Goal: Task Accomplishment & Management: Use online tool/utility

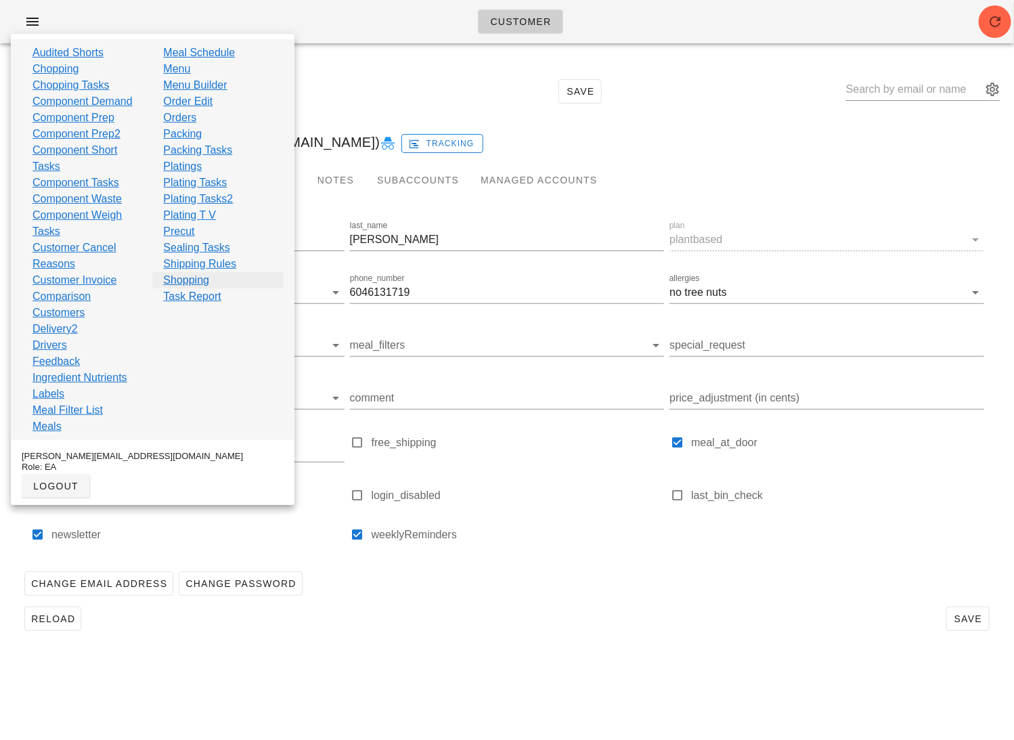
click at [192, 280] on link "Shopping" at bounding box center [186, 280] width 46 height 16
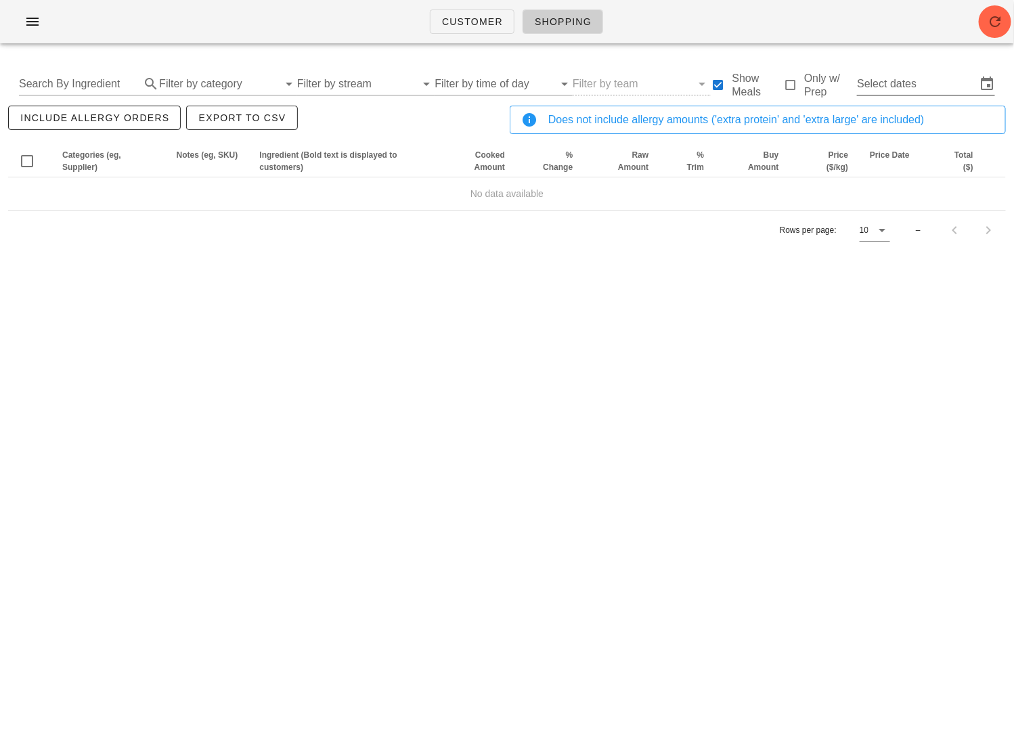
click at [895, 74] on input "Select dates" at bounding box center [916, 84] width 119 height 22
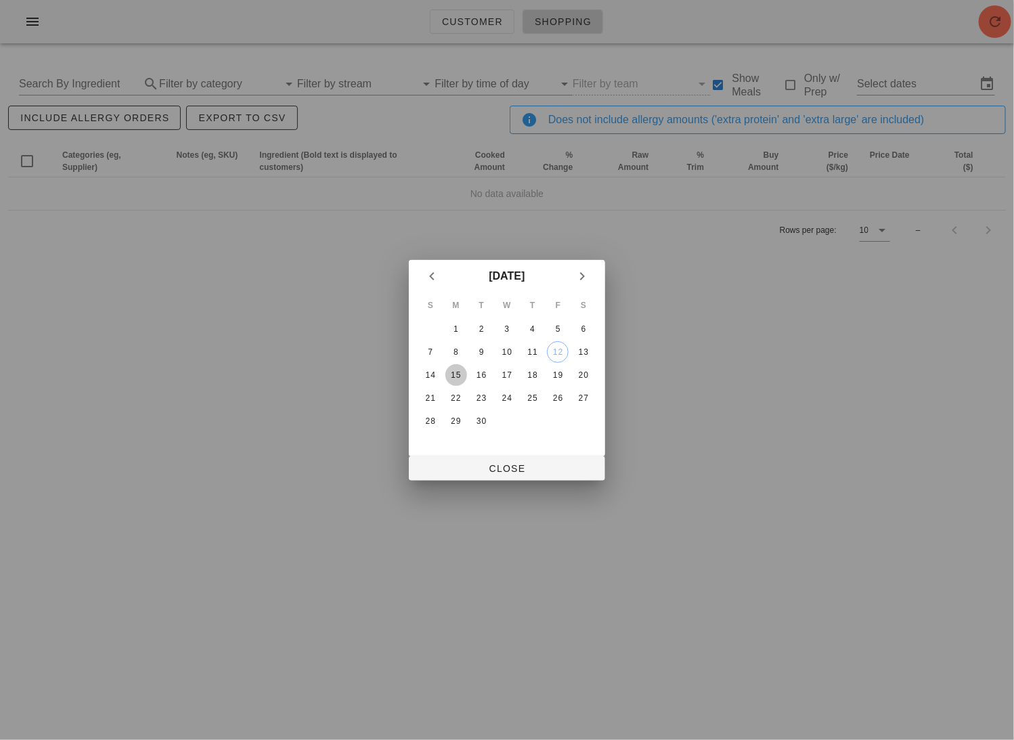
click at [455, 375] on div "15" at bounding box center [456, 374] width 22 height 9
click at [519, 376] on table "S M T W T F S 1 2 3 4 5 6 7 8 9 10 11 12 13 14 15 16 17 18 19 20 21 22 23 24 25…" at bounding box center [507, 362] width 180 height 141
click at [513, 376] on div "17" at bounding box center [507, 374] width 22 height 9
click at [534, 376] on div "18" at bounding box center [533, 374] width 22 height 9
click at [582, 370] on div "20" at bounding box center [584, 374] width 22 height 9
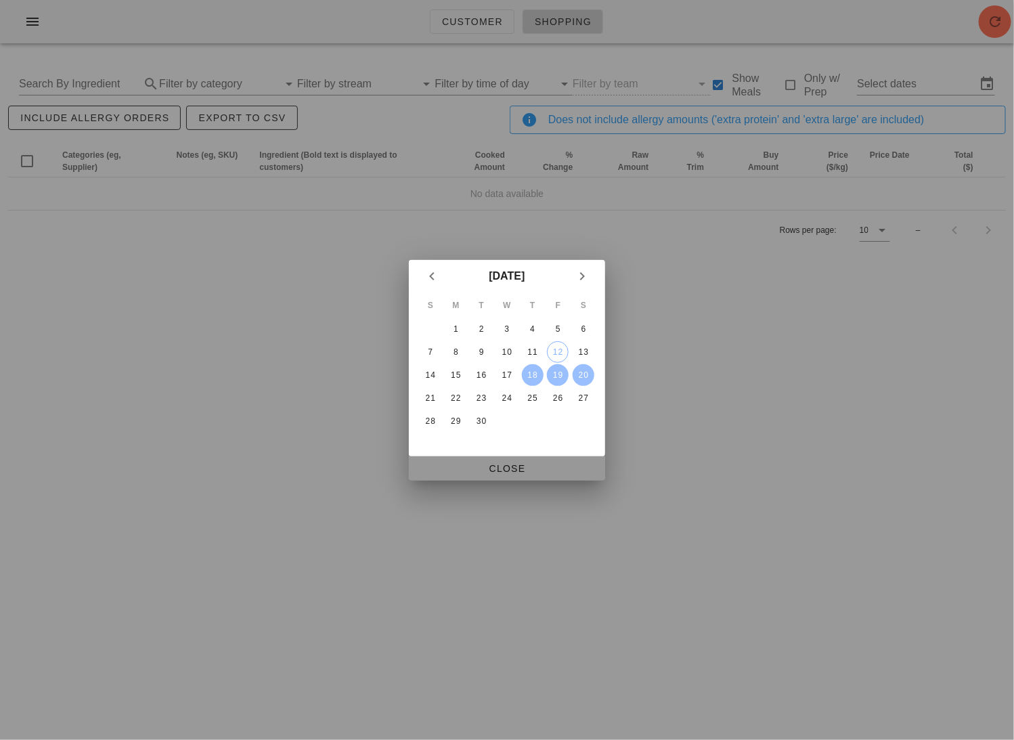
click at [573, 467] on span "Close" at bounding box center [507, 468] width 175 height 11
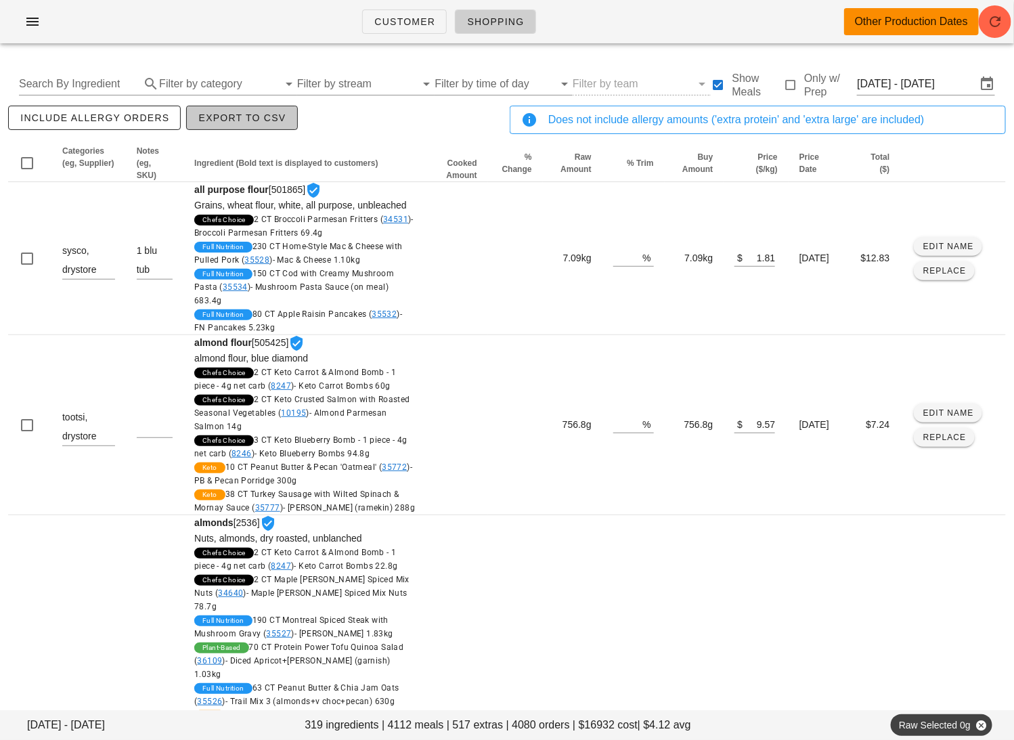
click at [221, 118] on span "Export to CSV" at bounding box center [242, 117] width 88 height 11
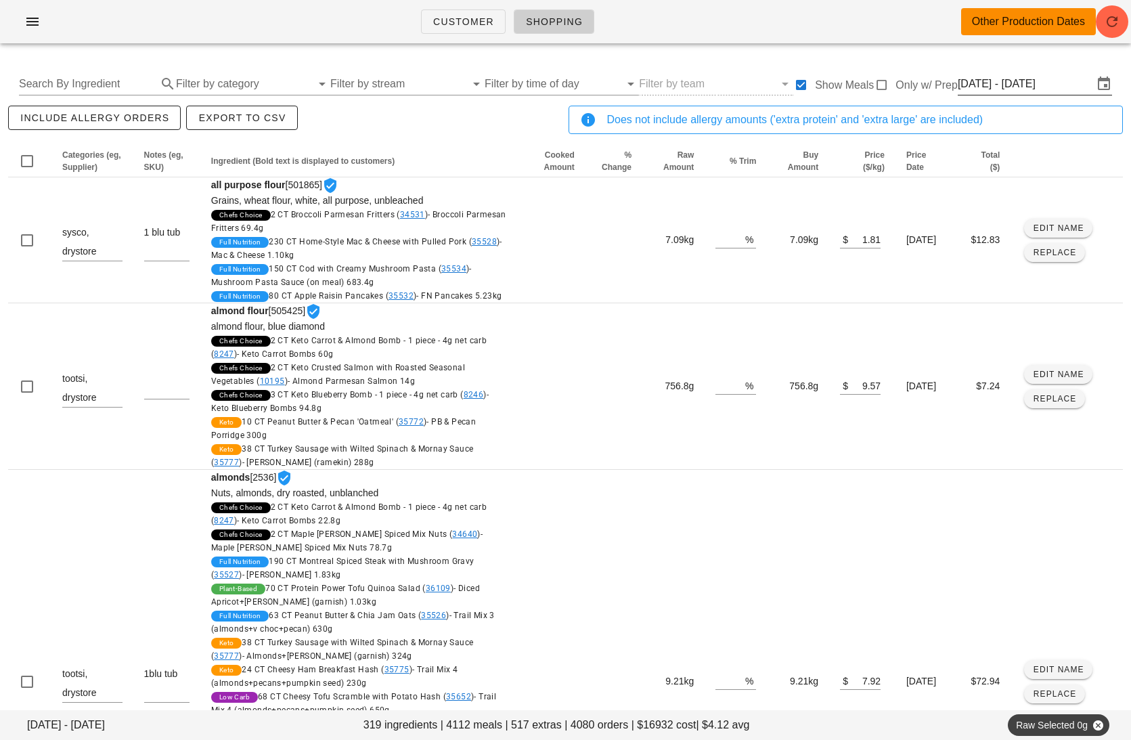
click at [1013, 79] on input "Thu Sep 18 - Sat Sep 20" at bounding box center [1025, 84] width 135 height 22
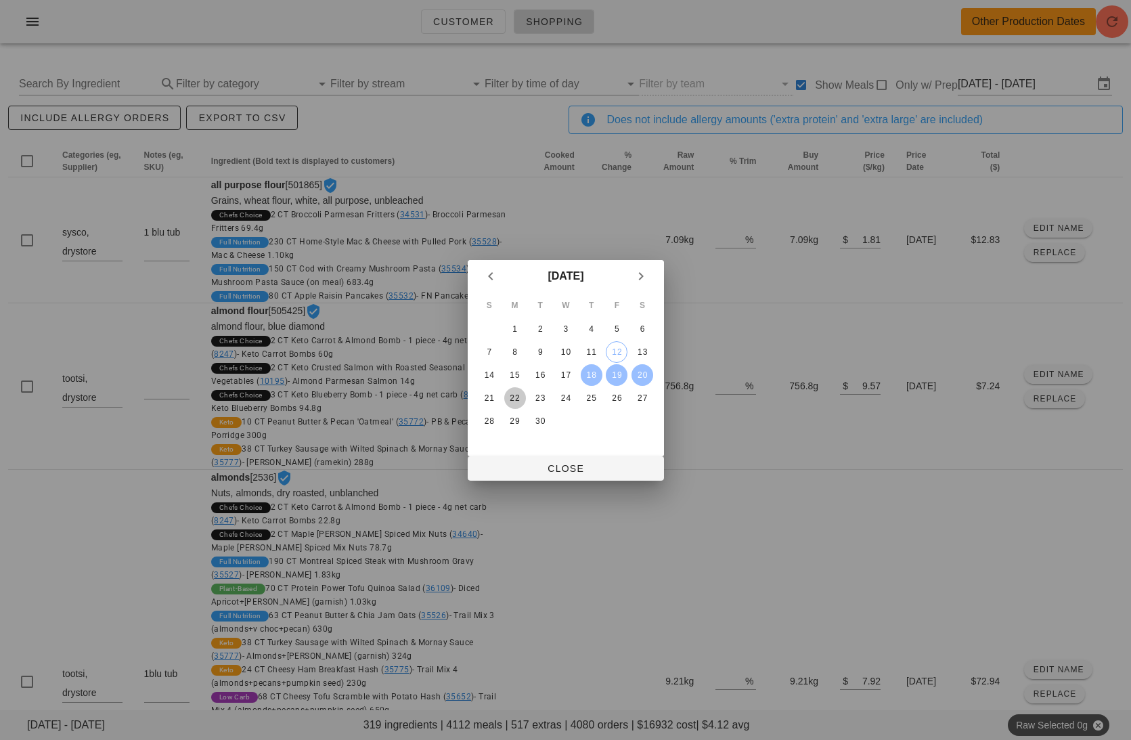
click at [510, 396] on div "22" at bounding box center [515, 397] width 22 height 9
click at [644, 397] on div "27" at bounding box center [643, 397] width 22 height 9
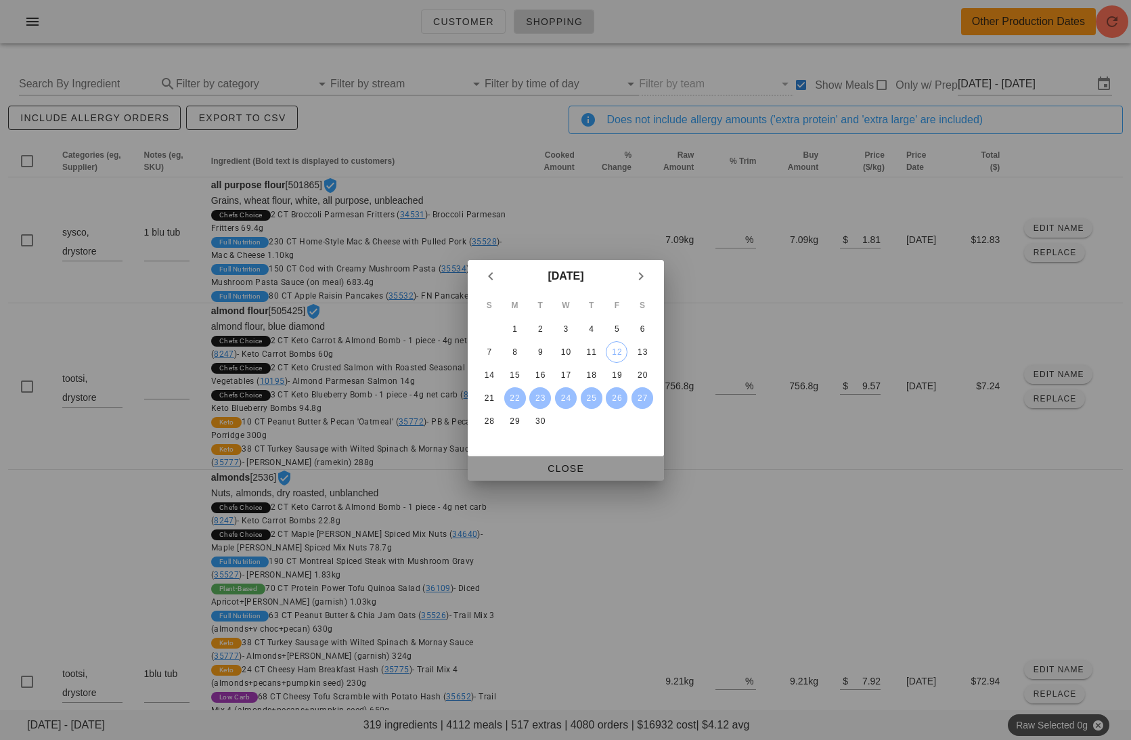
click at [589, 475] on button "Close" at bounding box center [566, 468] width 196 height 24
type input "[DATE] - [DATE]"
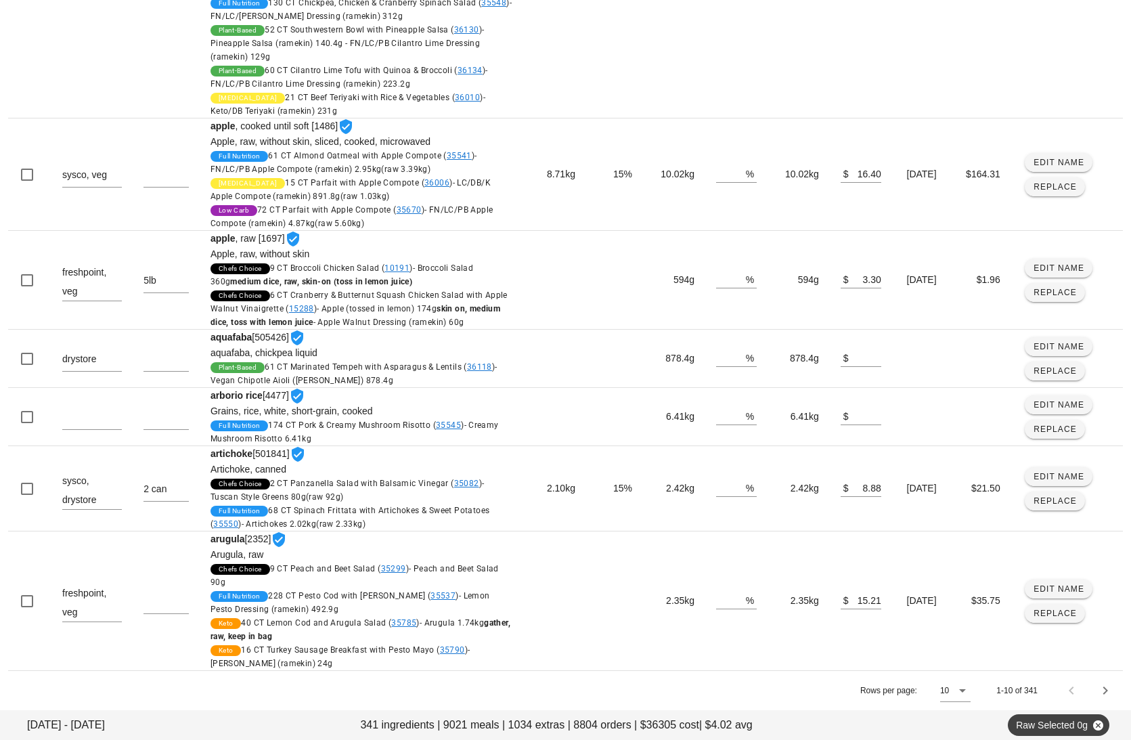
scroll to position [1526, 0]
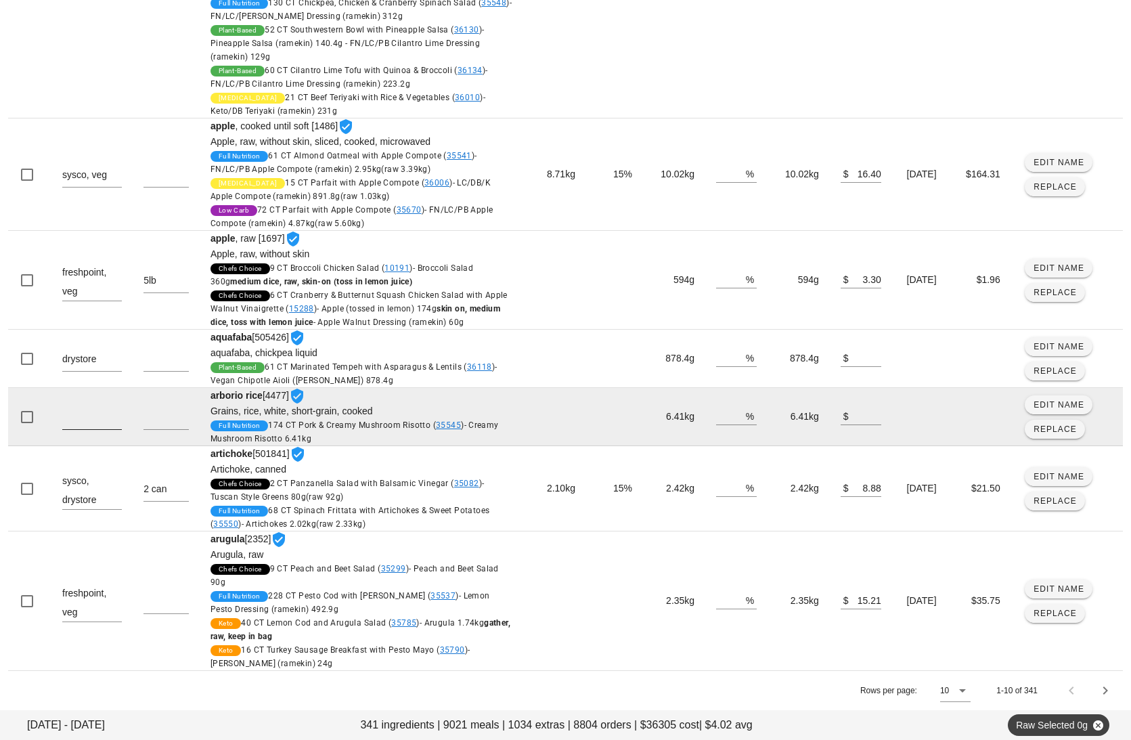
click at [98, 426] on textarea at bounding box center [92, 419] width 60 height 22
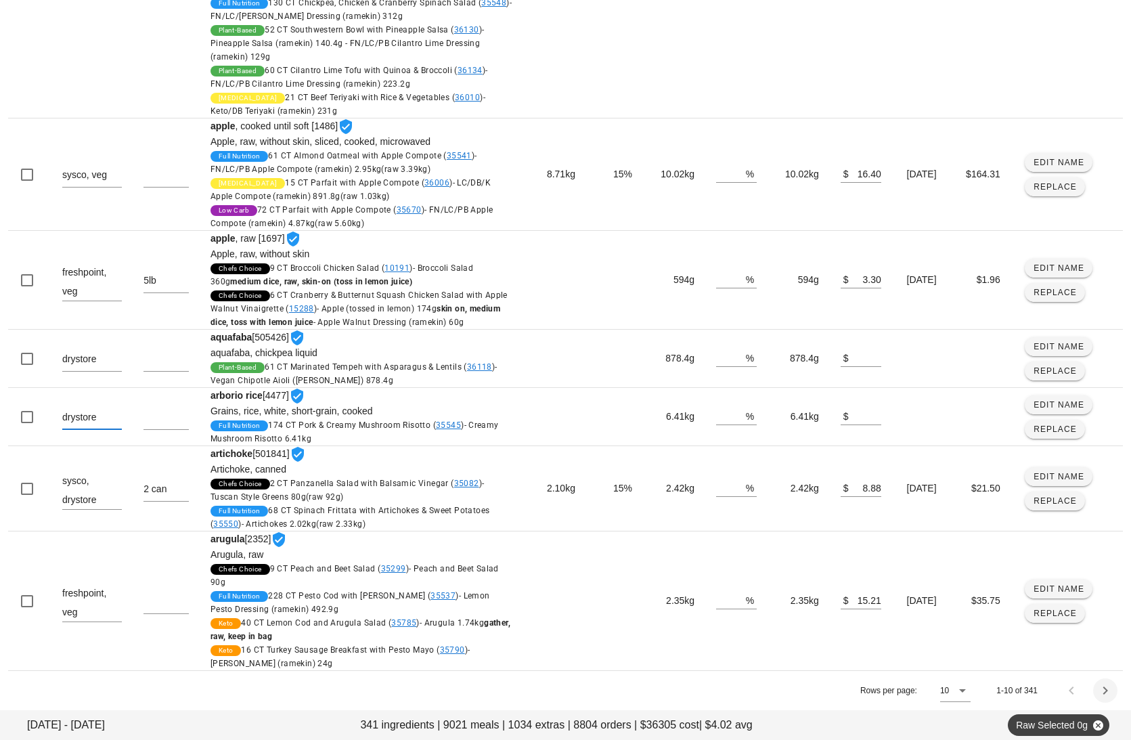
type textarea "drystore"
click at [1013, 695] on icon "Next page" at bounding box center [1105, 690] width 16 height 16
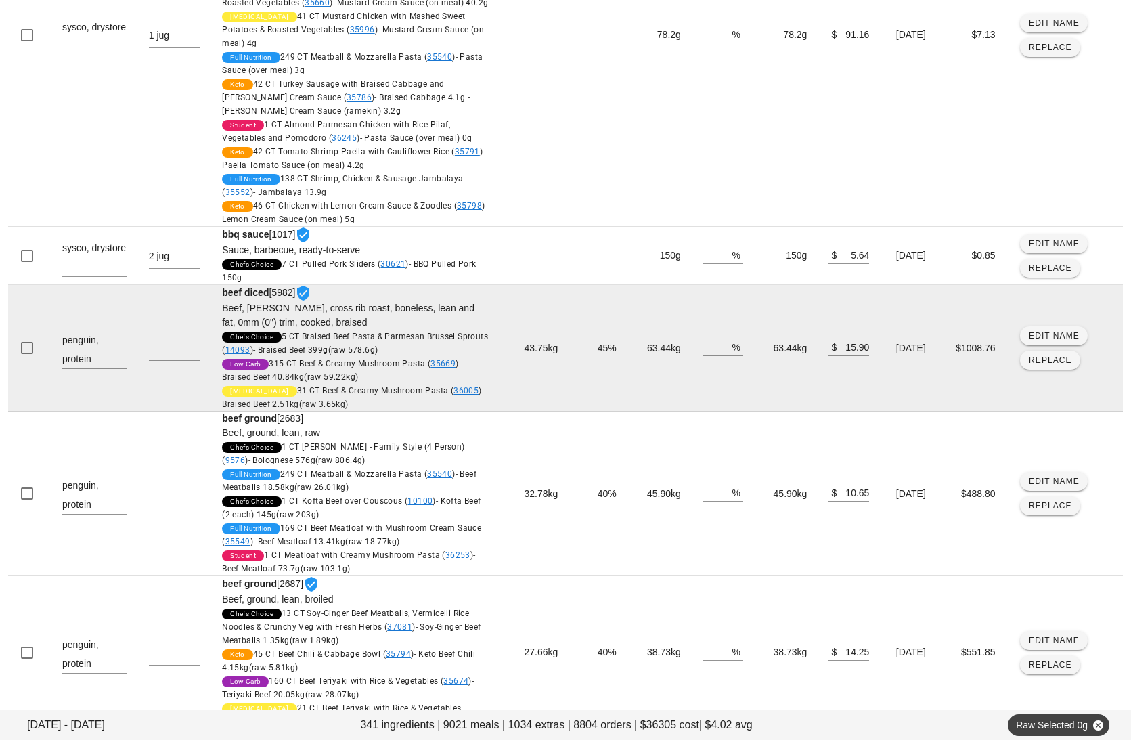
scroll to position [1156, 0]
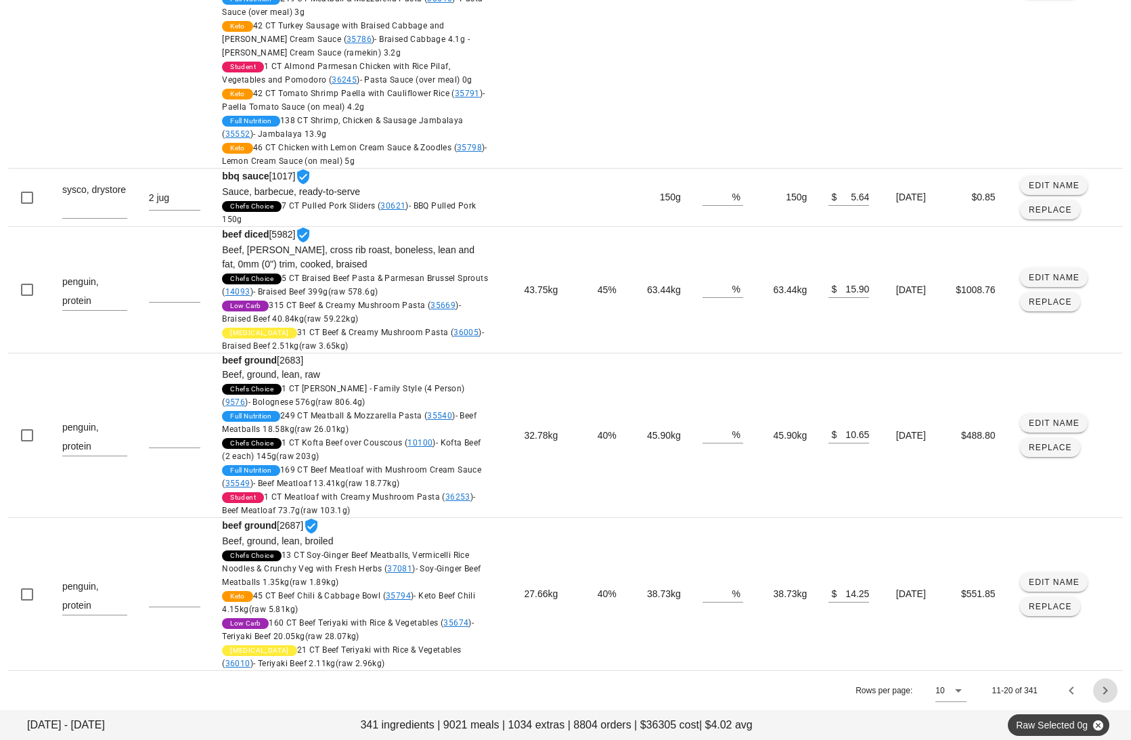
click at [1013, 691] on icon "Next page" at bounding box center [1105, 690] width 16 height 16
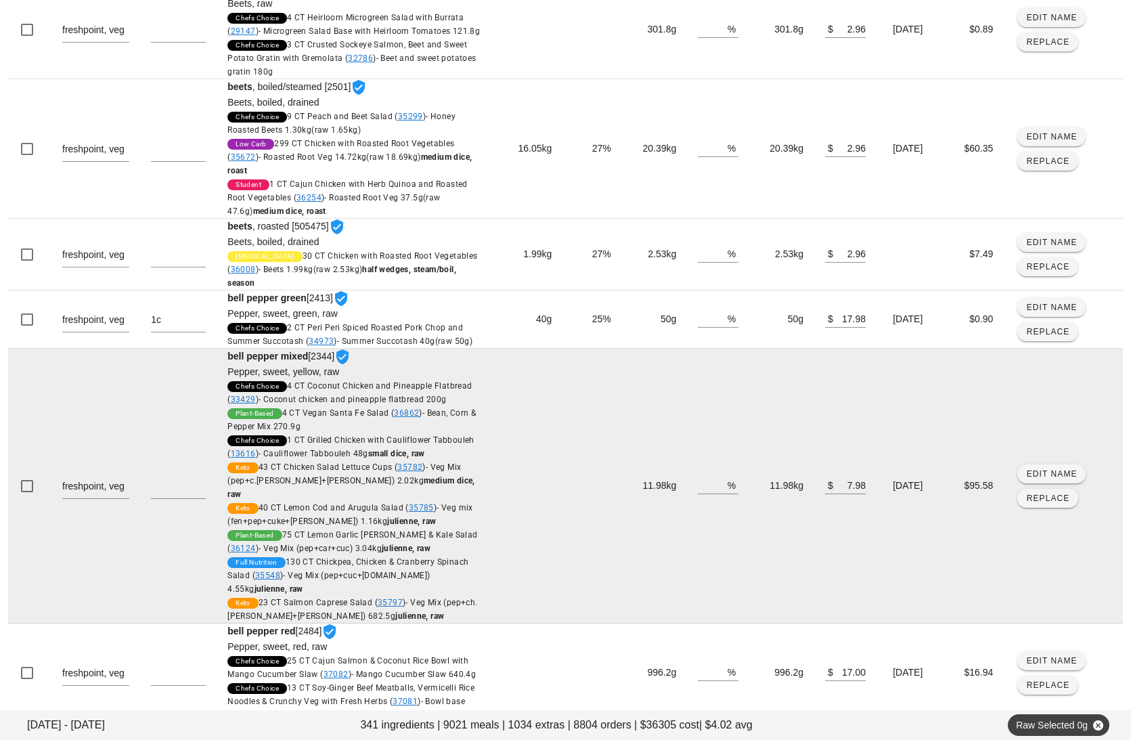
scroll to position [669, 0]
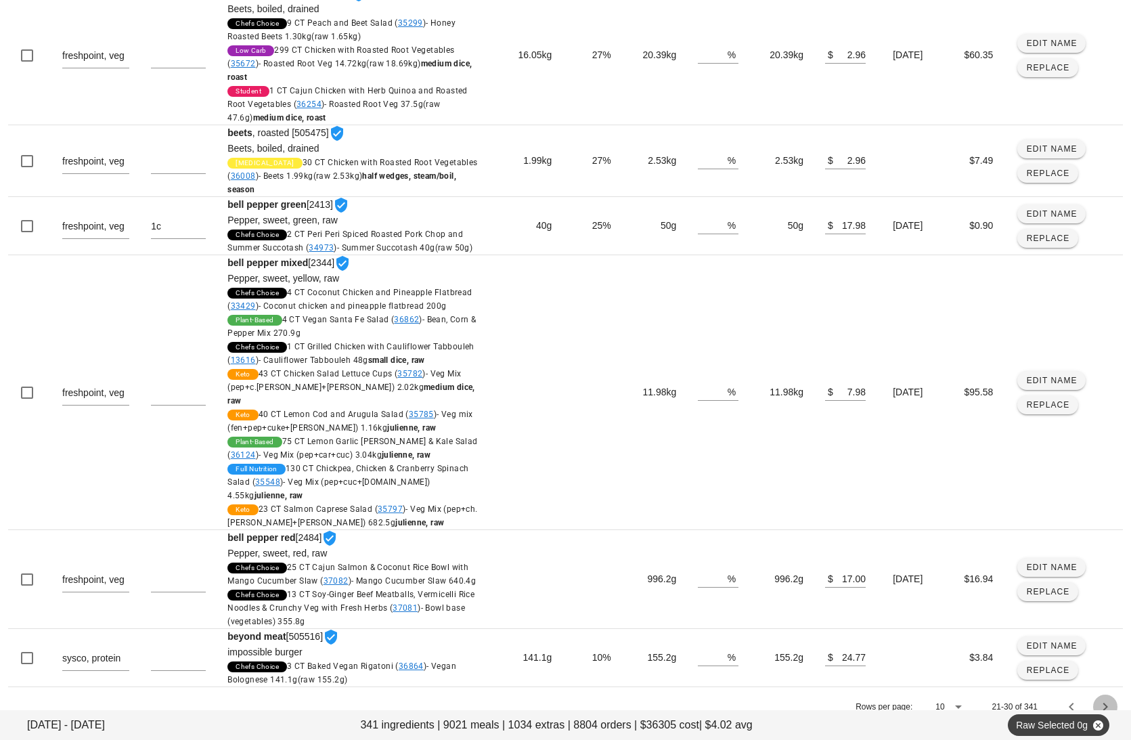
click at [1013, 699] on span "Next page" at bounding box center [1105, 707] width 24 height 16
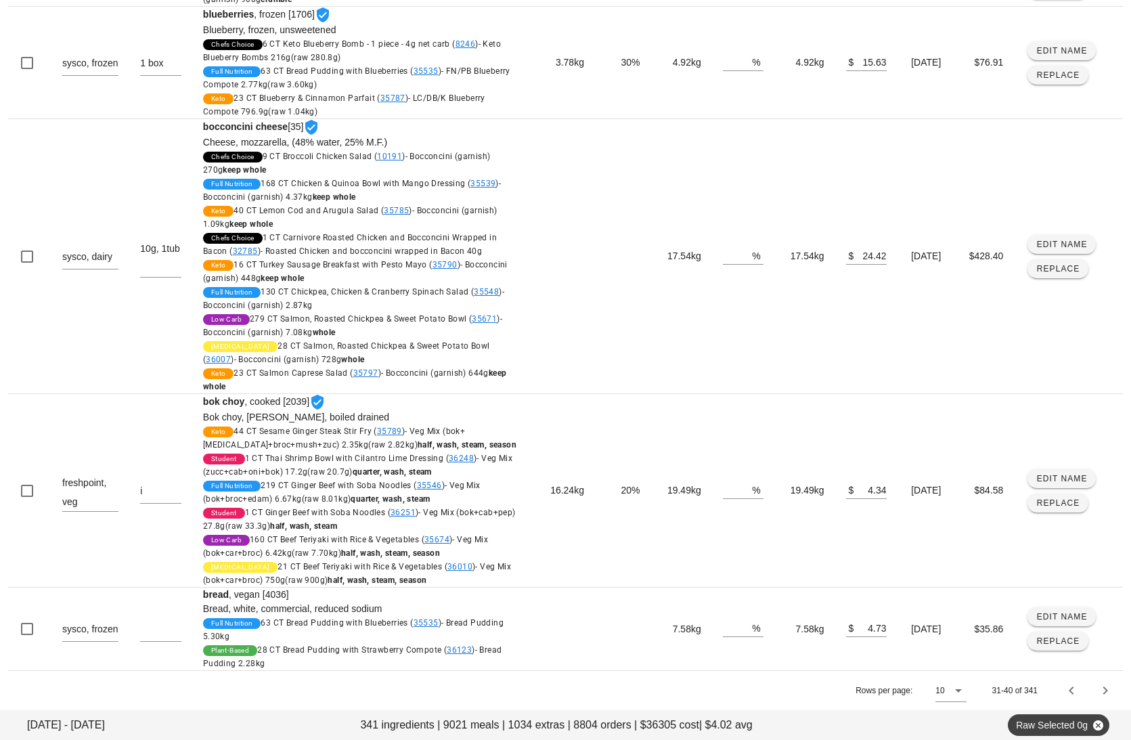
scroll to position [3894, 0]
click at [1013, 692] on icon "Next page" at bounding box center [1105, 690] width 16 height 16
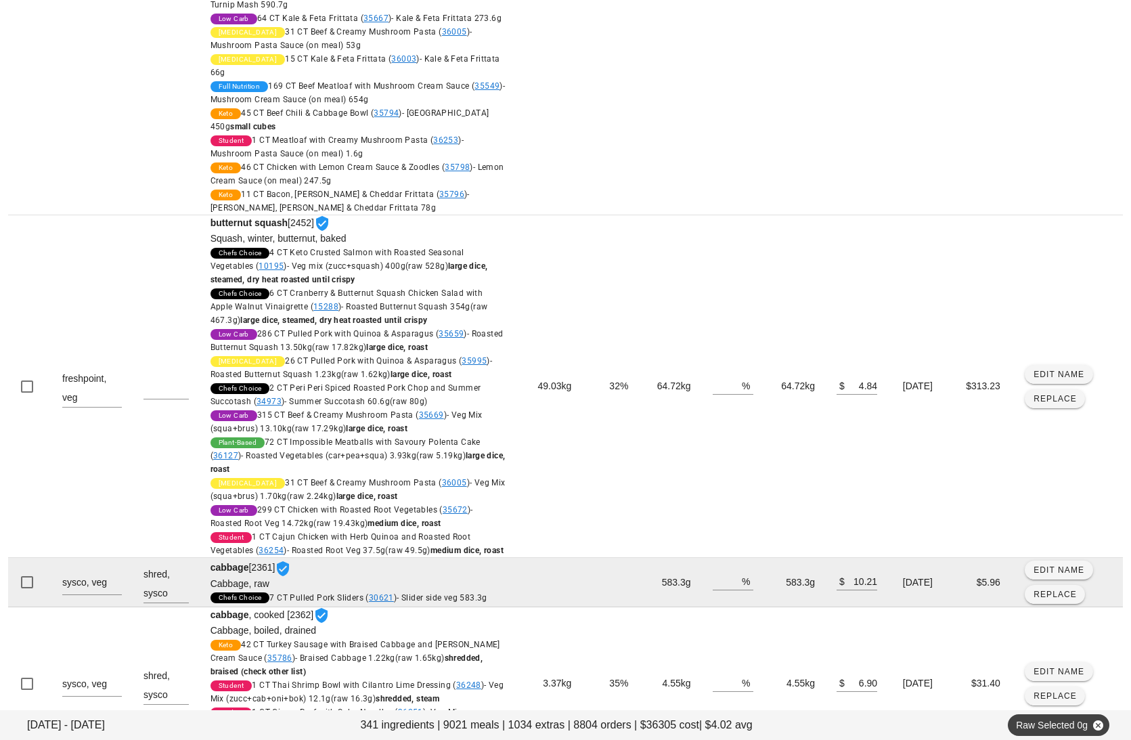
scroll to position [2030, 0]
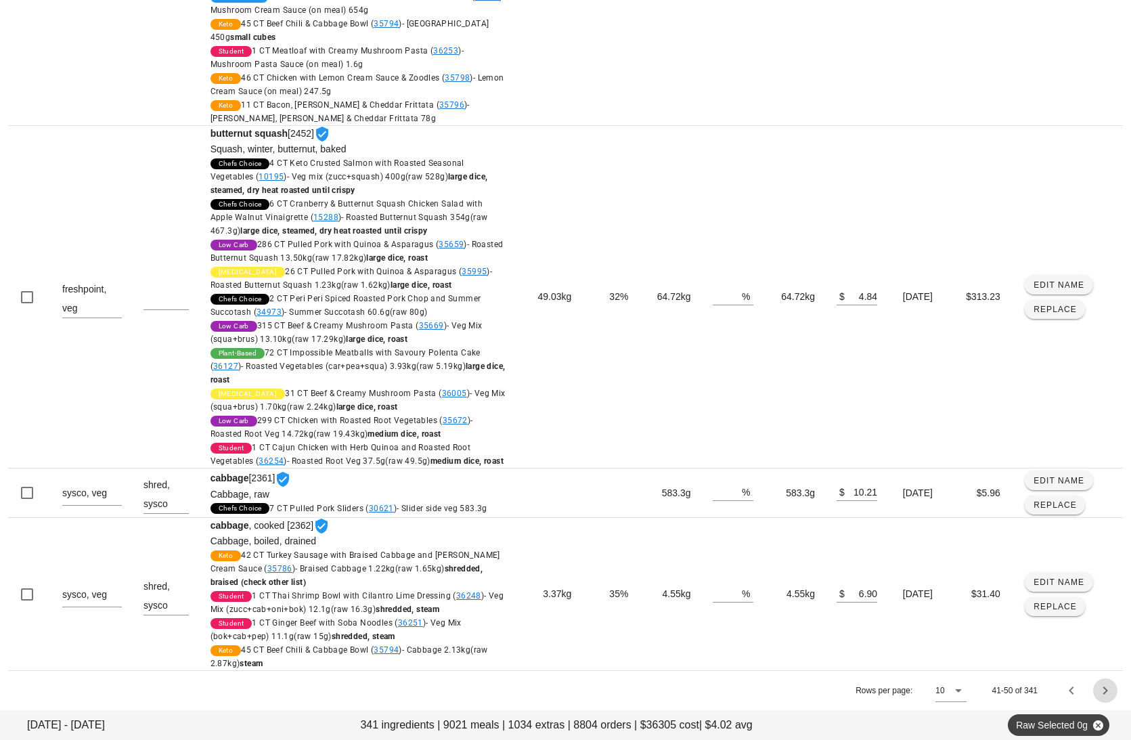
click at [1013, 688] on icon "Next page" at bounding box center [1105, 690] width 16 height 16
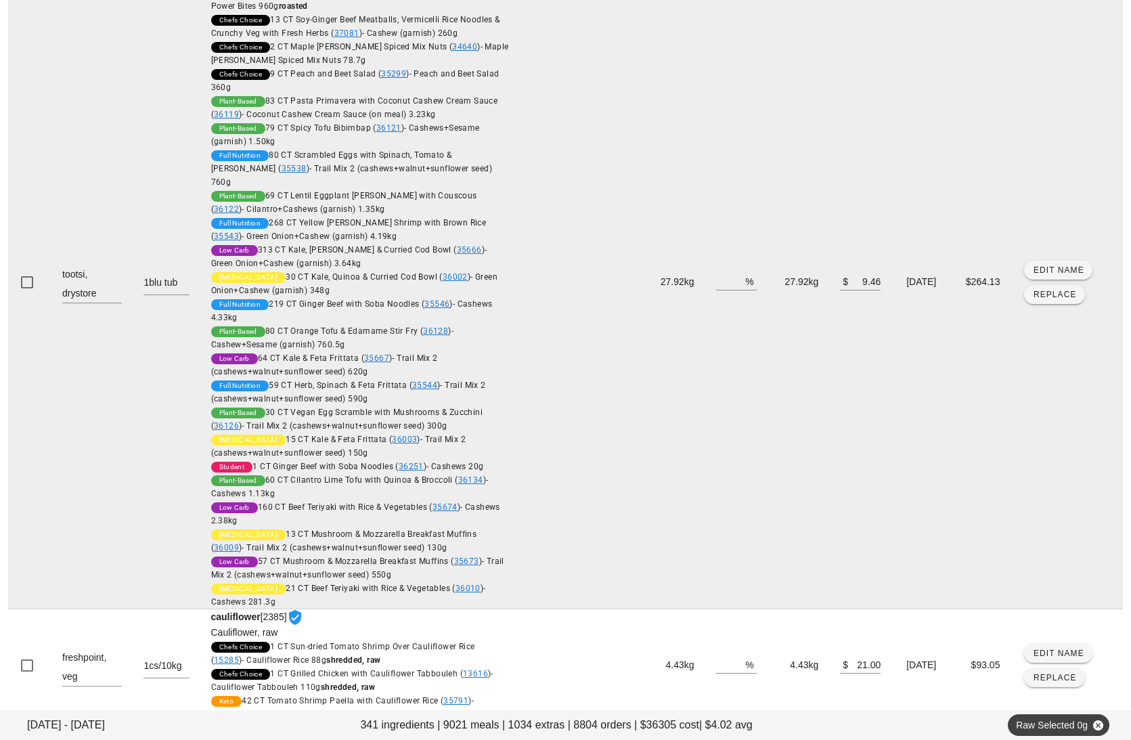
scroll to position [2514, 0]
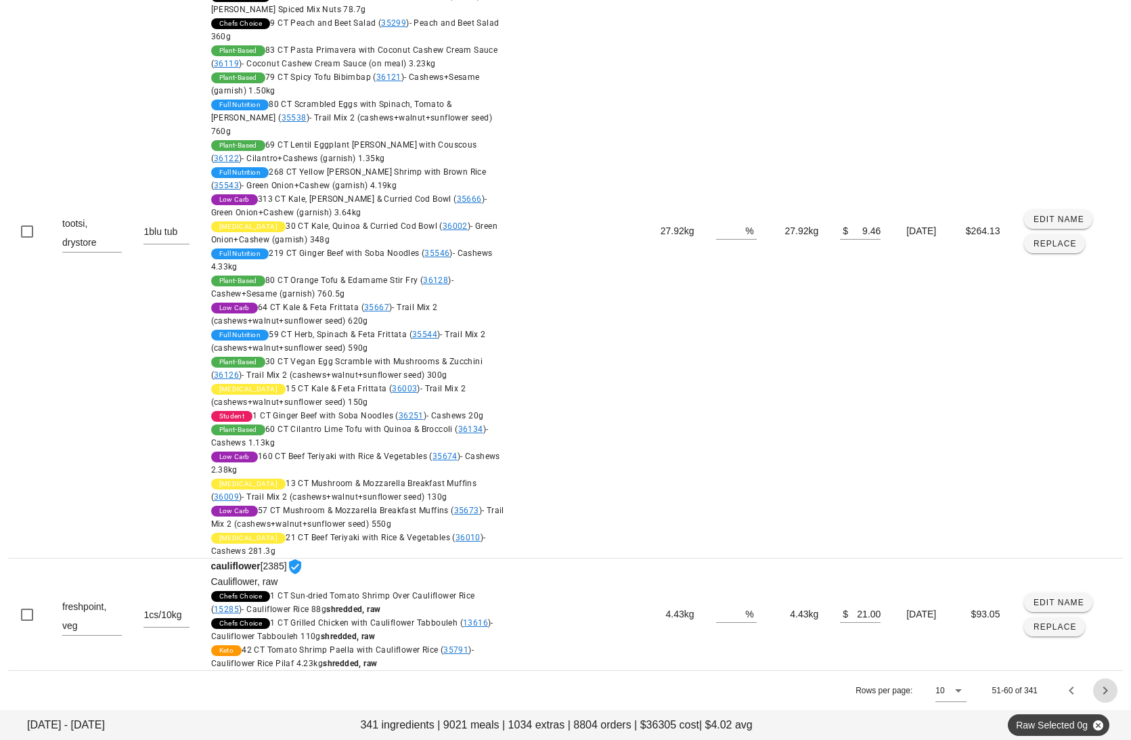
click at [1013, 691] on icon "Next page" at bounding box center [1105, 690] width 16 height 16
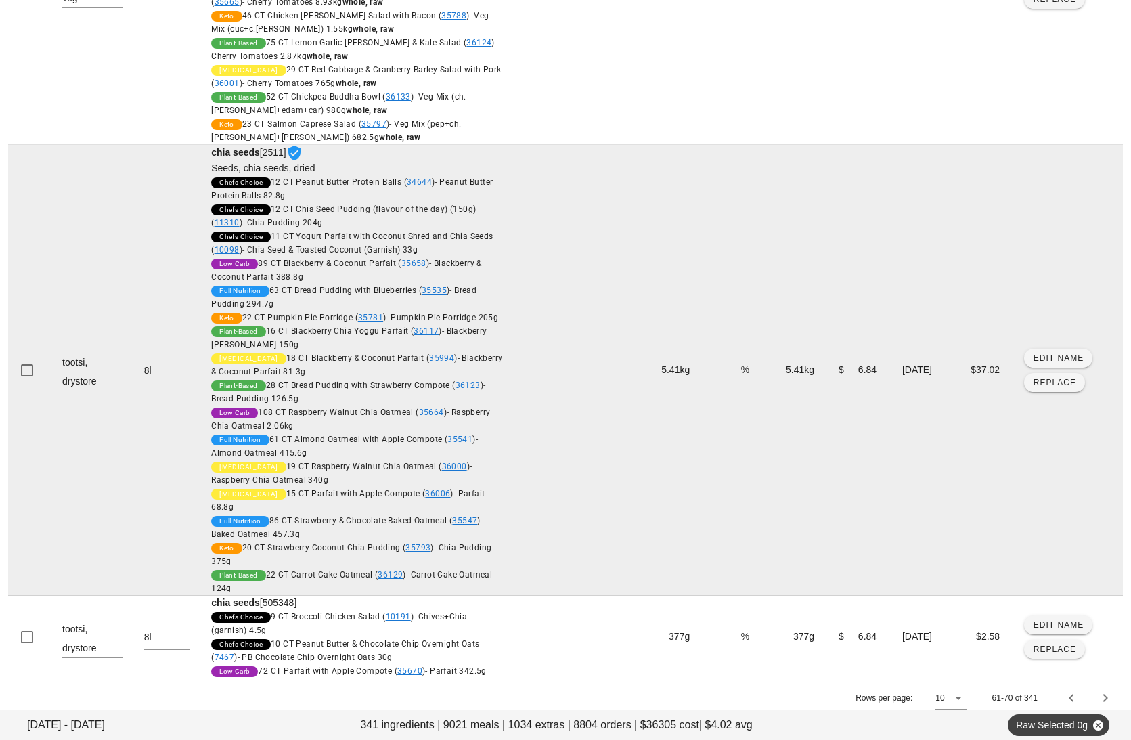
scroll to position [1749, 0]
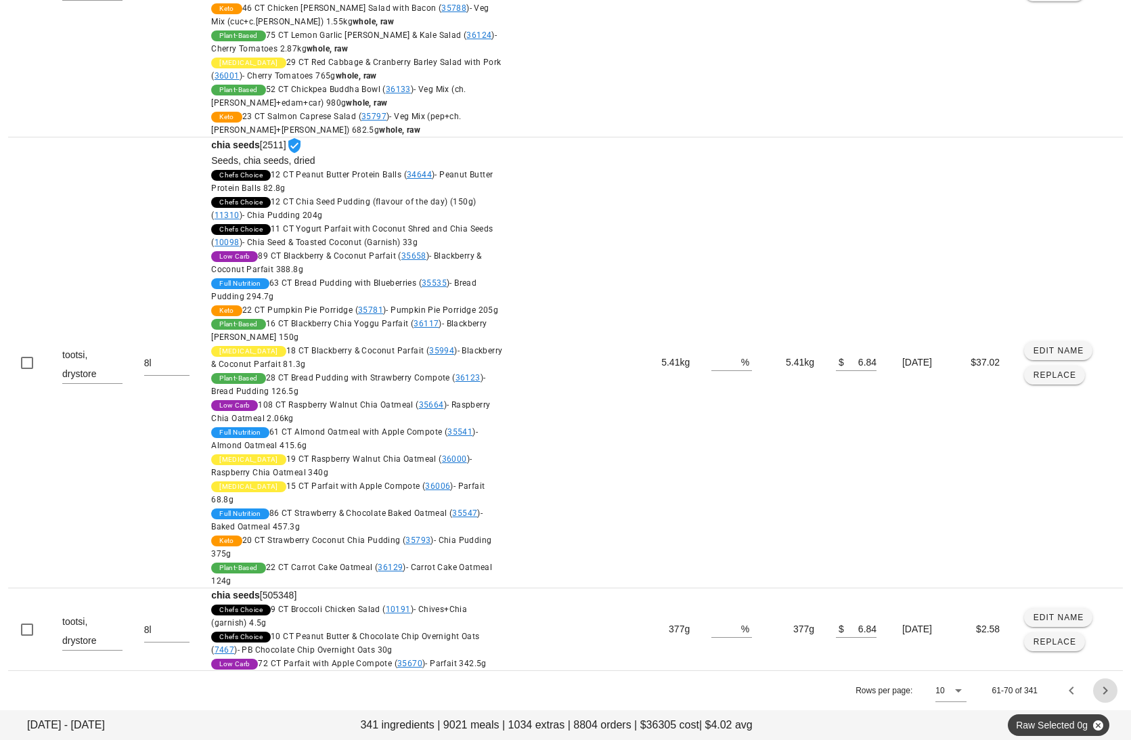
click at [1013, 692] on icon "Next page" at bounding box center [1105, 690] width 16 height 16
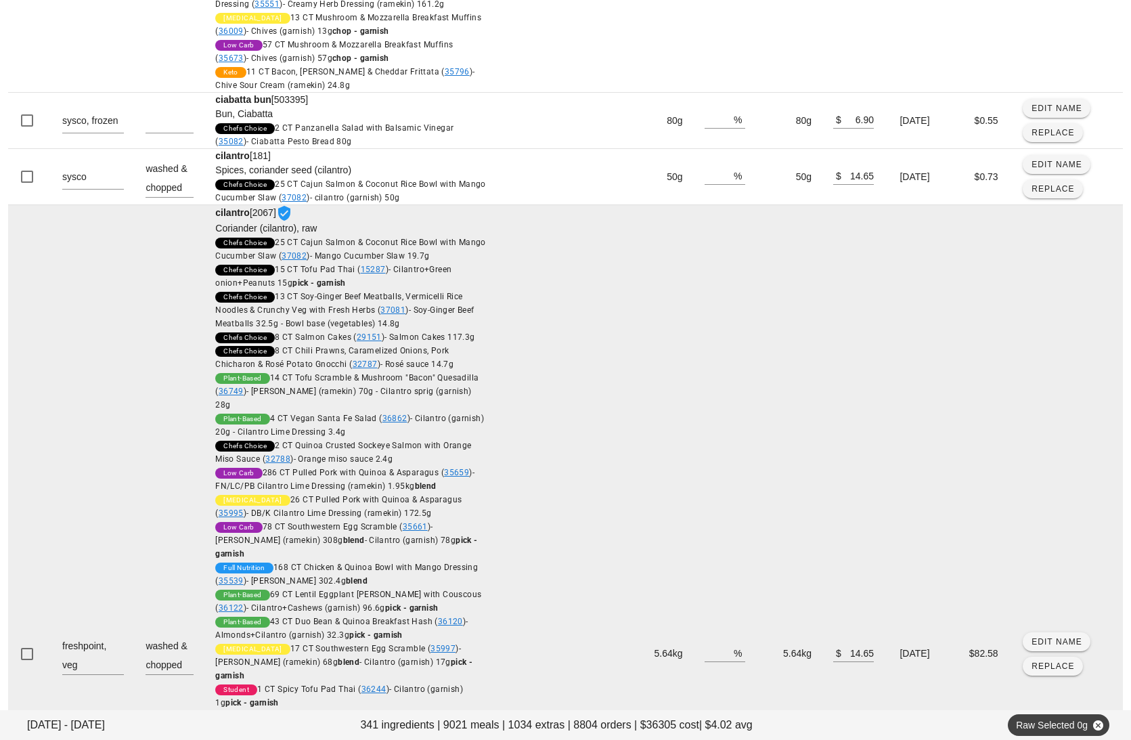
scroll to position [1748, 0]
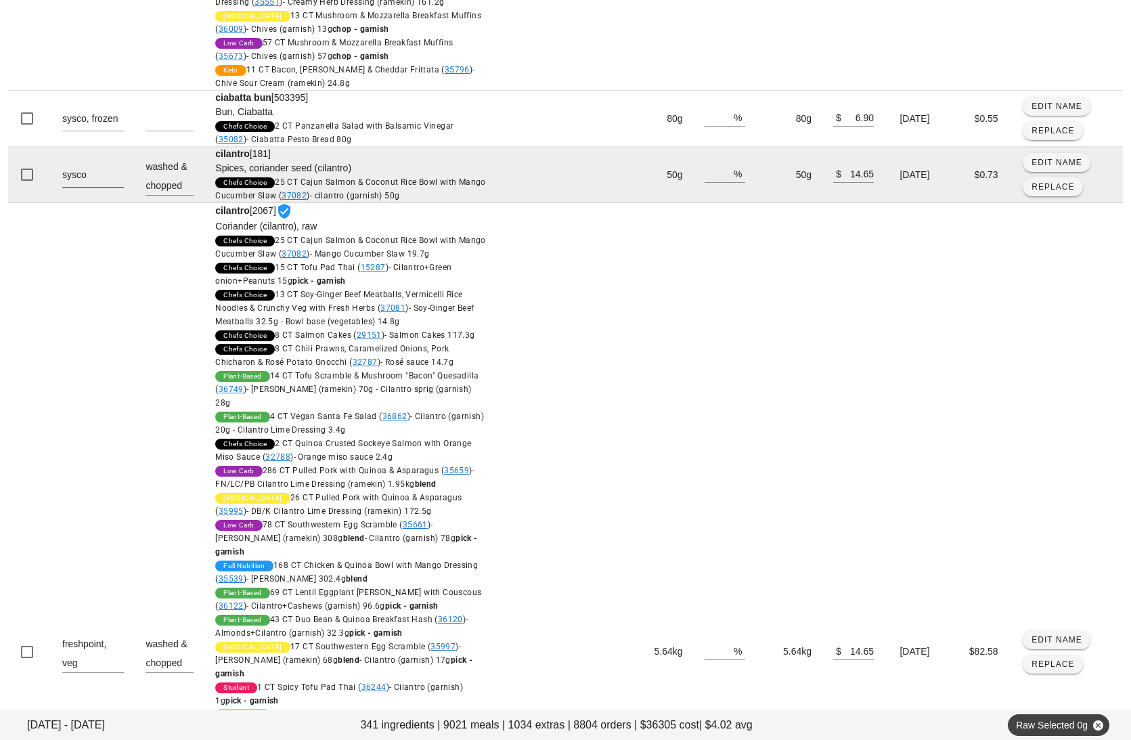
click at [114, 187] on textarea "sysco" at bounding box center [93, 176] width 62 height 22
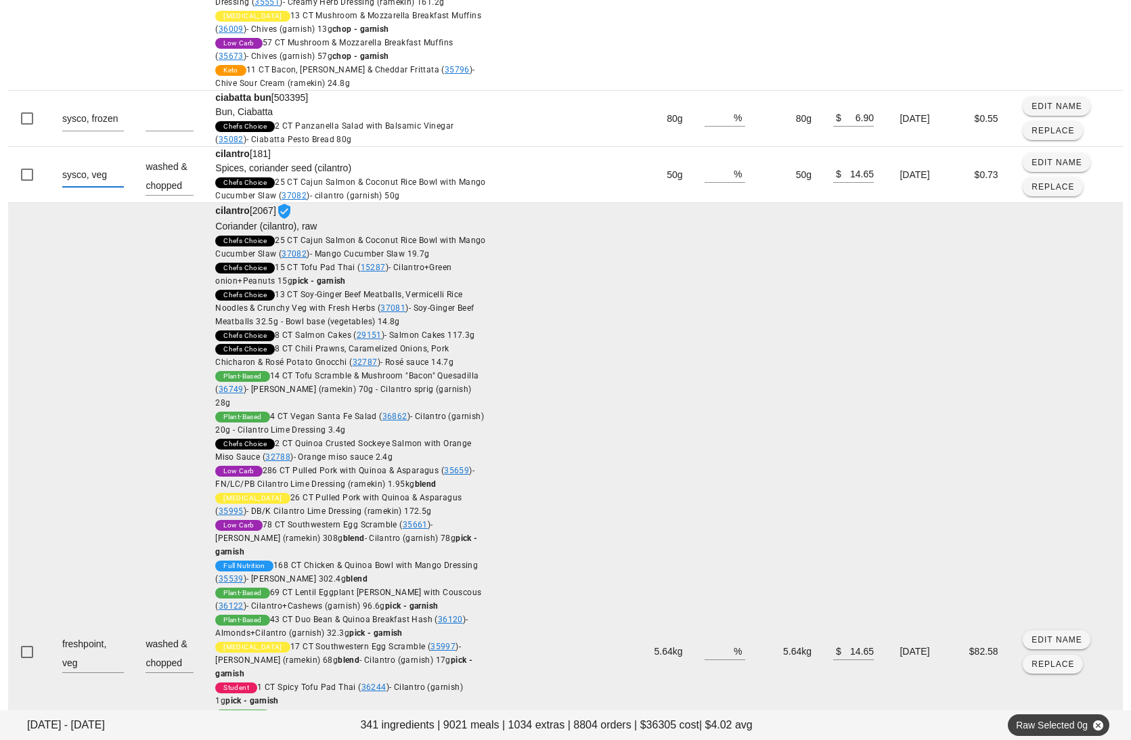
type textarea "sysco, veg"
click at [516, 402] on td at bounding box center [533, 652] width 70 height 898
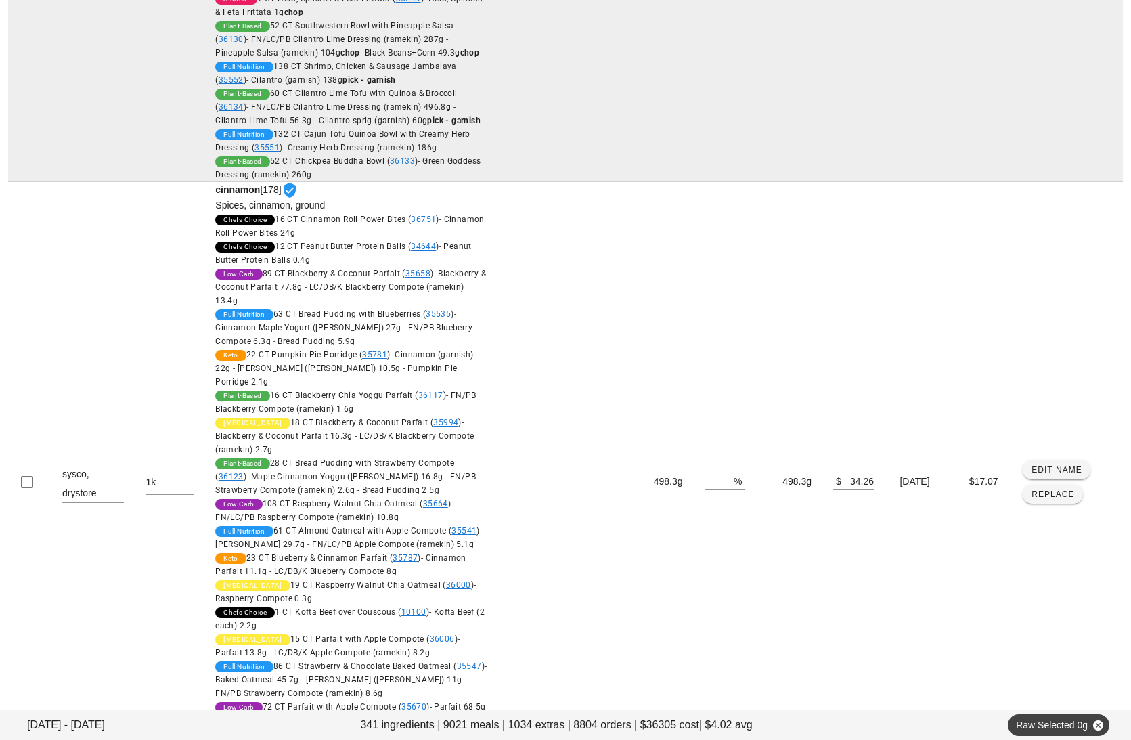
scroll to position [2870, 0]
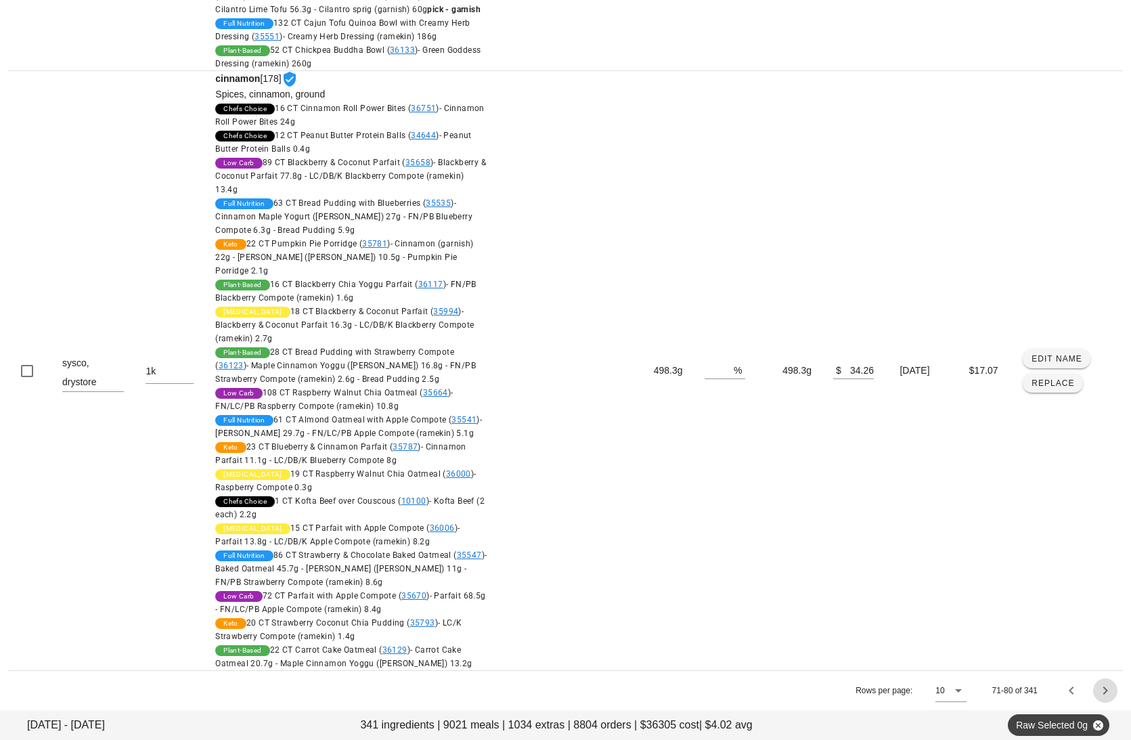
click at [1013, 689] on icon "Next page" at bounding box center [1105, 690] width 16 height 16
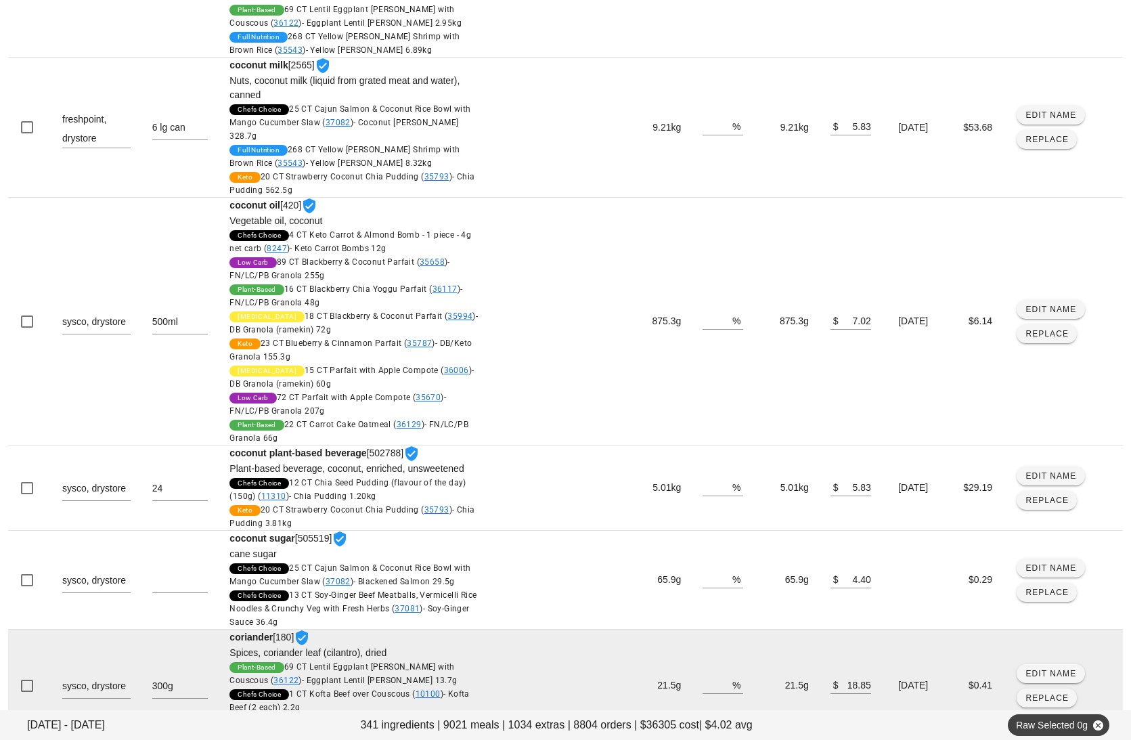
scroll to position [818, 0]
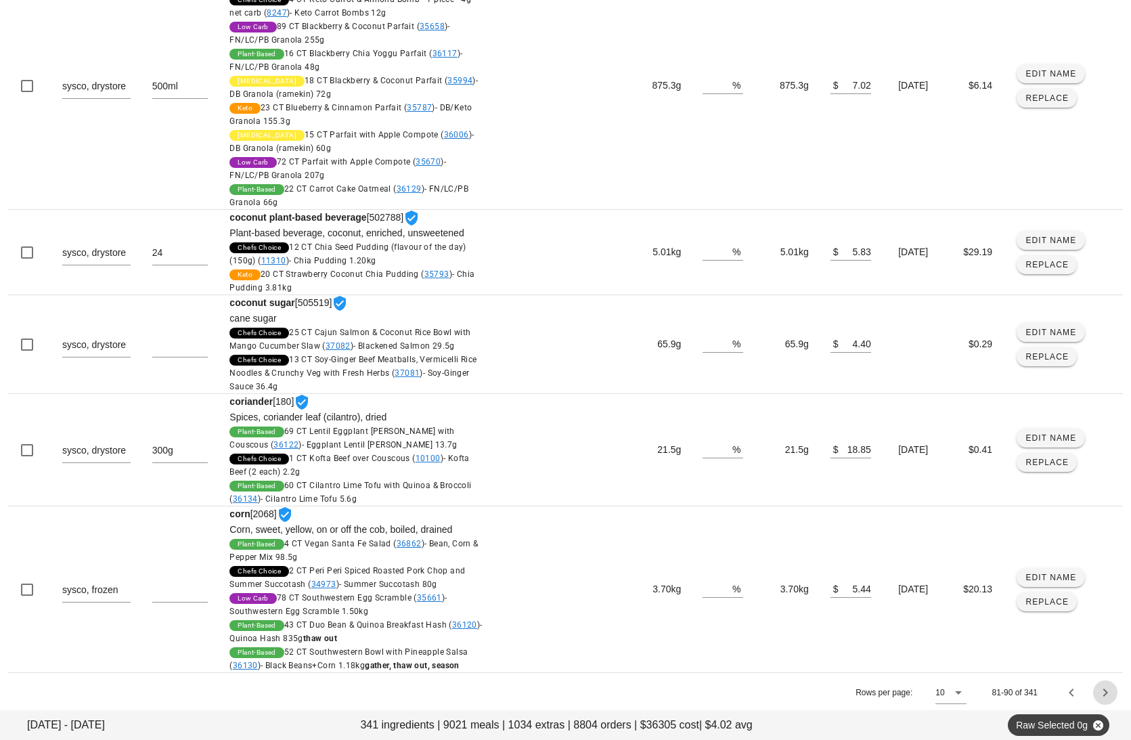
click at [1013, 690] on icon "Next page" at bounding box center [1105, 692] width 16 height 16
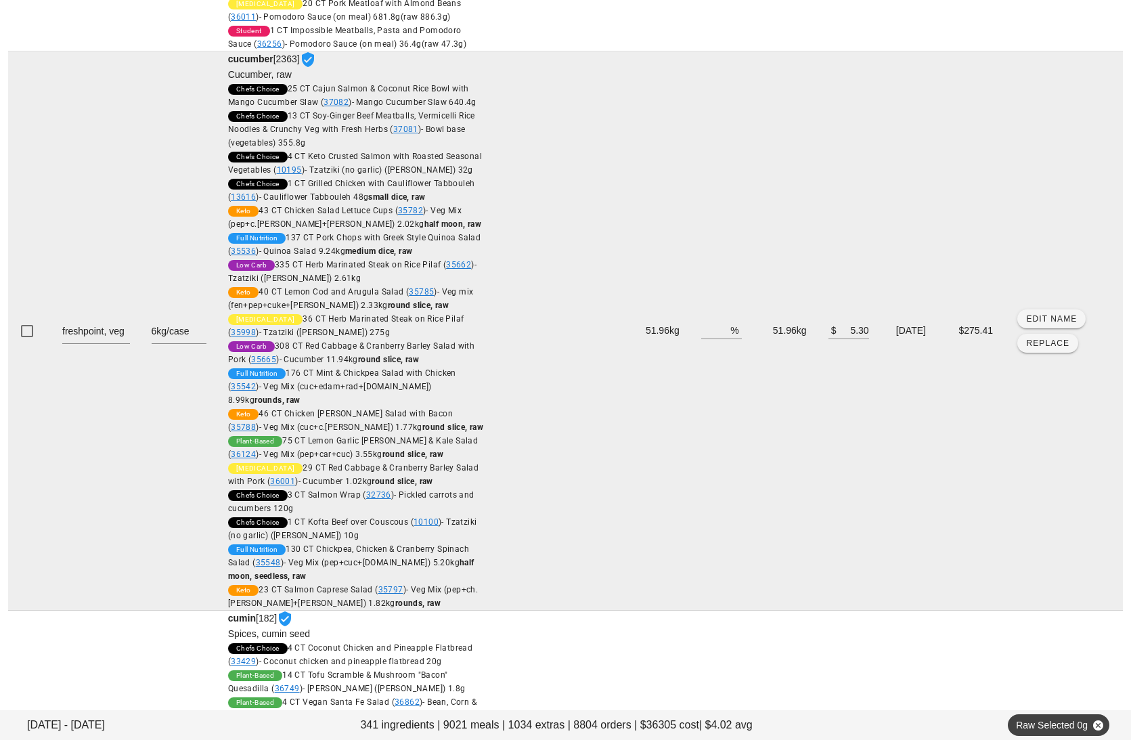
scroll to position [0, 0]
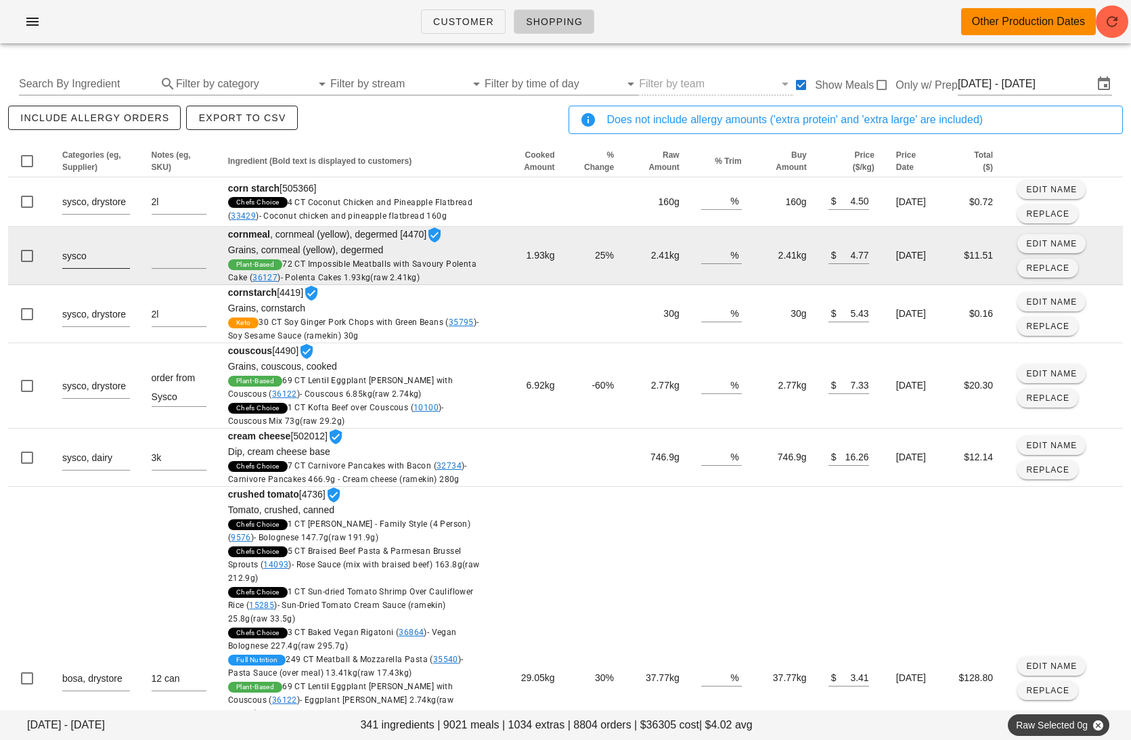
click at [108, 258] on textarea "sysco" at bounding box center [96, 257] width 68 height 22
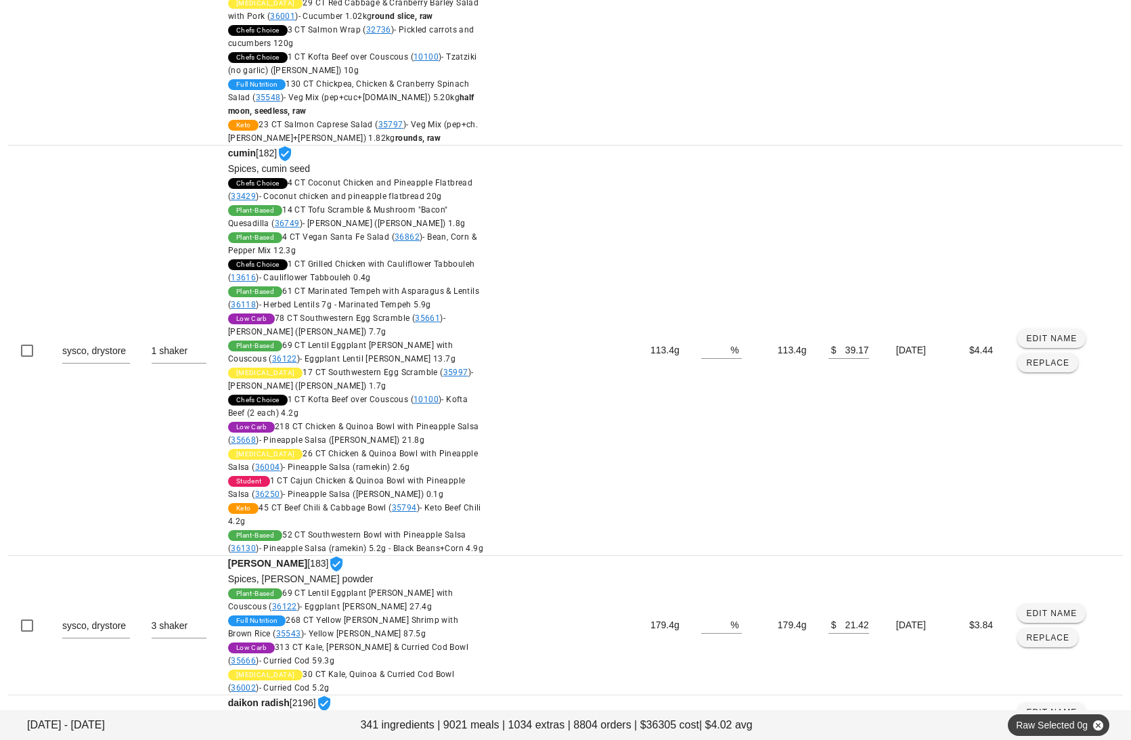
scroll to position [1351, 0]
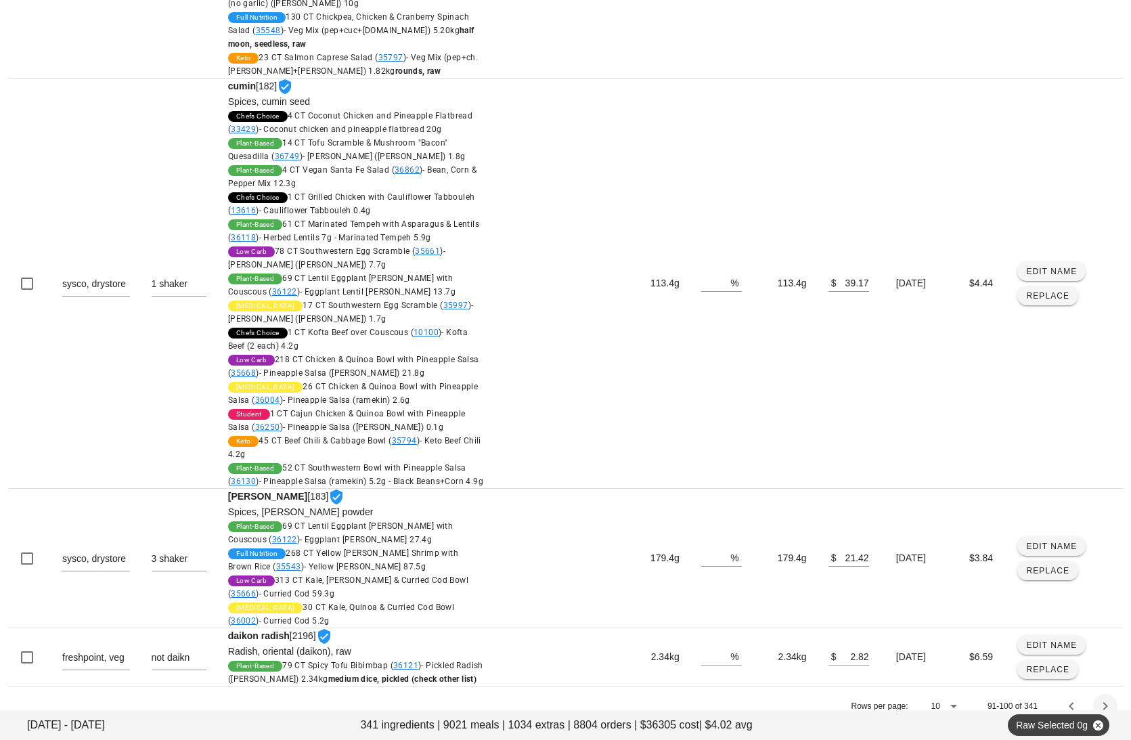
type textarea "sysco, drystore"
click at [1013, 698] on icon "Next page" at bounding box center [1105, 706] width 16 height 16
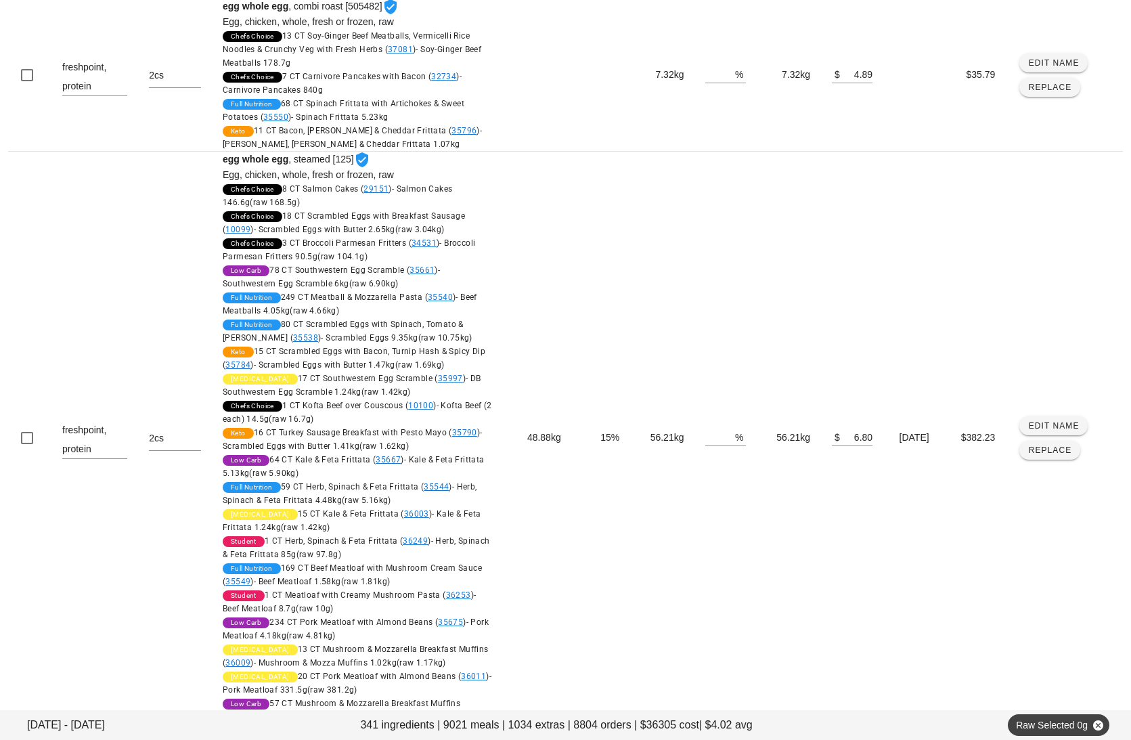
scroll to position [1982, 0]
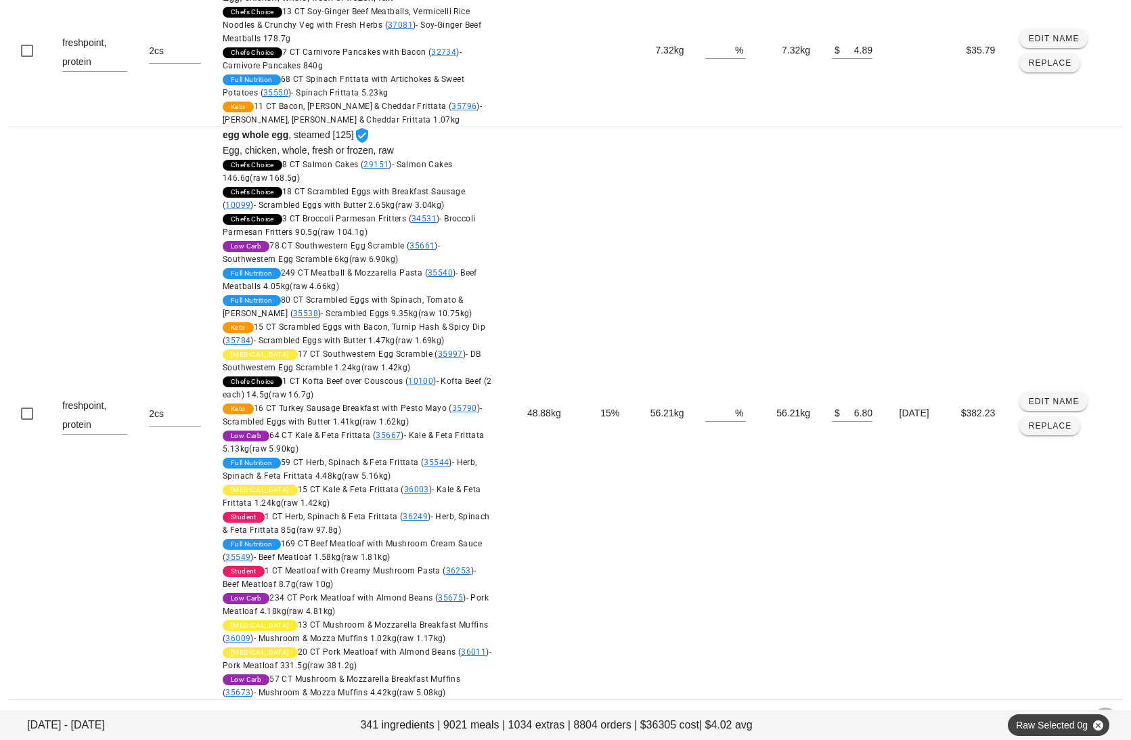
click at [1013, 711] on icon "Next page" at bounding box center [1105, 719] width 16 height 16
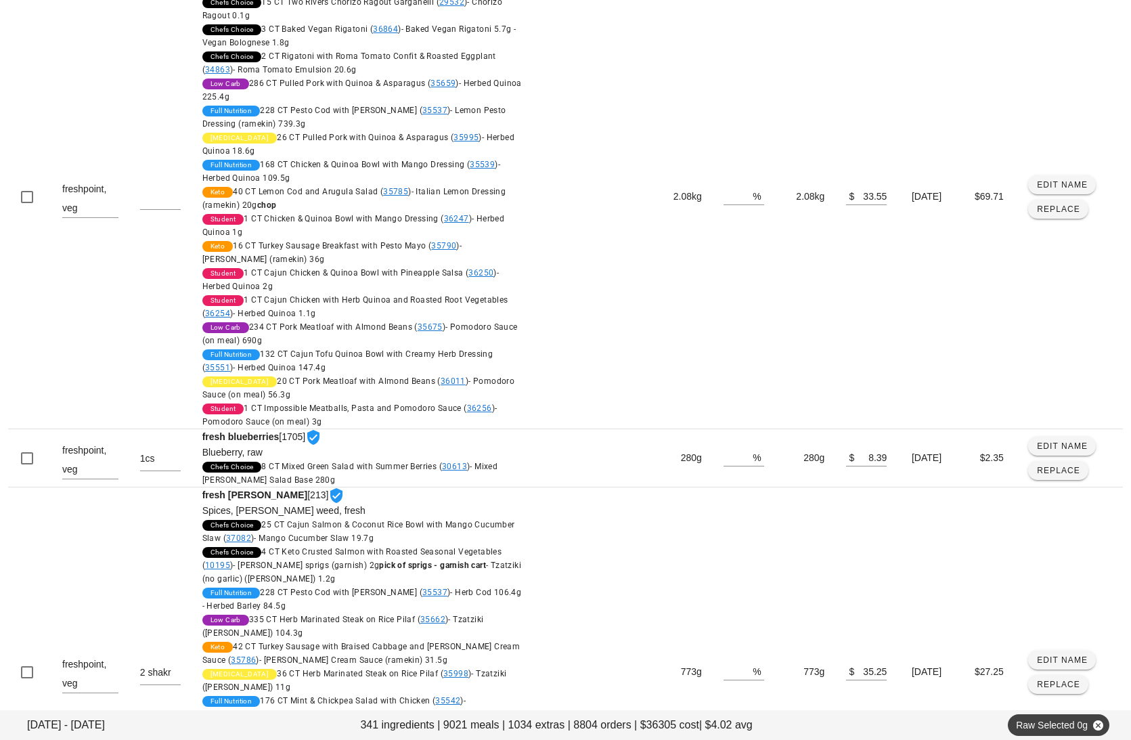
scroll to position [4964, 0]
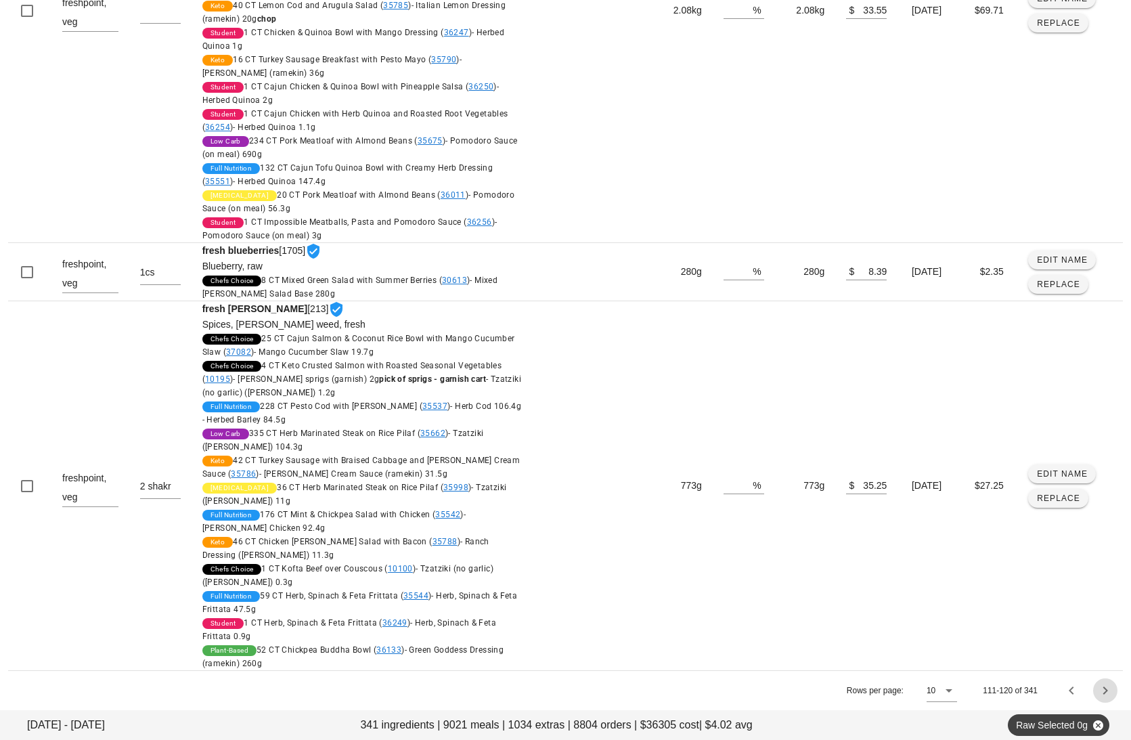
click at [1013, 690] on icon "Next page" at bounding box center [1105, 690] width 16 height 16
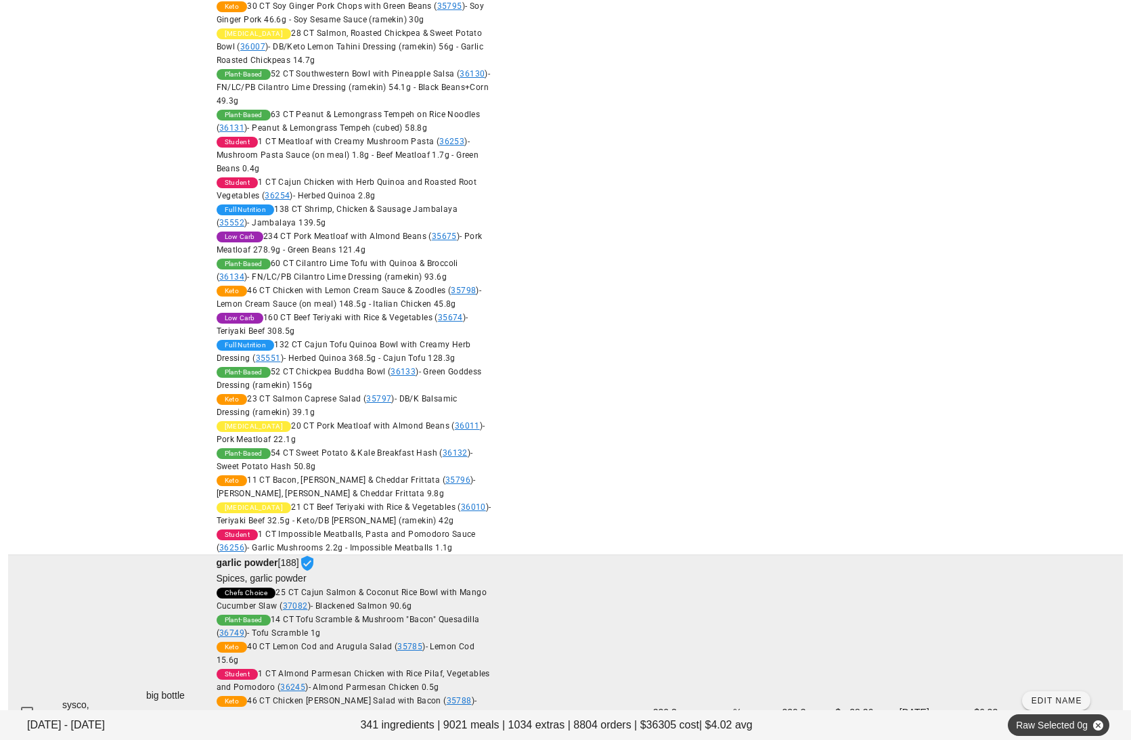
scroll to position [3583, 0]
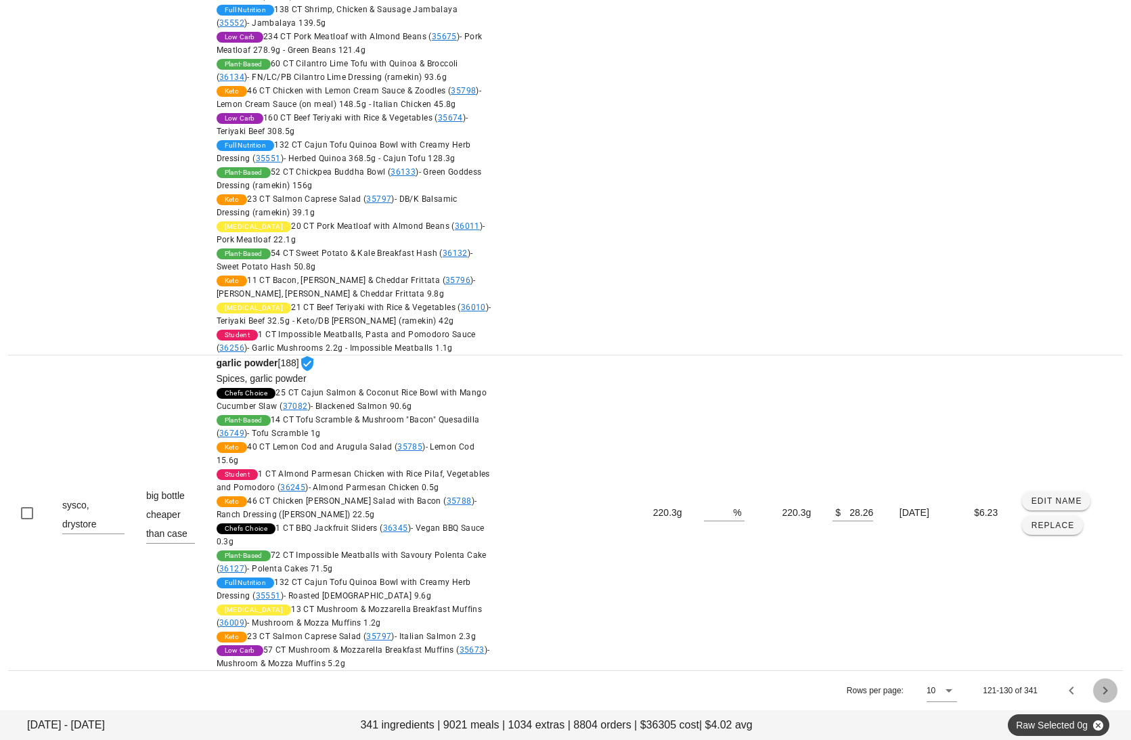
click at [1013, 694] on icon "Next page" at bounding box center [1105, 690] width 16 height 16
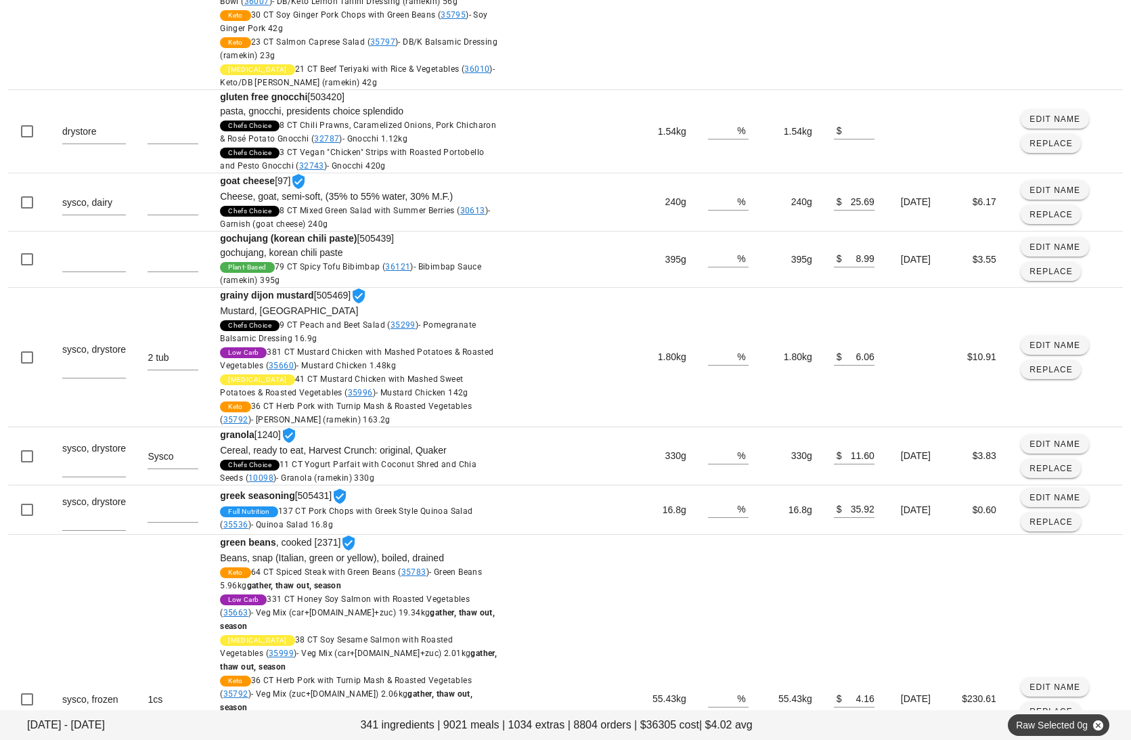
scroll to position [811, 0]
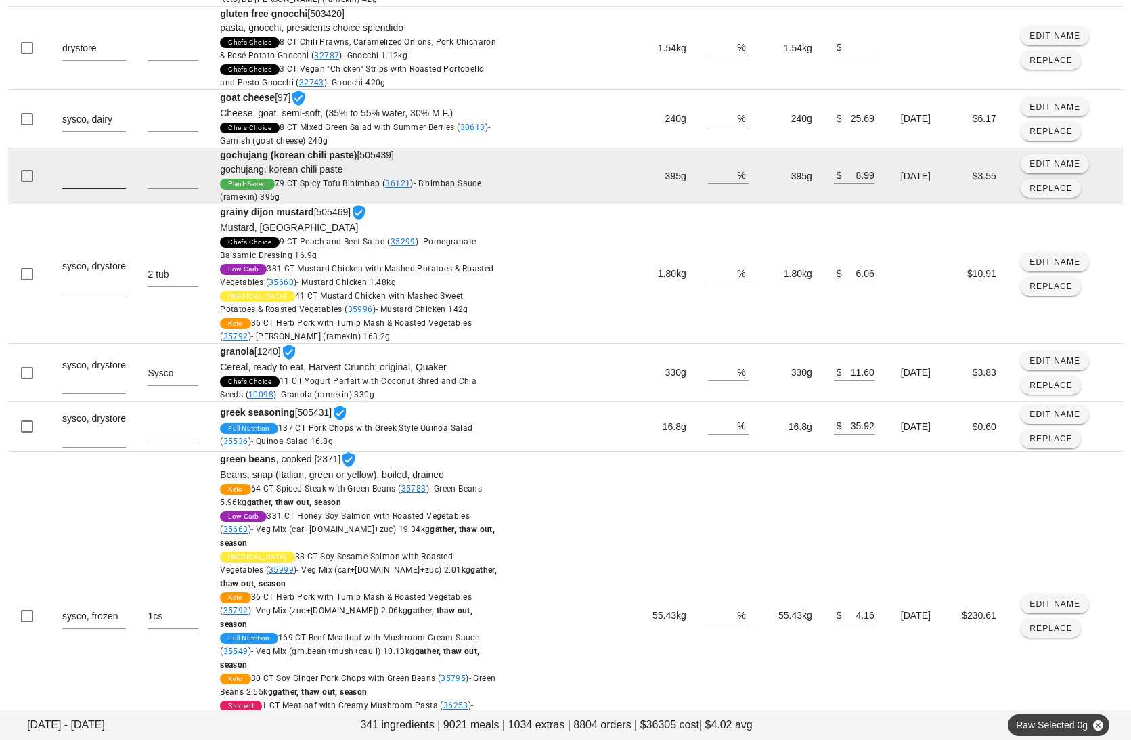
click at [79, 182] on textarea at bounding box center [94, 178] width 64 height 22
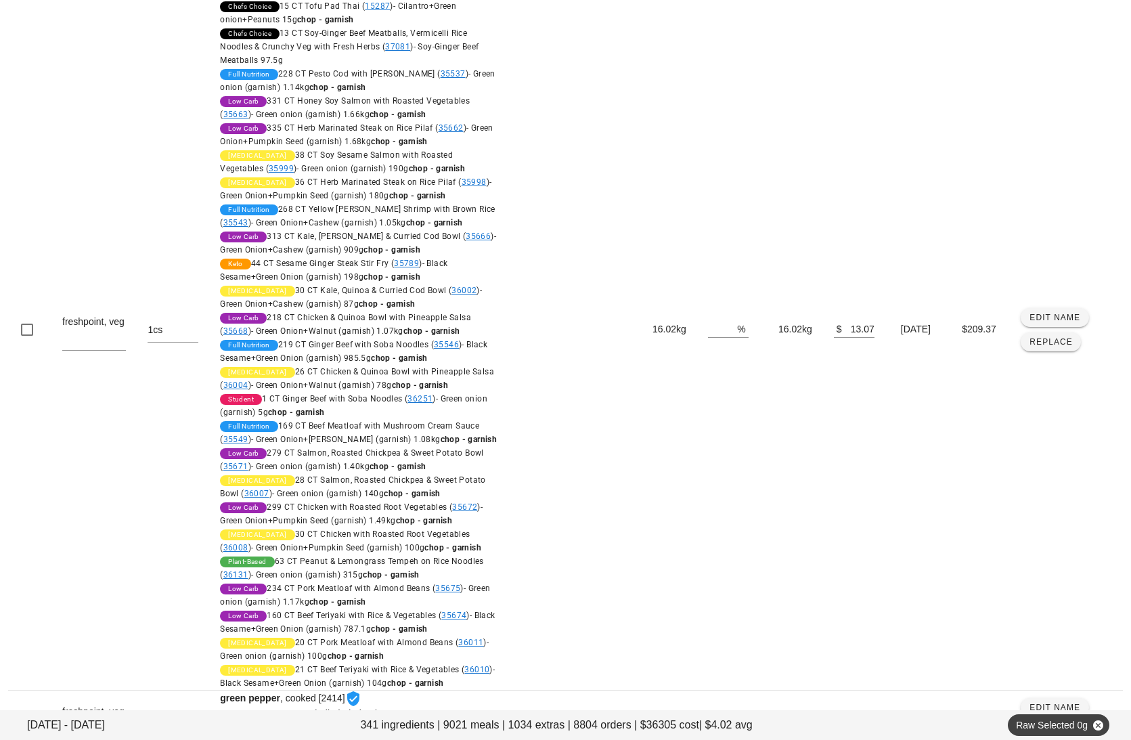
scroll to position [1671, 0]
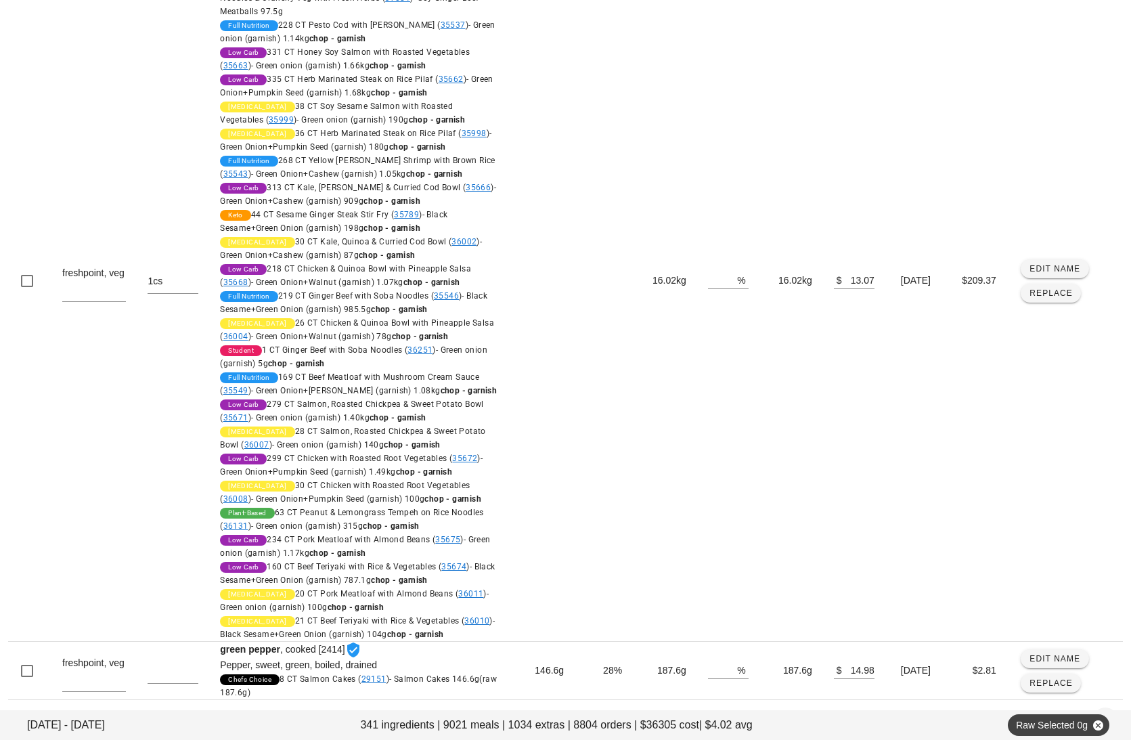
type textarea "drystore"
click at [1013, 711] on icon "Next page" at bounding box center [1105, 719] width 16 height 16
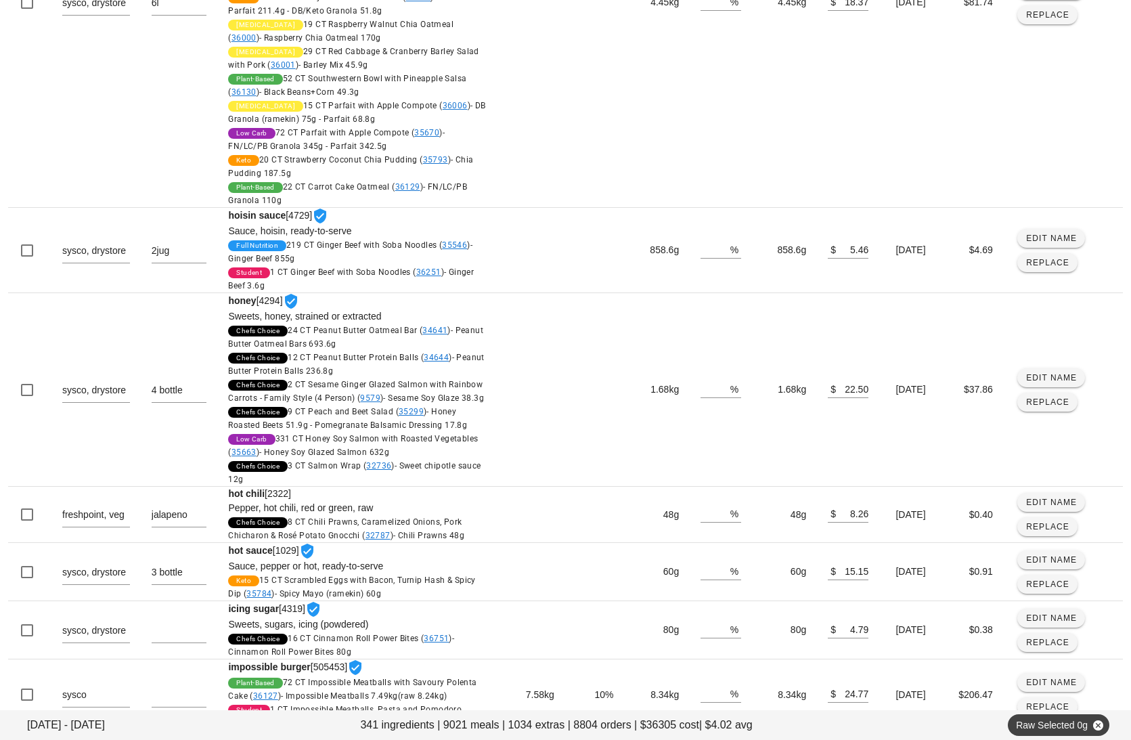
scroll to position [1438, 0]
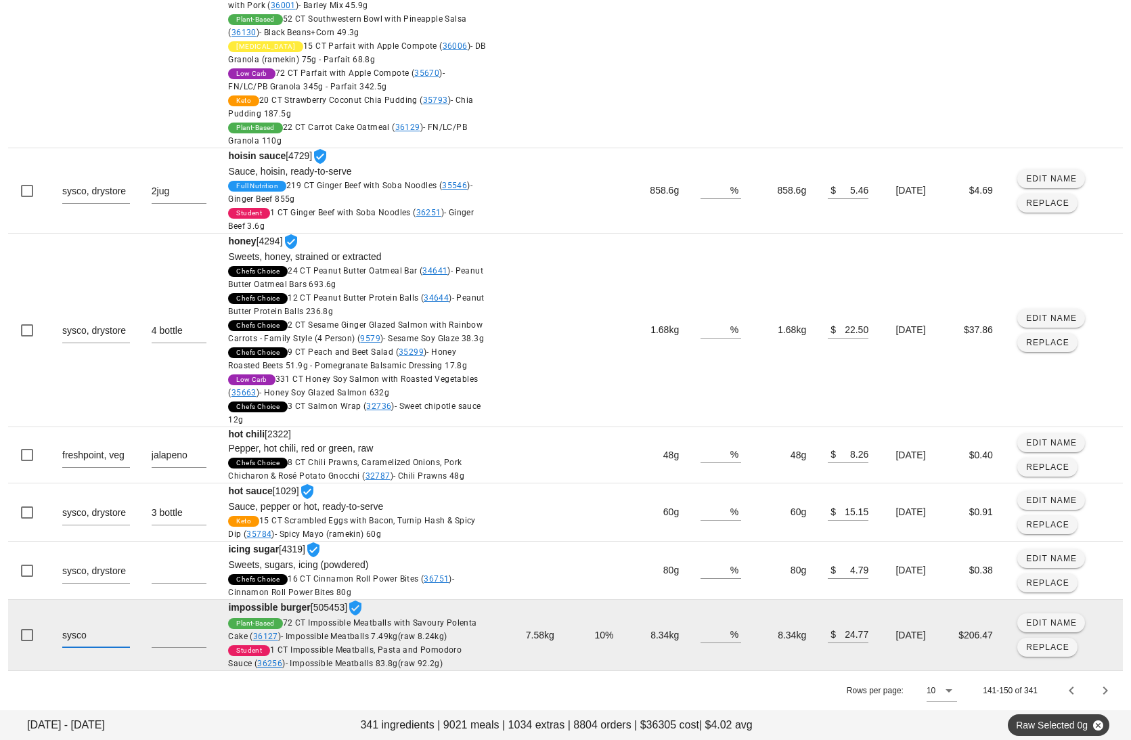
click at [114, 631] on textarea "sysco" at bounding box center [96, 637] width 68 height 22
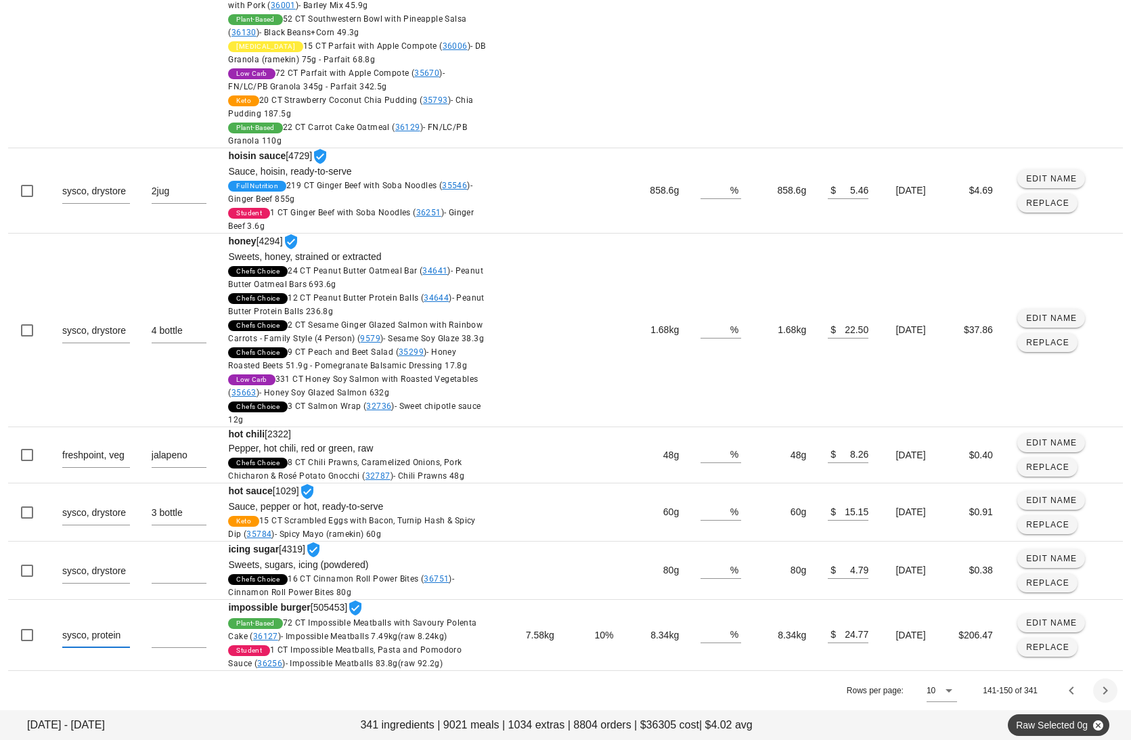
type textarea "sysco, protein"
click at [1013, 693] on icon "Next page" at bounding box center [1105, 690] width 16 height 16
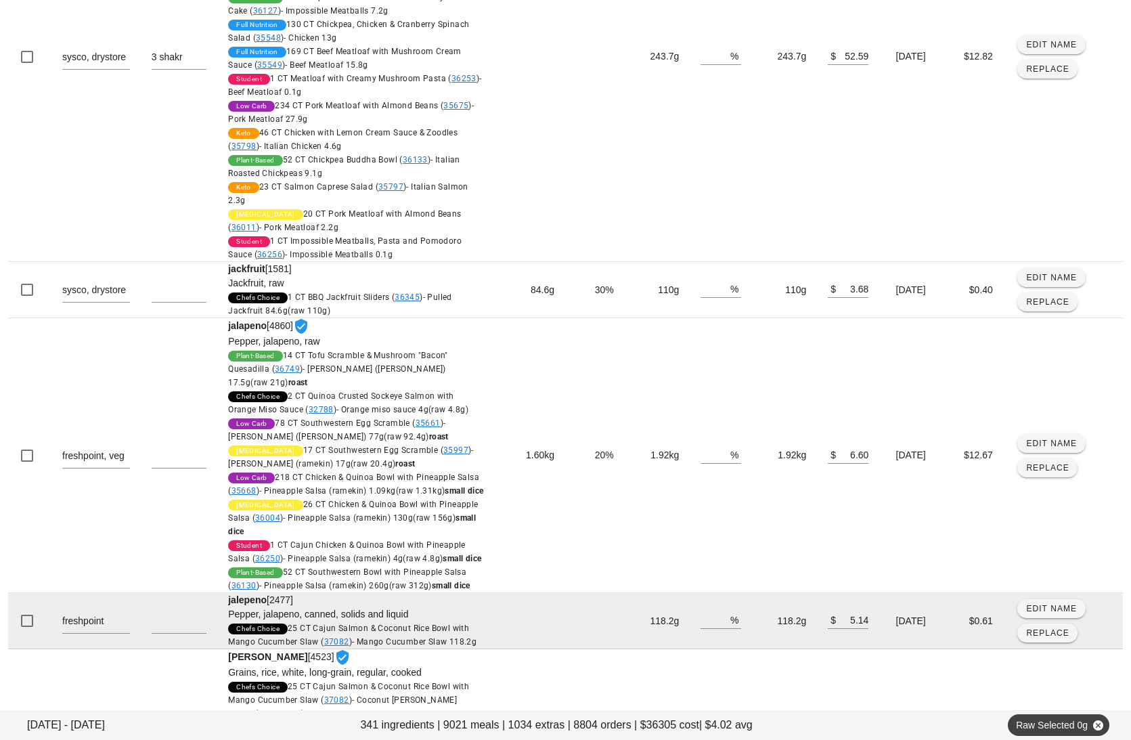
scroll to position [416, 0]
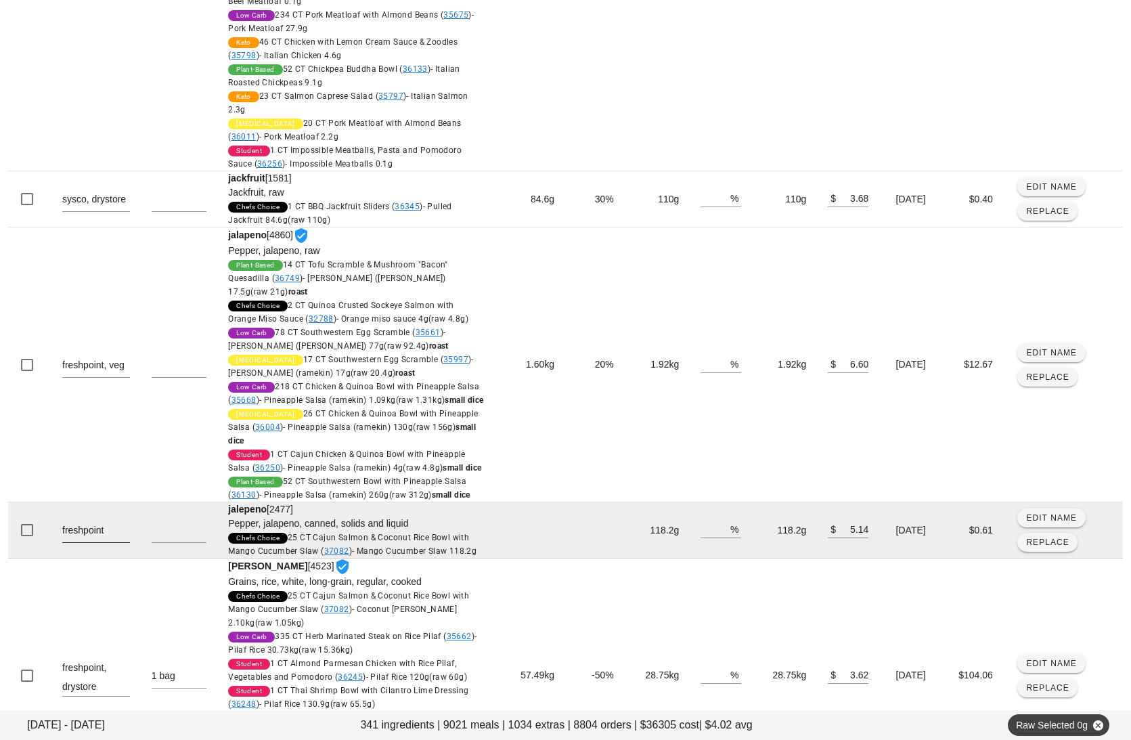
click at [118, 536] on textarea "freshpoint" at bounding box center [96, 532] width 68 height 22
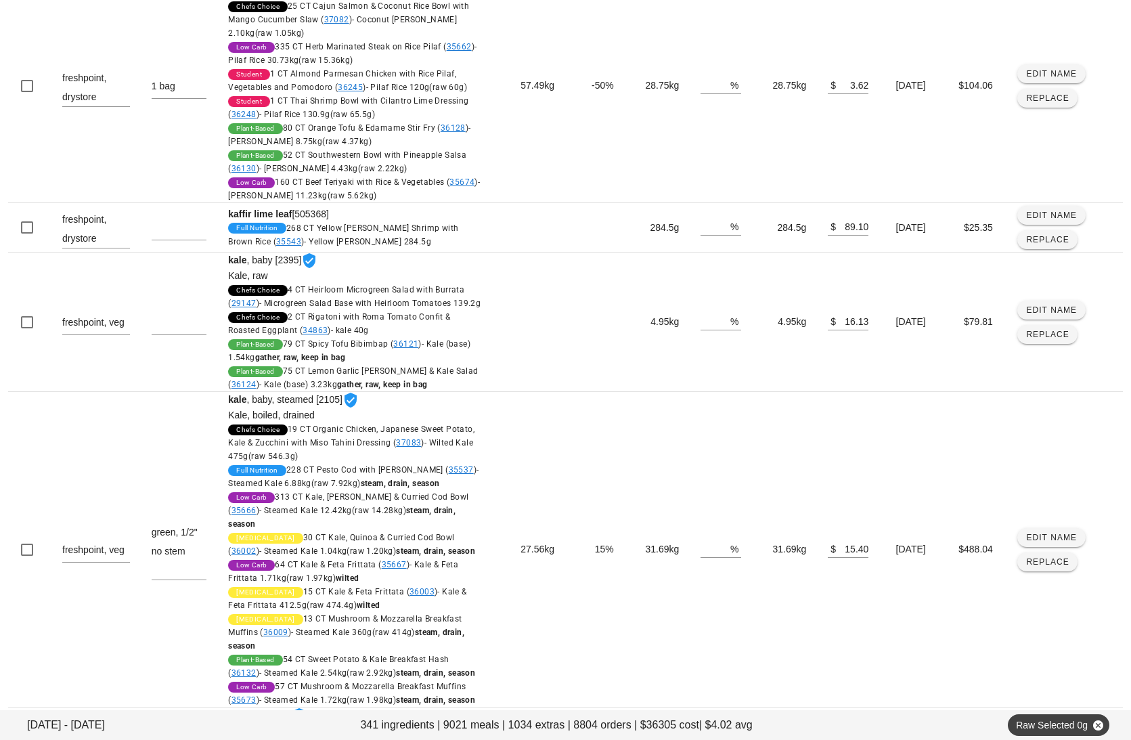
scroll to position [1170, 0]
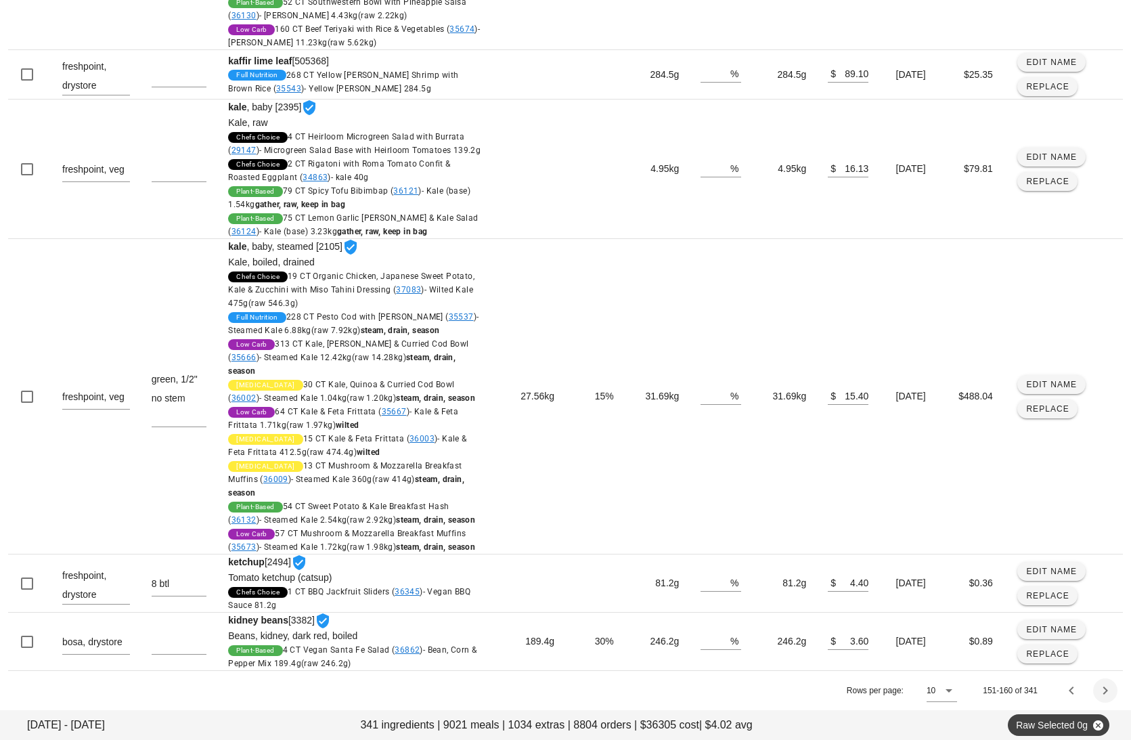
type textarea "freshpoint, veg"
click at [1013, 695] on icon "Next page" at bounding box center [1105, 690] width 16 height 16
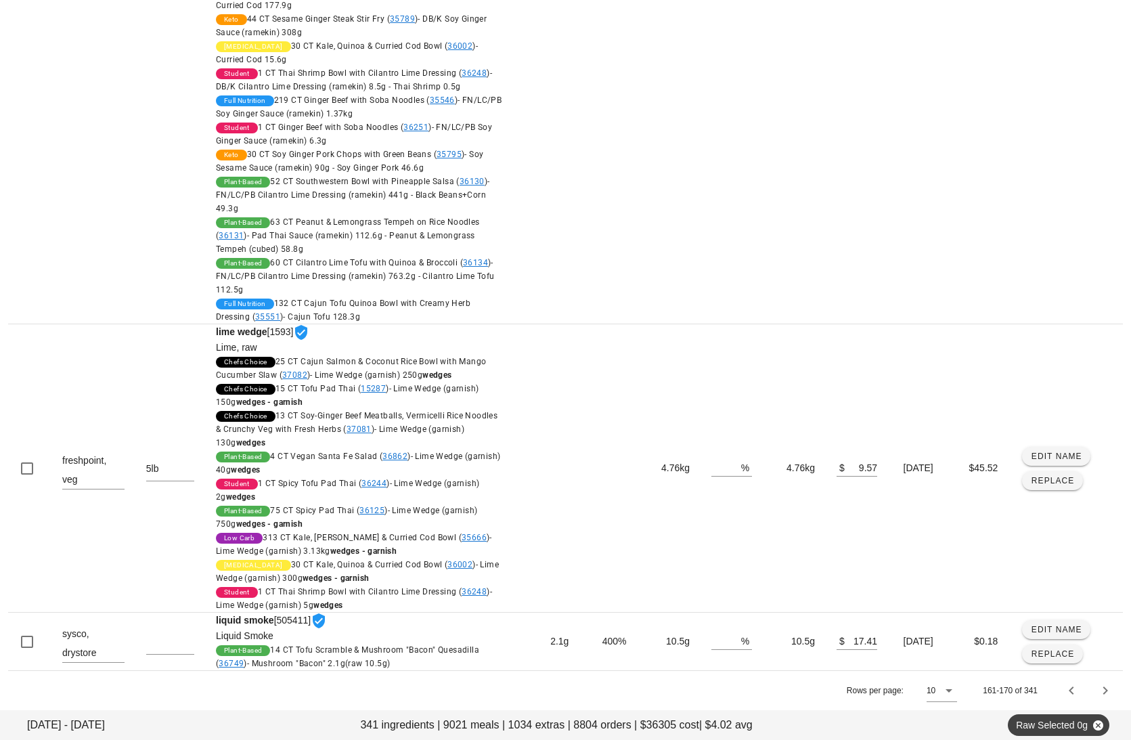
scroll to position [3117, 0]
click at [1013, 695] on icon "Next page" at bounding box center [1105, 690] width 16 height 16
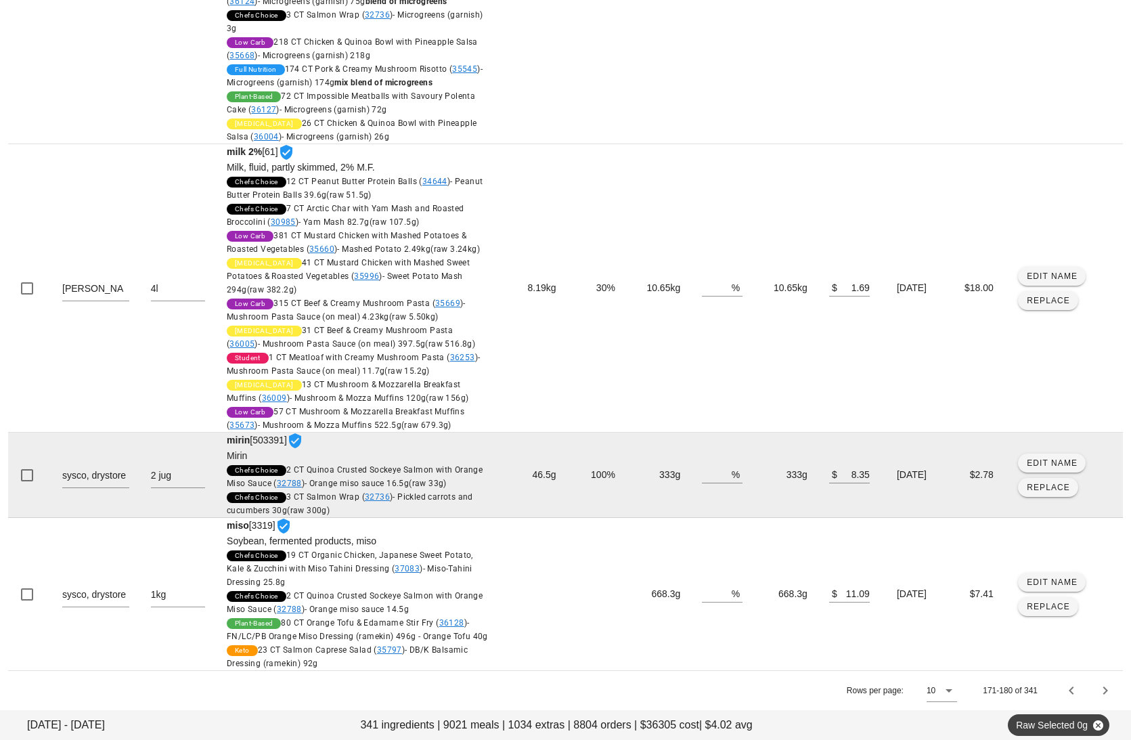
scroll to position [2711, 0]
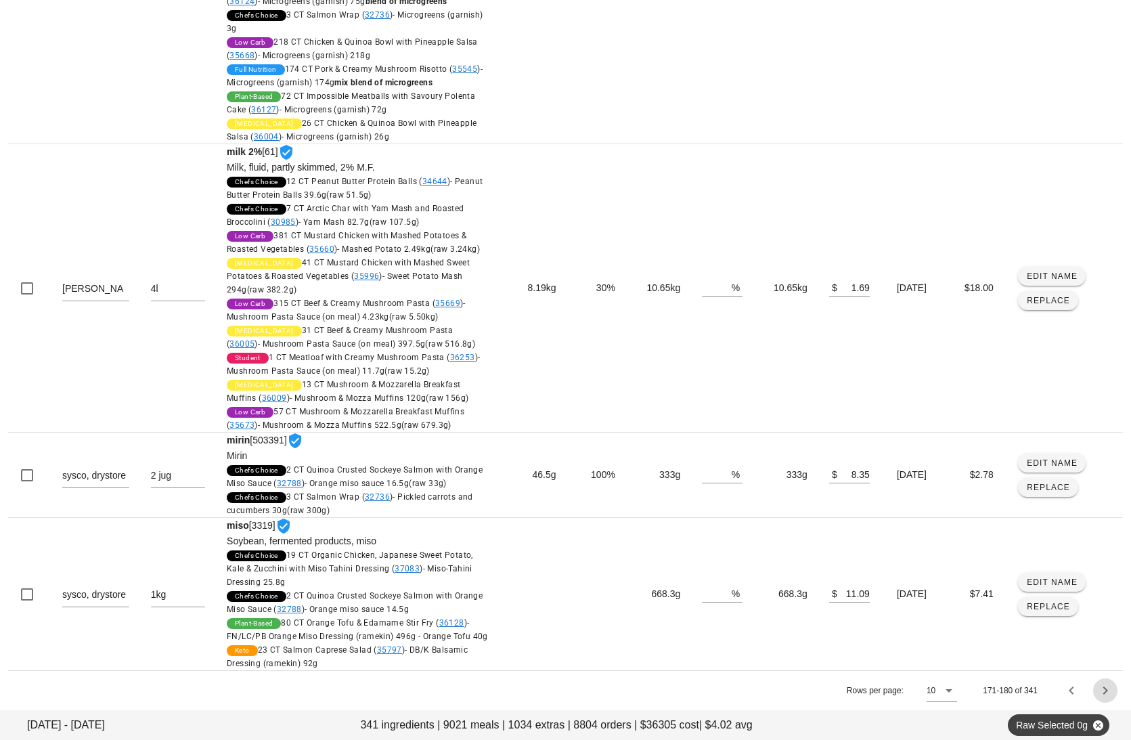
click at [1013, 692] on icon "Next page" at bounding box center [1105, 690] width 16 height 16
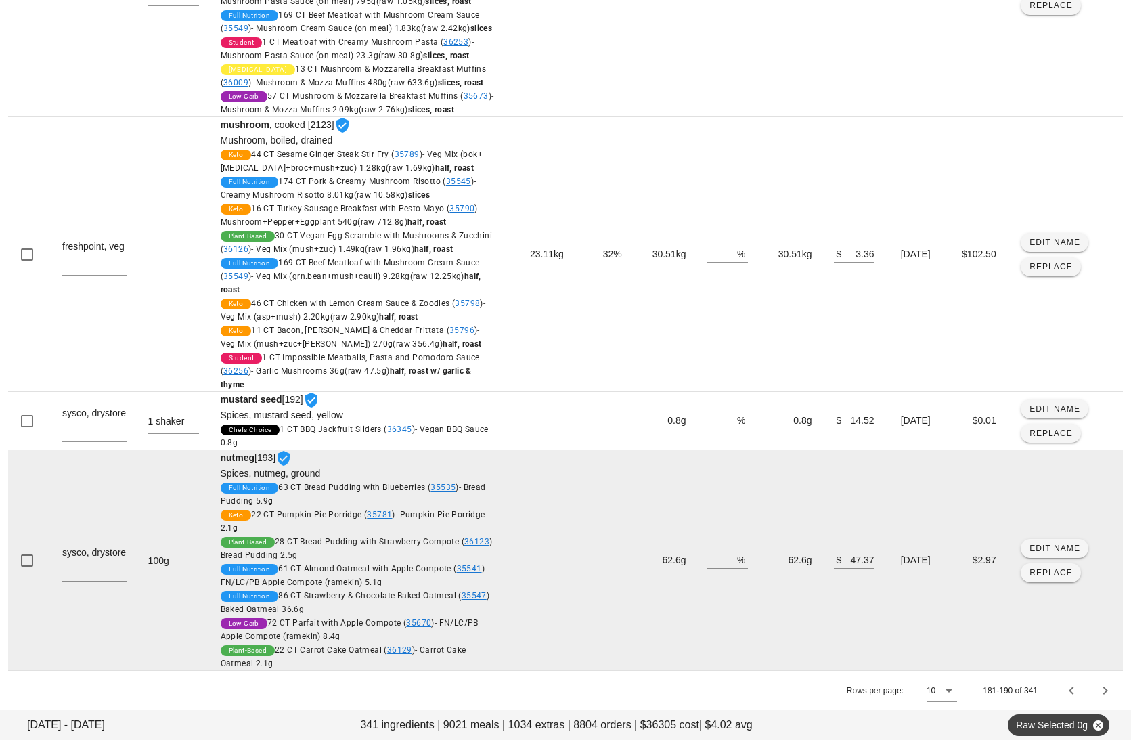
scroll to position [2195, 0]
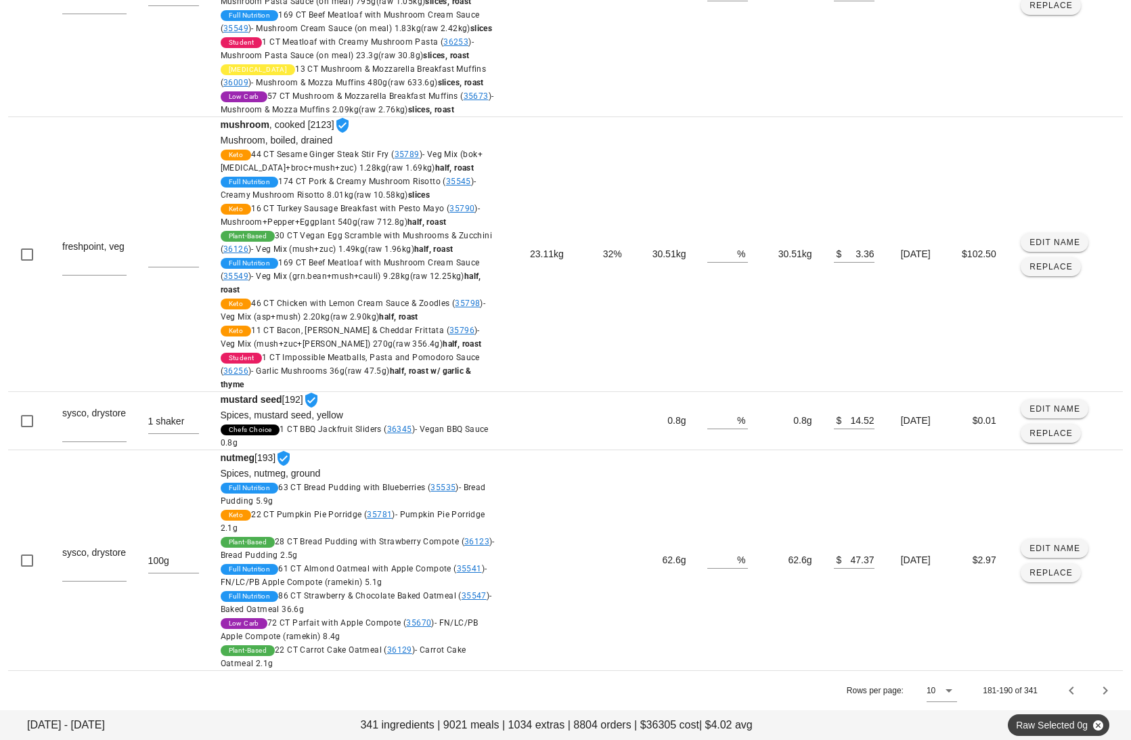
click at [1013, 700] on div at bounding box center [1103, 690] width 29 height 24
click at [1013, 693] on icon "Next page" at bounding box center [1105, 690] width 16 height 16
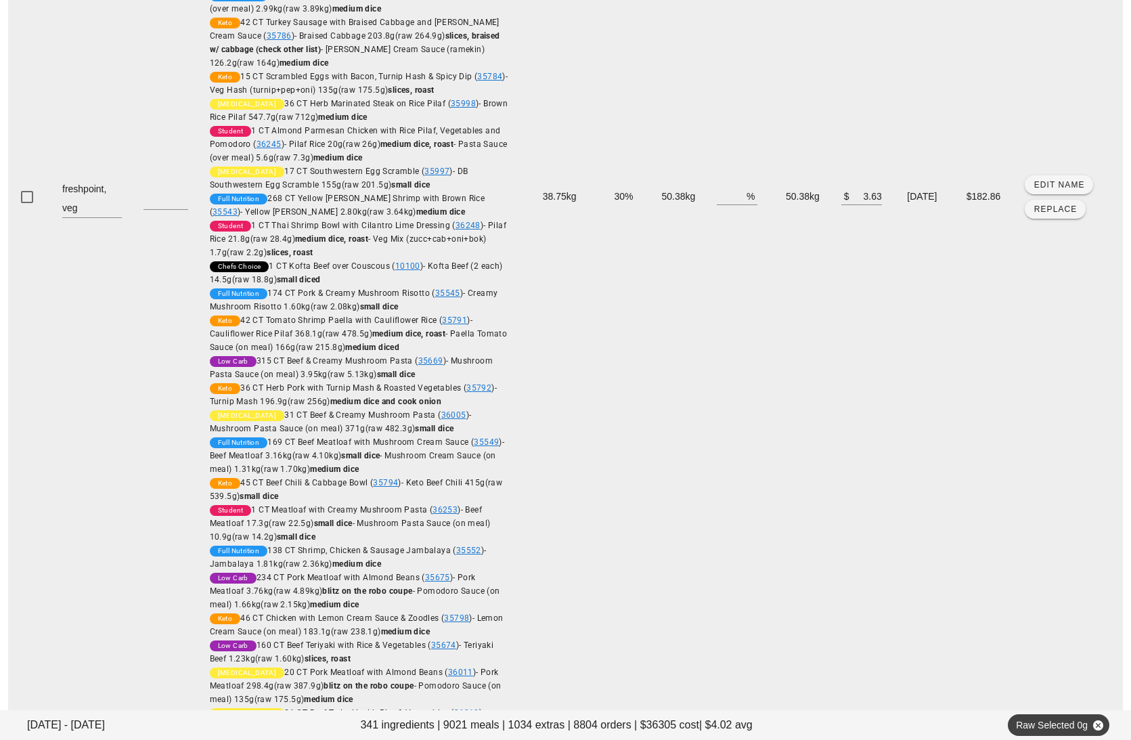
scroll to position [2461, 0]
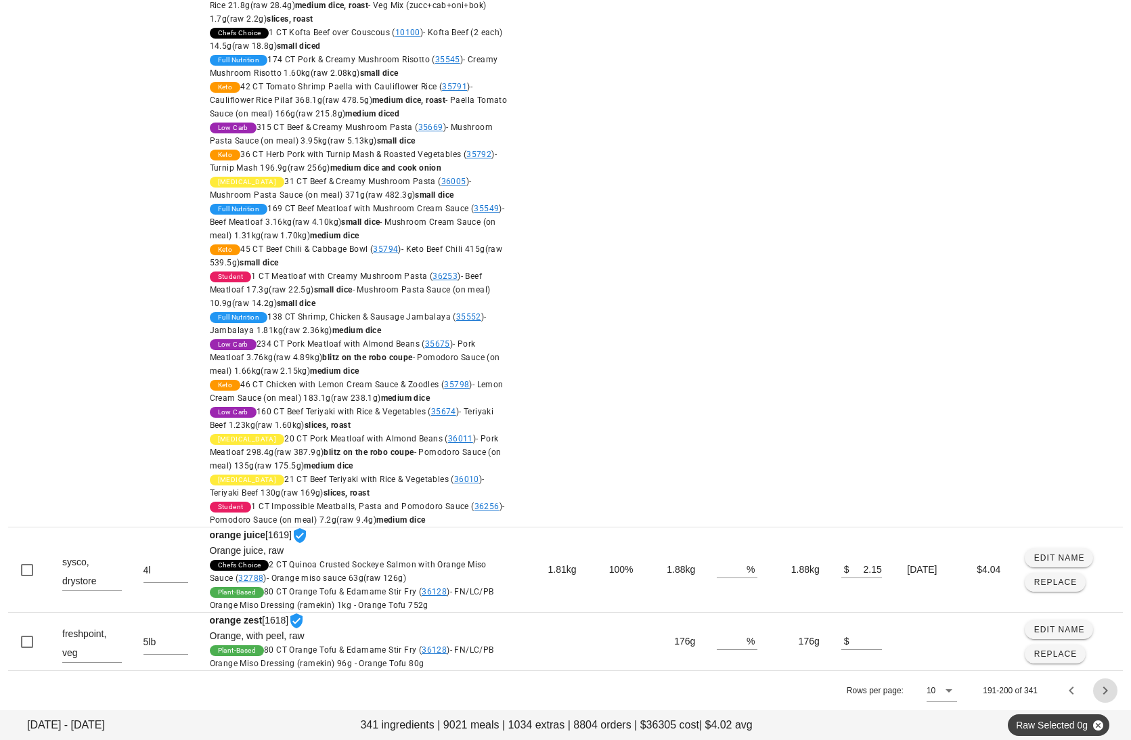
click at [1013, 691] on icon "Next page" at bounding box center [1105, 690] width 16 height 16
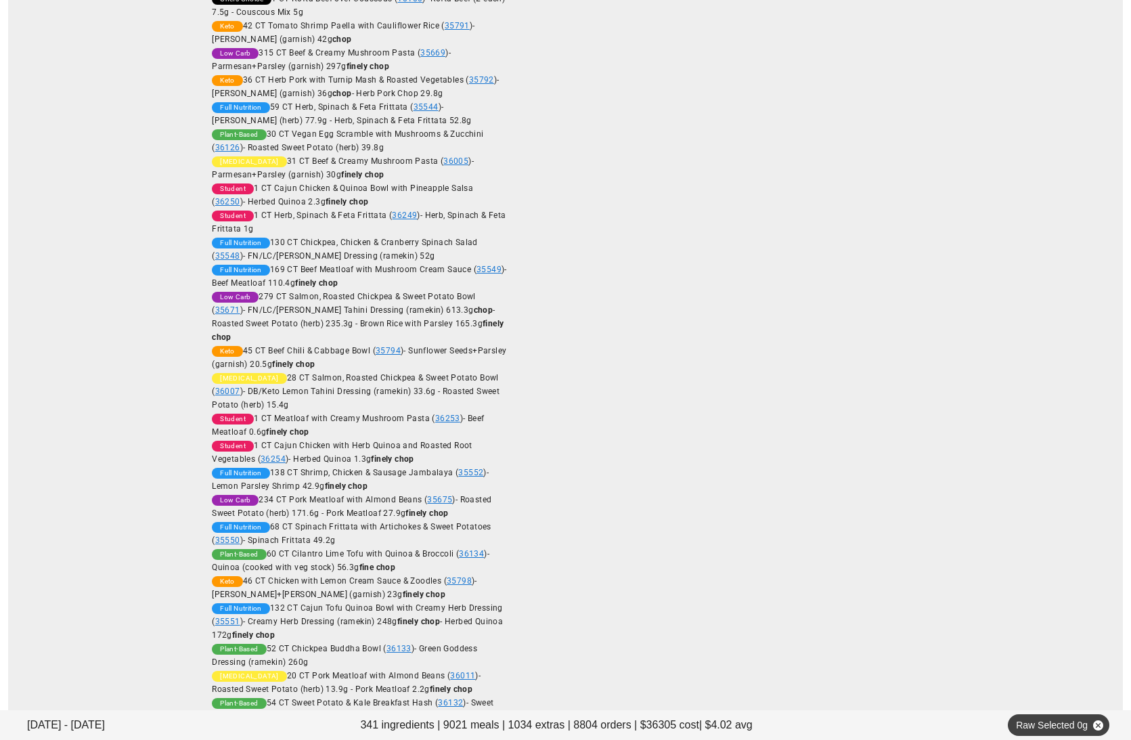
scroll to position [3553, 0]
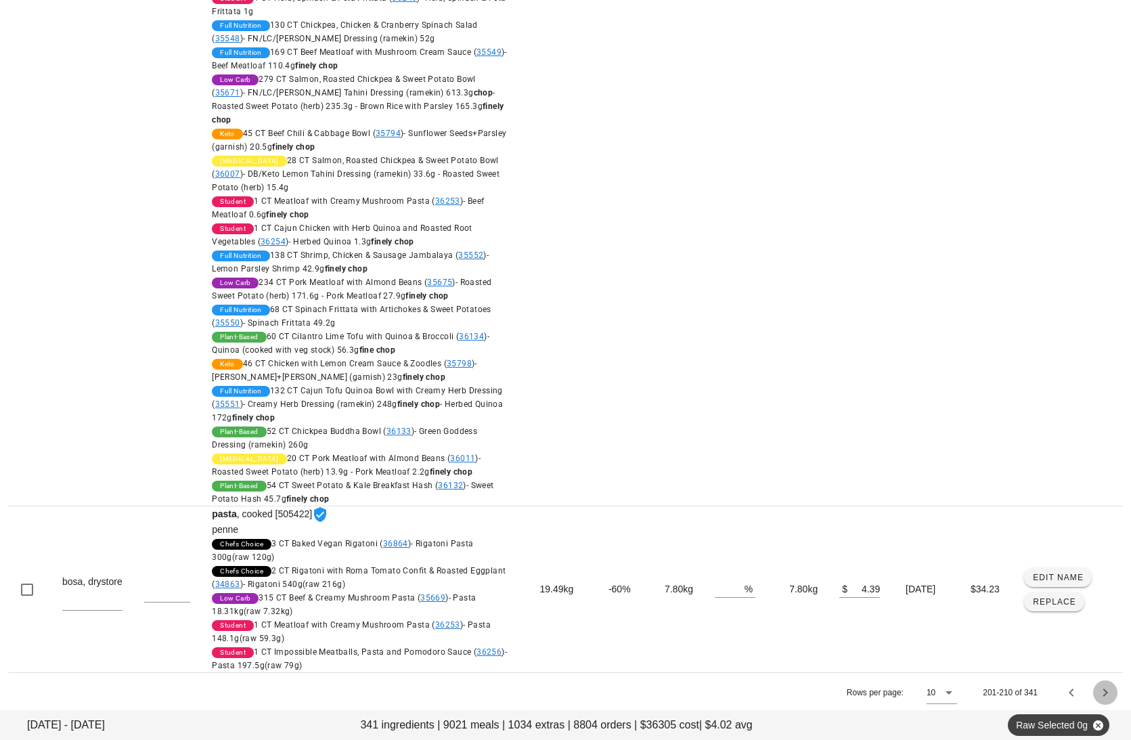
click at [1013, 693] on icon "Next page" at bounding box center [1105, 692] width 16 height 16
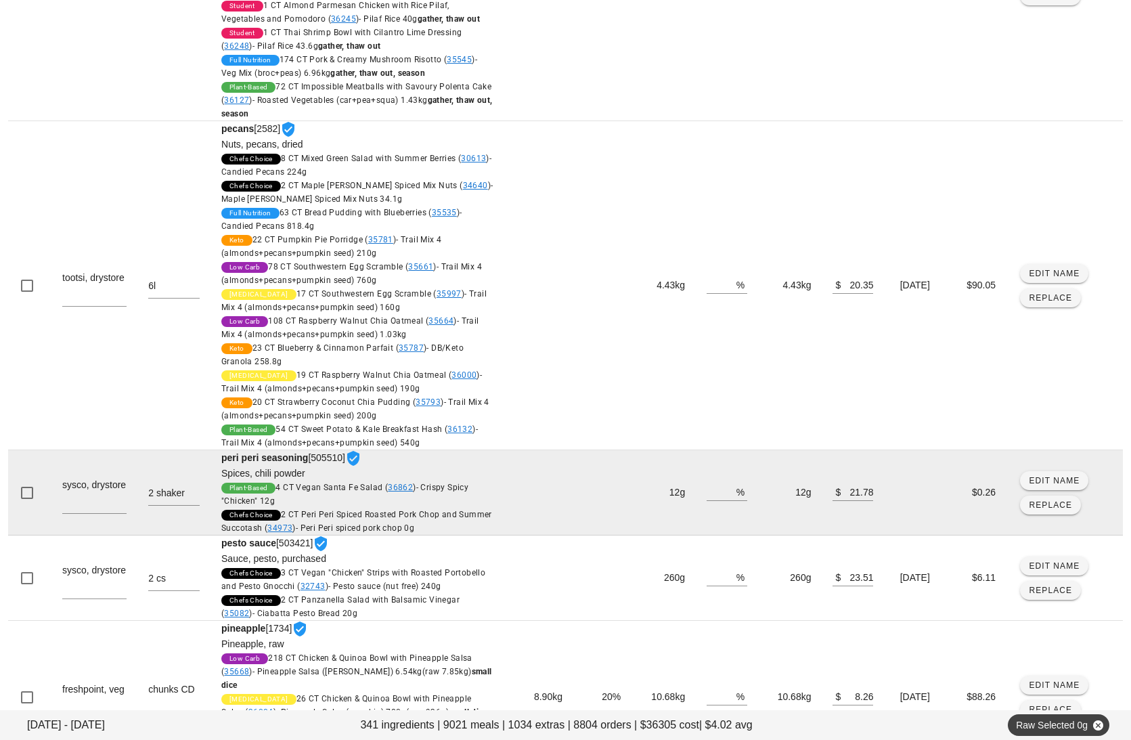
scroll to position [1046, 0]
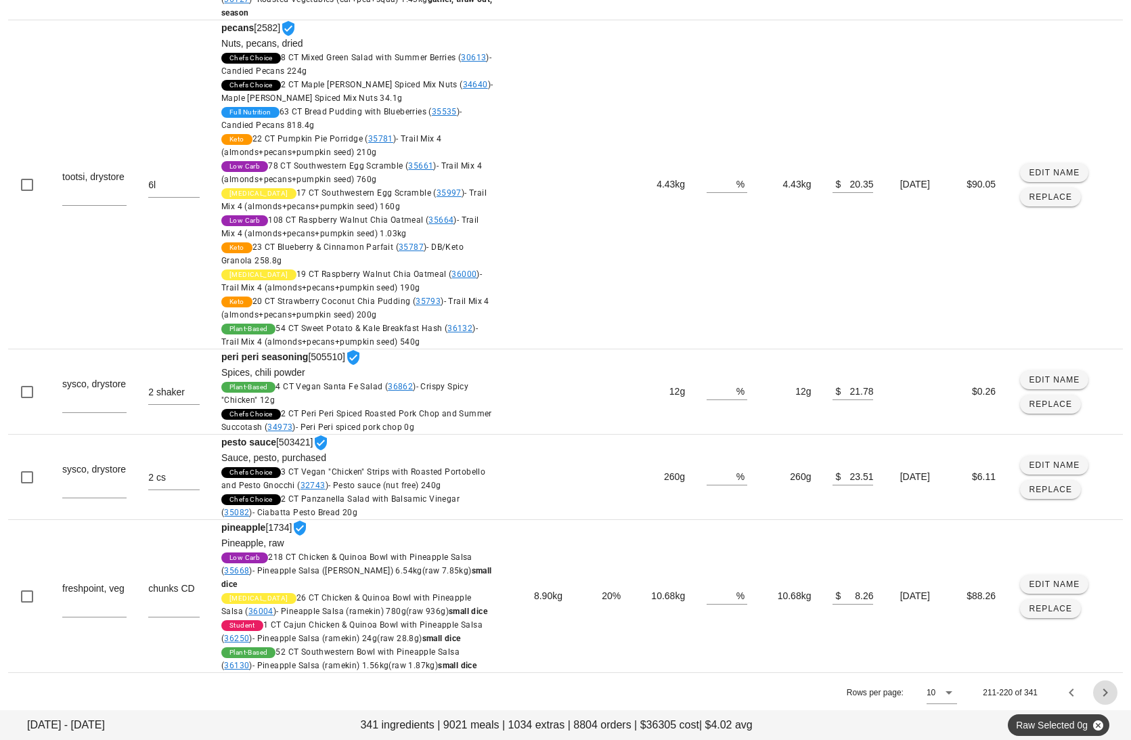
click at [1013, 686] on icon "Next page" at bounding box center [1105, 692] width 16 height 16
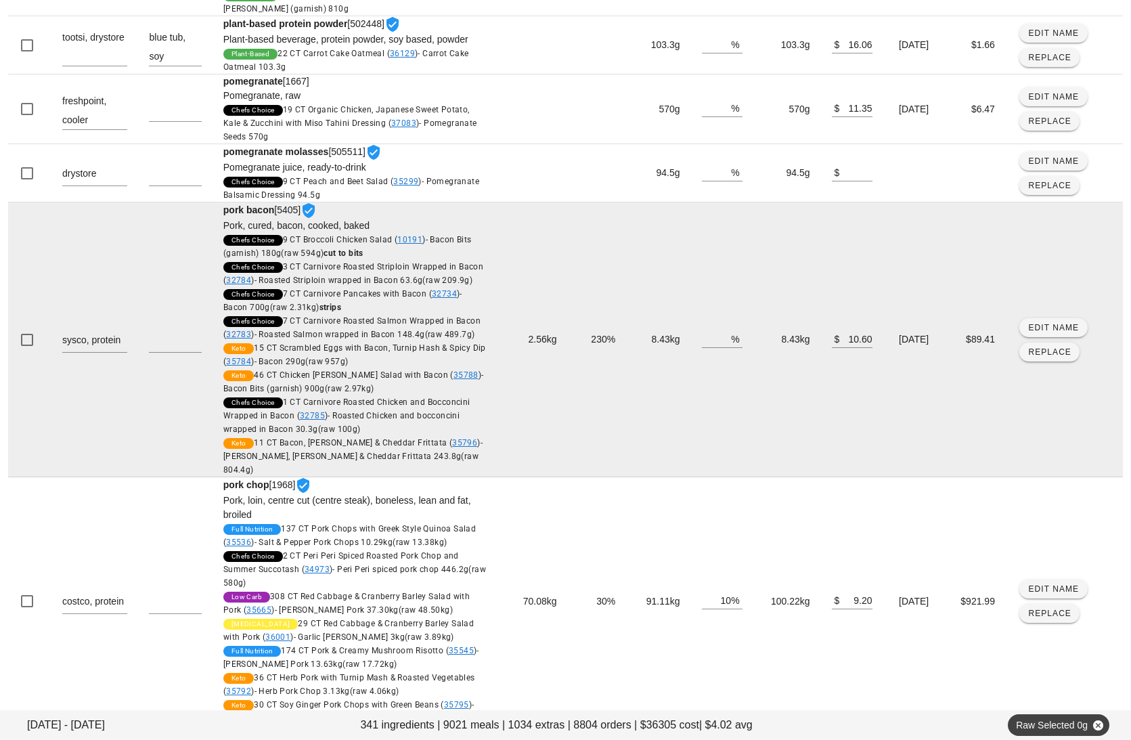
scroll to position [809, 0]
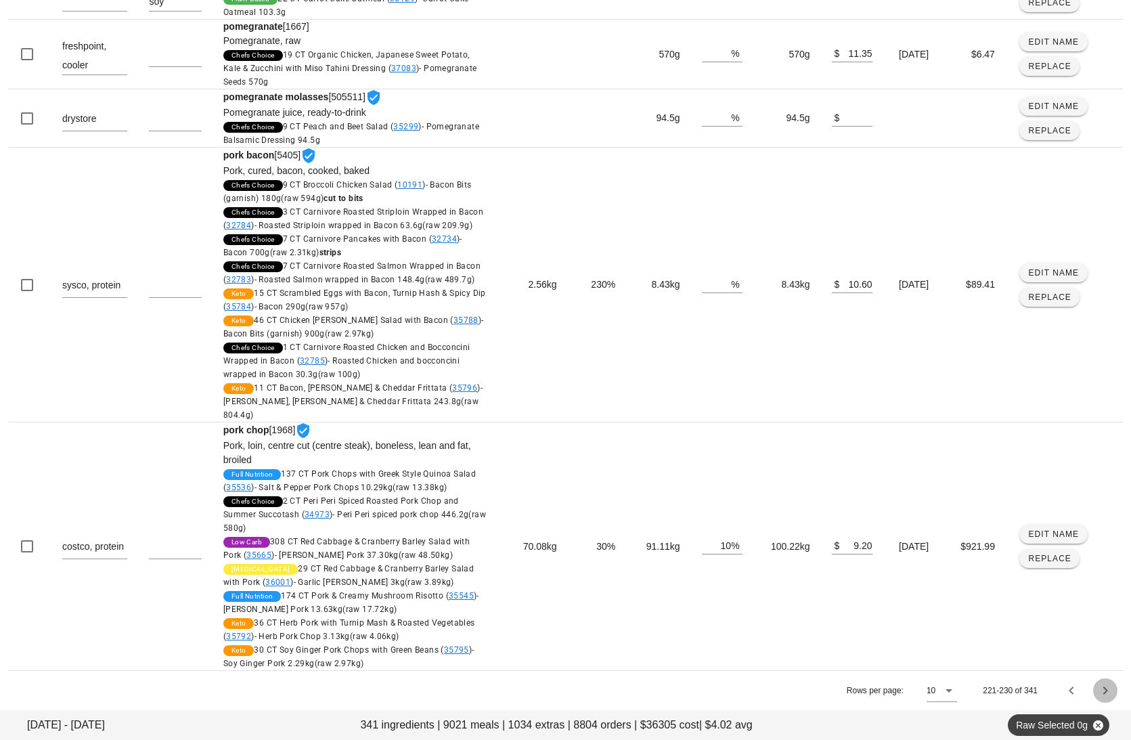
click at [1013, 690] on icon "Next page" at bounding box center [1105, 690] width 16 height 16
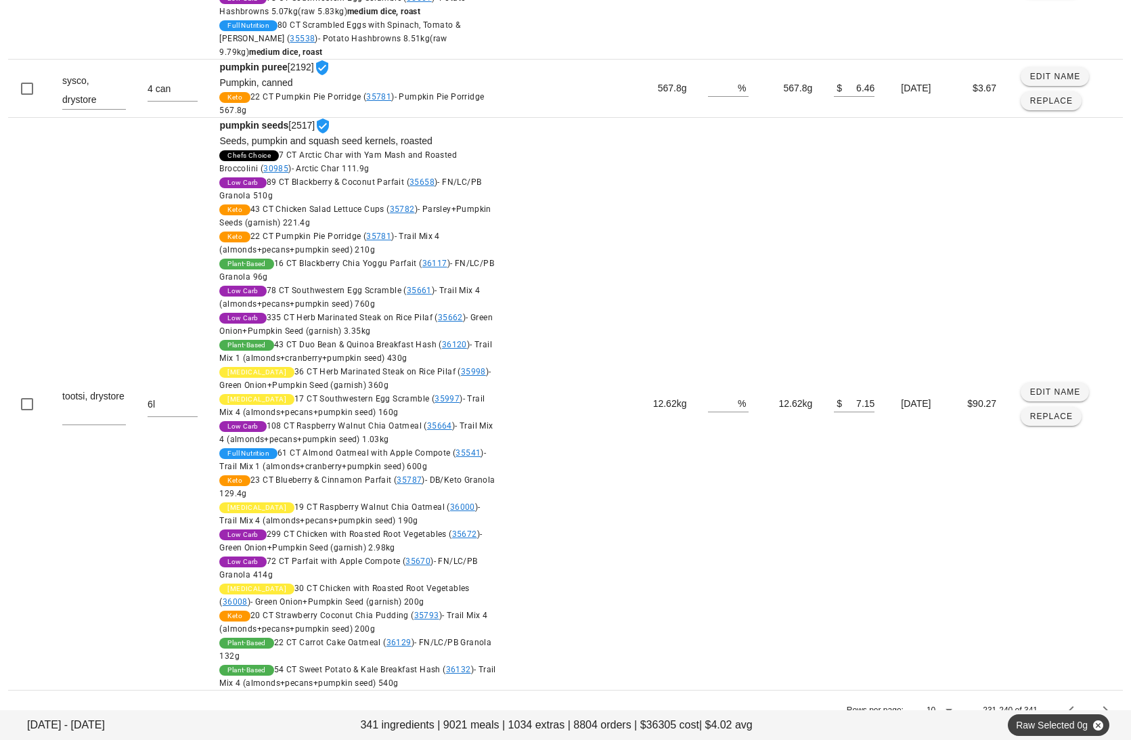
scroll to position [933, 0]
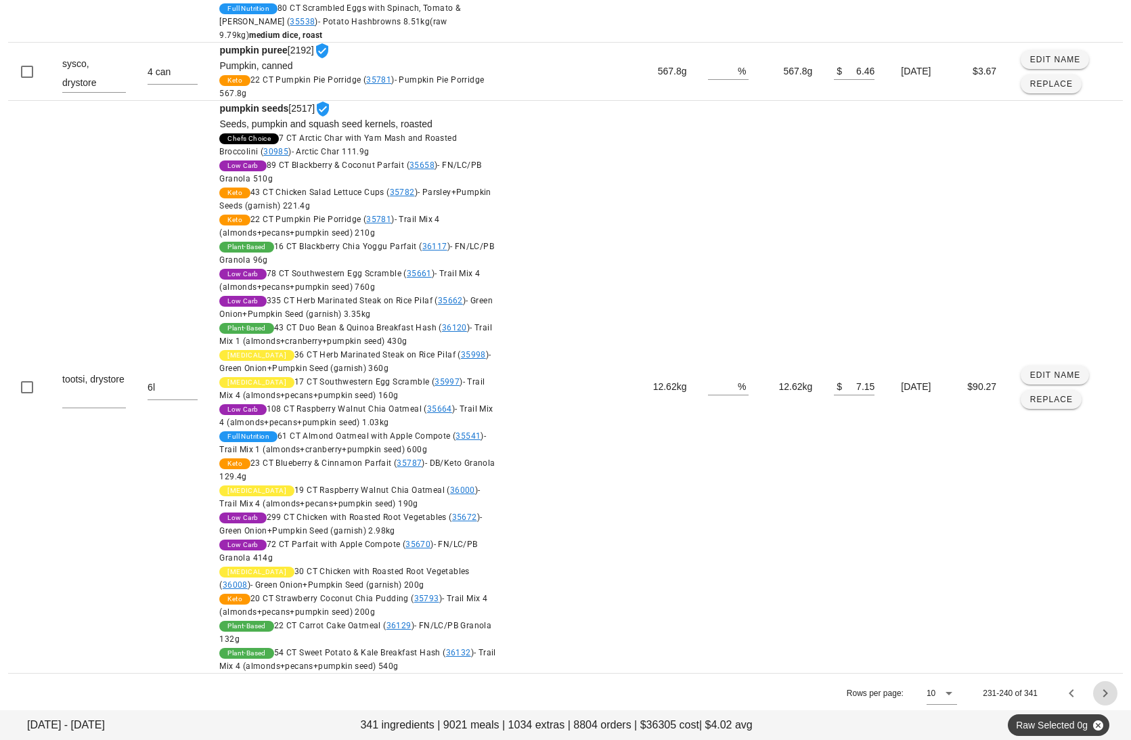
click at [1013, 690] on icon "Next page" at bounding box center [1105, 693] width 16 height 16
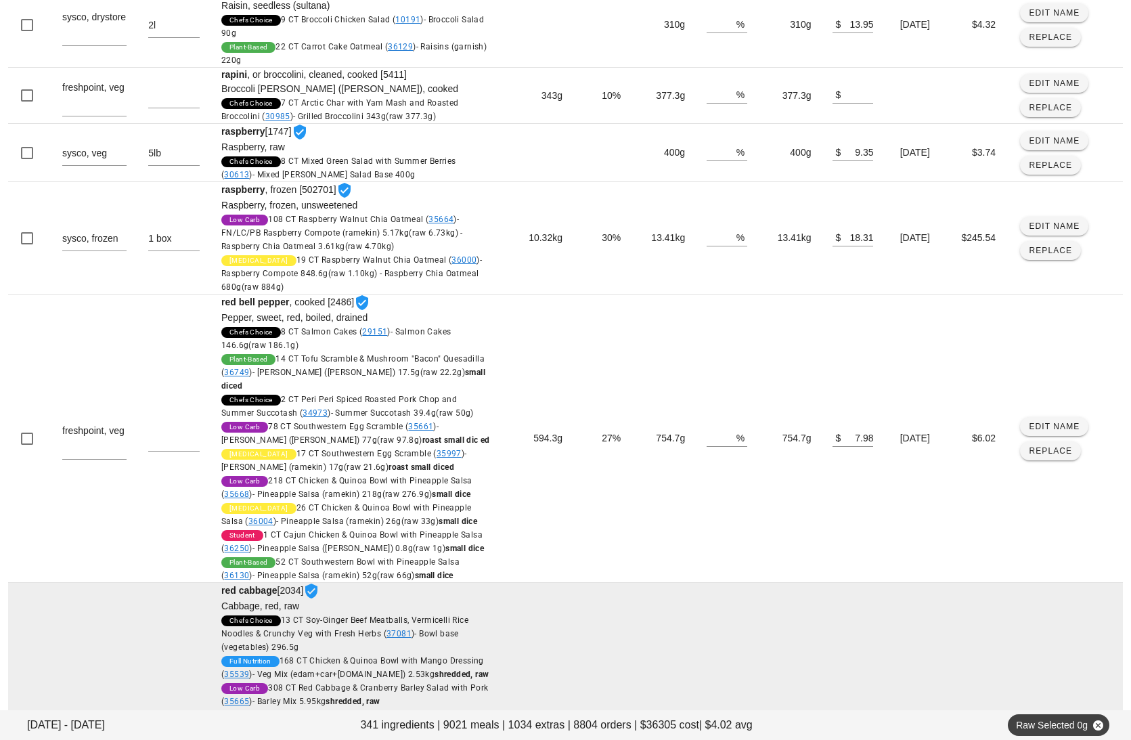
scroll to position [1259, 0]
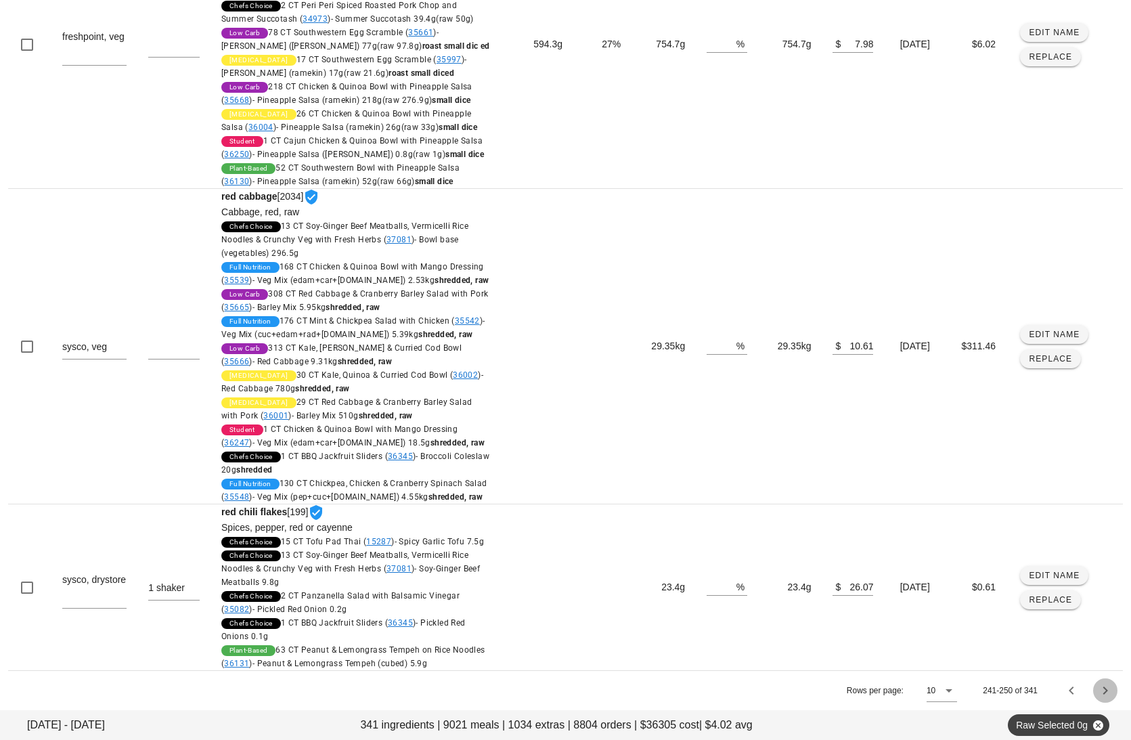
click at [1013, 693] on span "Next page" at bounding box center [1105, 690] width 24 height 16
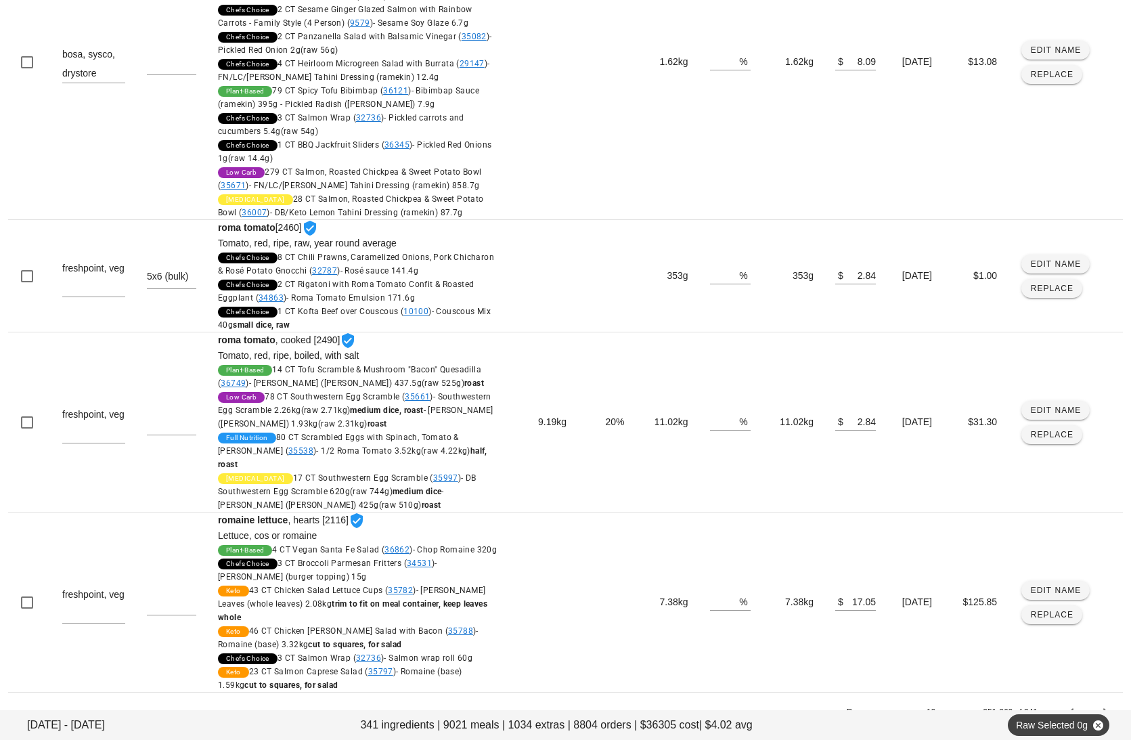
scroll to position [1778, 0]
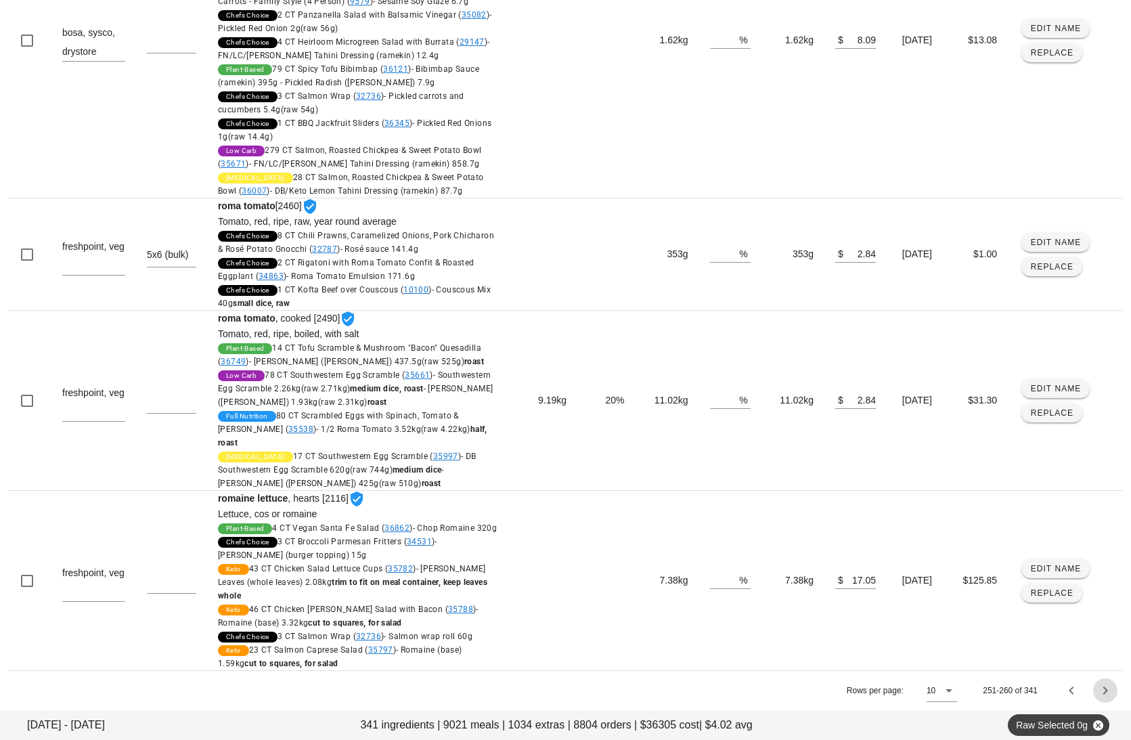
click at [1013, 688] on icon "Next page" at bounding box center [1105, 690] width 16 height 16
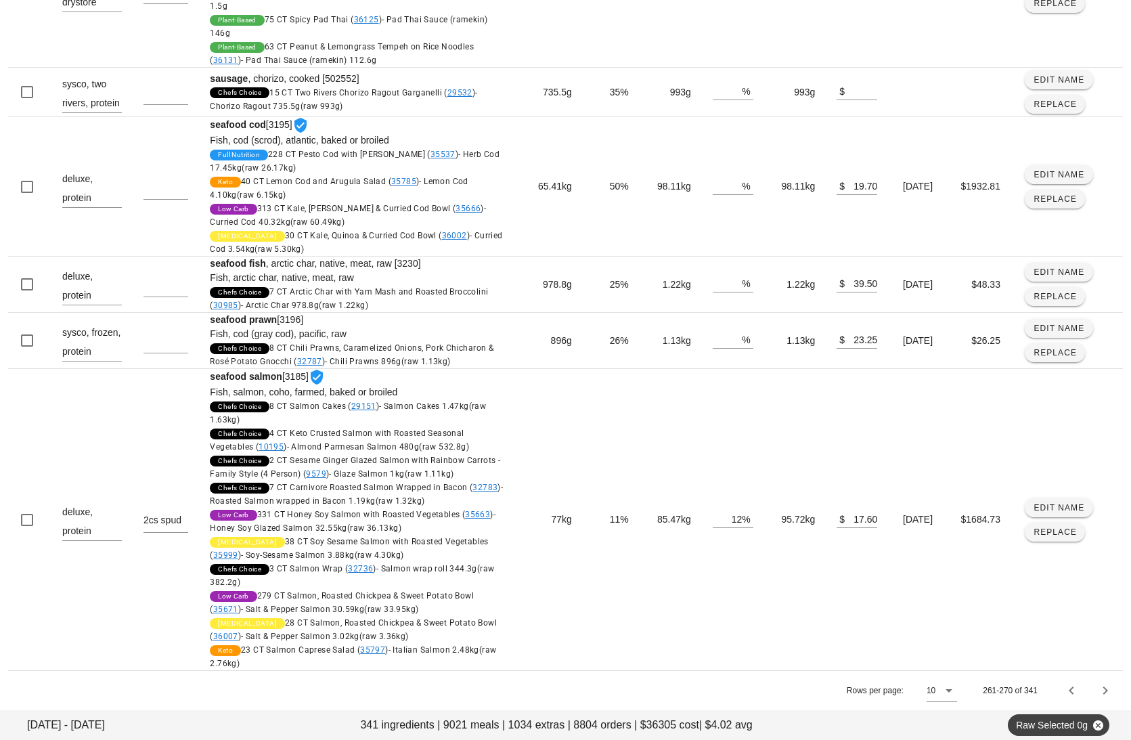
scroll to position [4596, 0]
click at [1013, 684] on icon "Next page" at bounding box center [1105, 690] width 16 height 16
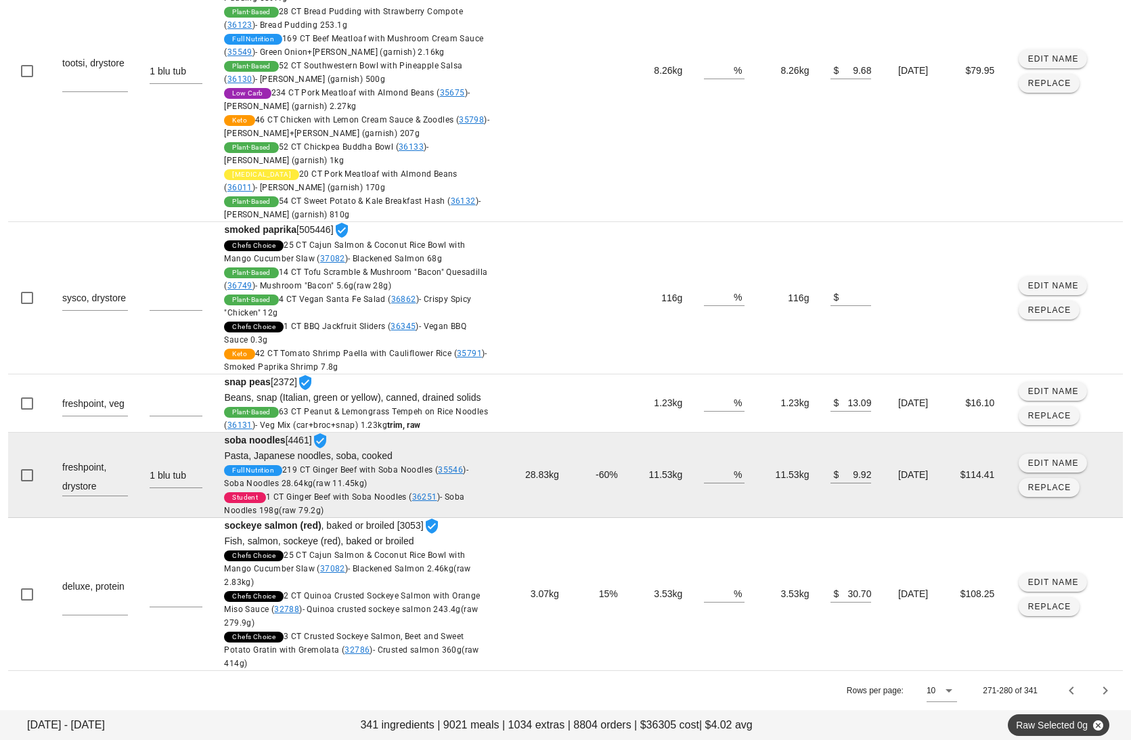
scroll to position [1227, 0]
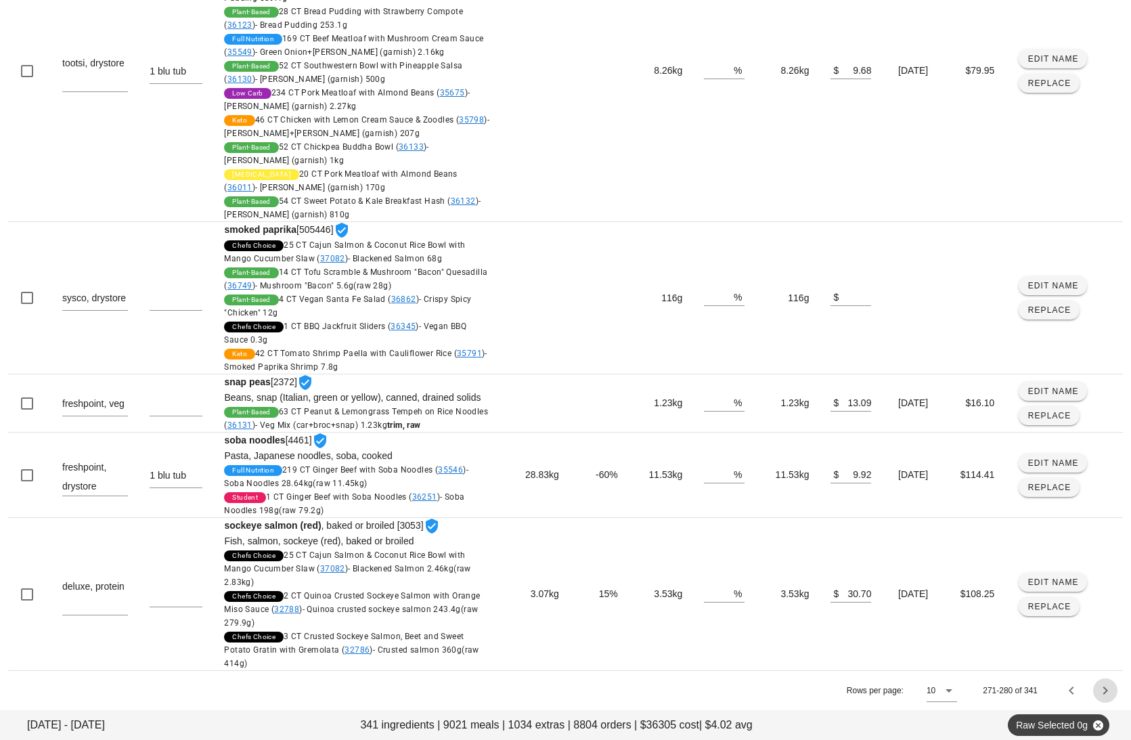
click at [1013, 695] on icon "Next page" at bounding box center [1105, 690] width 16 height 16
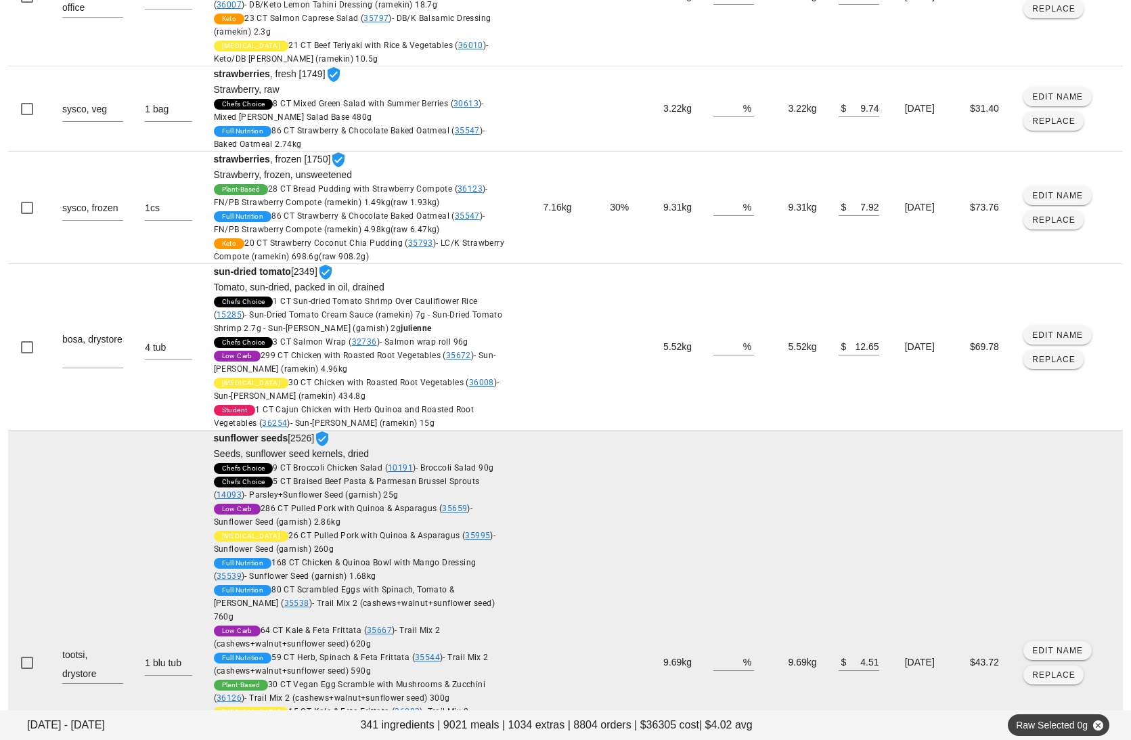
scroll to position [1576, 0]
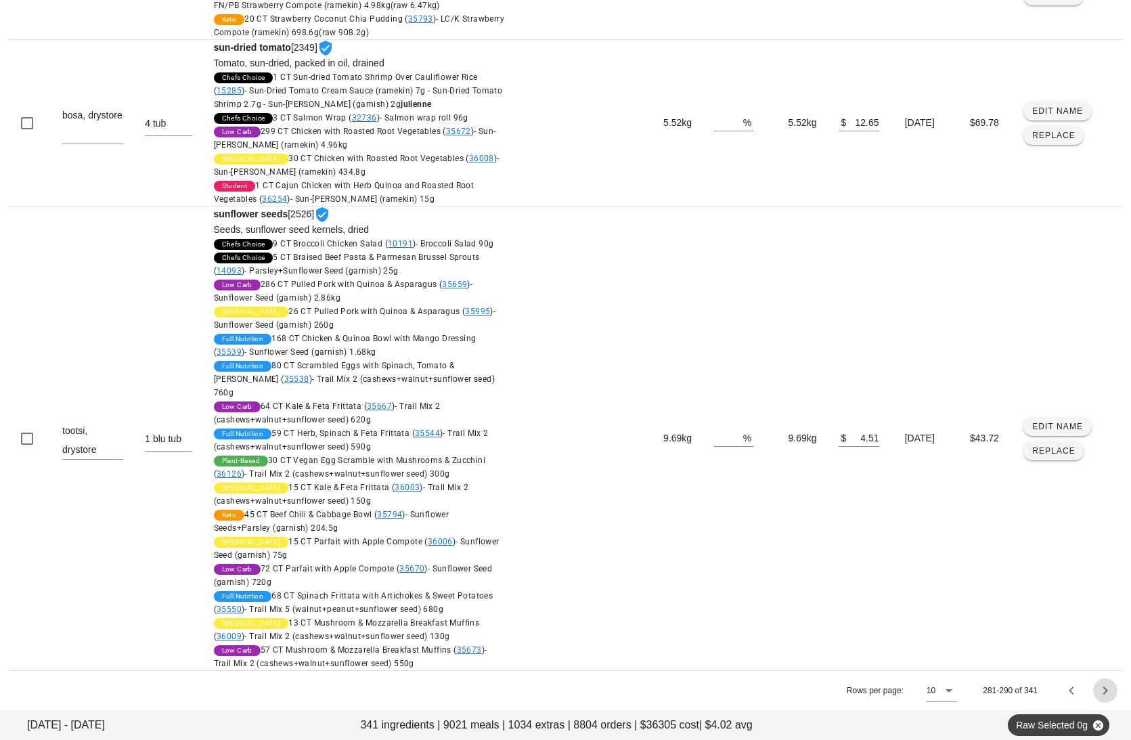
click at [1013, 686] on icon "Next page" at bounding box center [1105, 690] width 16 height 16
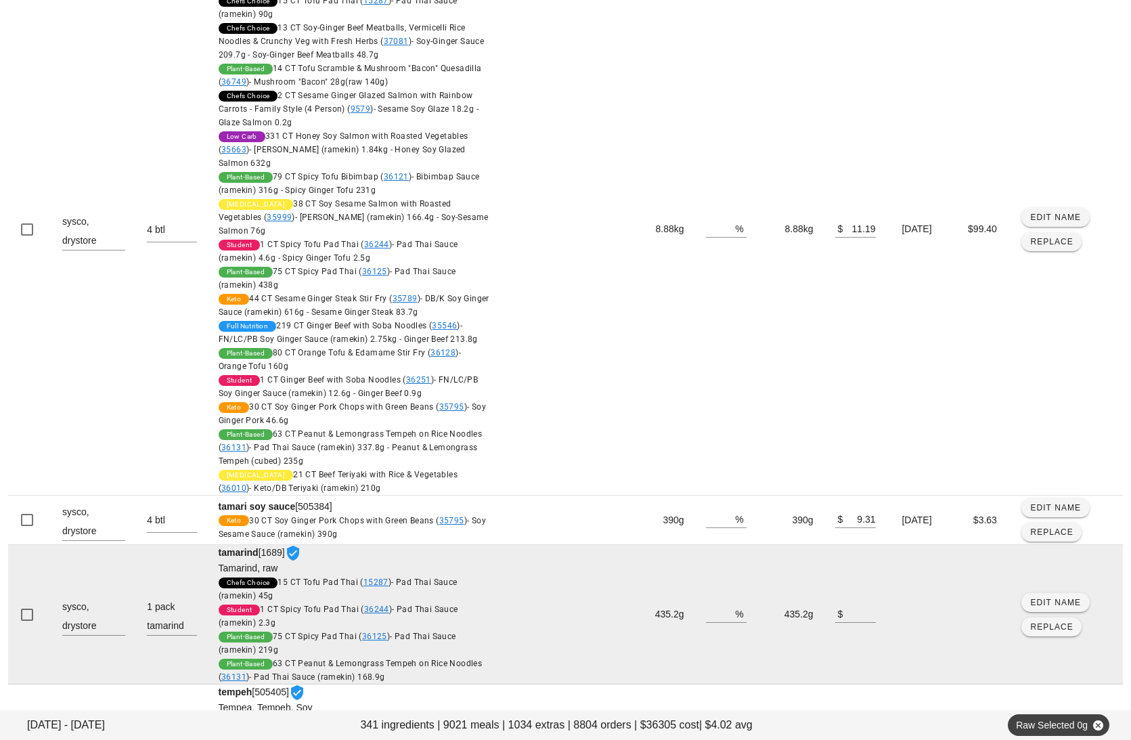
scroll to position [1428, 0]
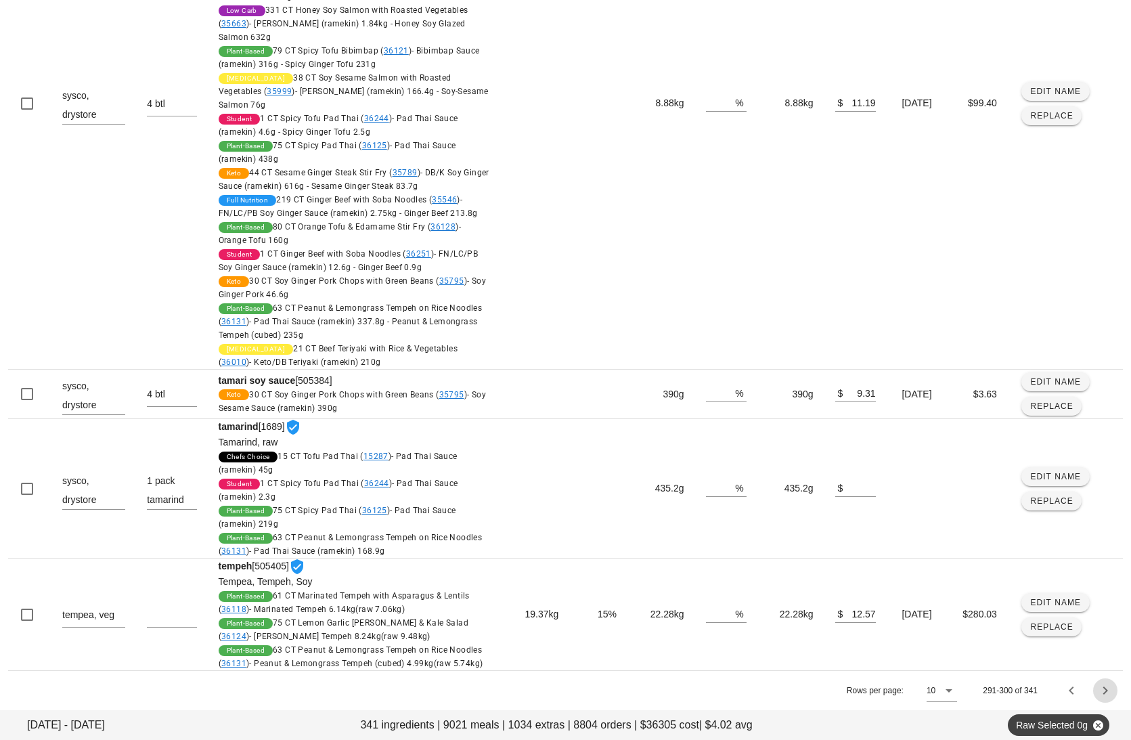
click at [1013, 694] on icon "Next page" at bounding box center [1105, 690] width 16 height 16
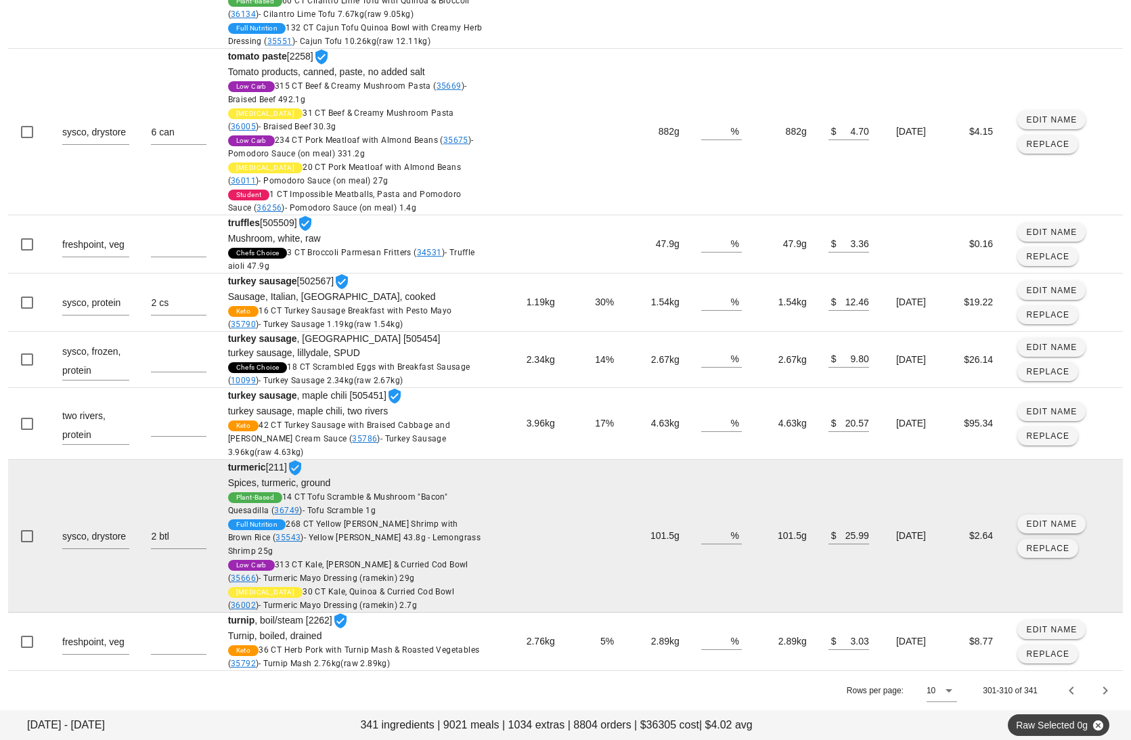
scroll to position [843, 0]
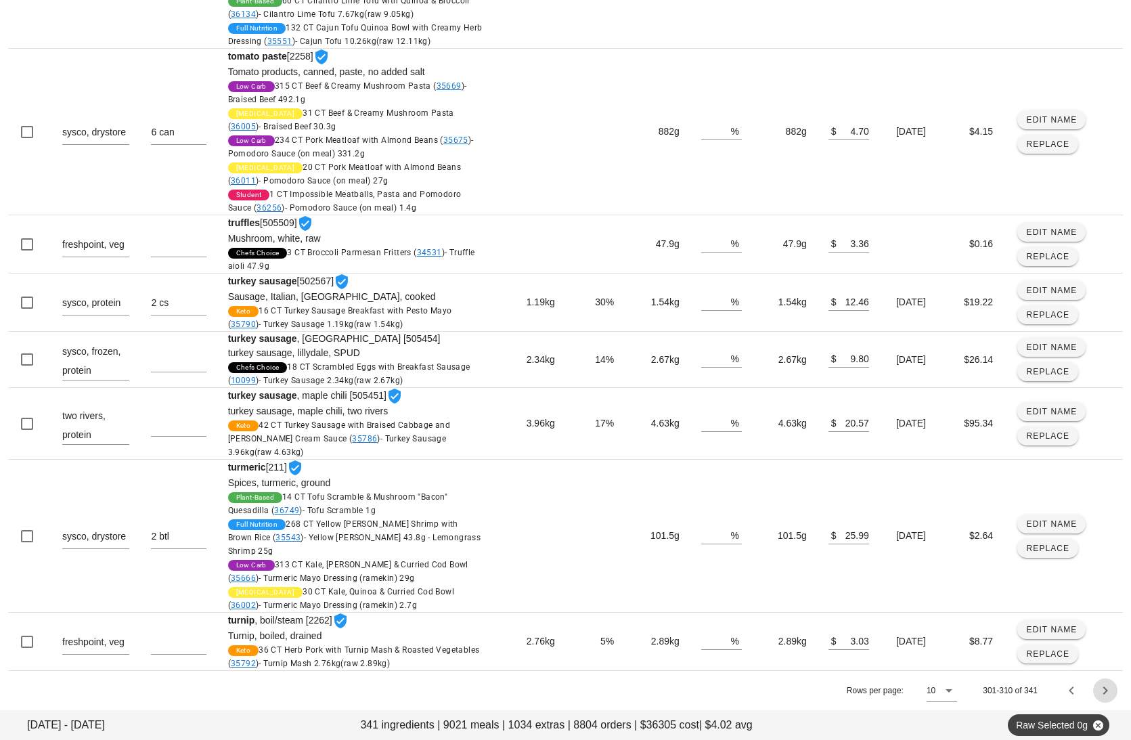
click at [1013, 693] on icon "Next page" at bounding box center [1105, 690] width 16 height 16
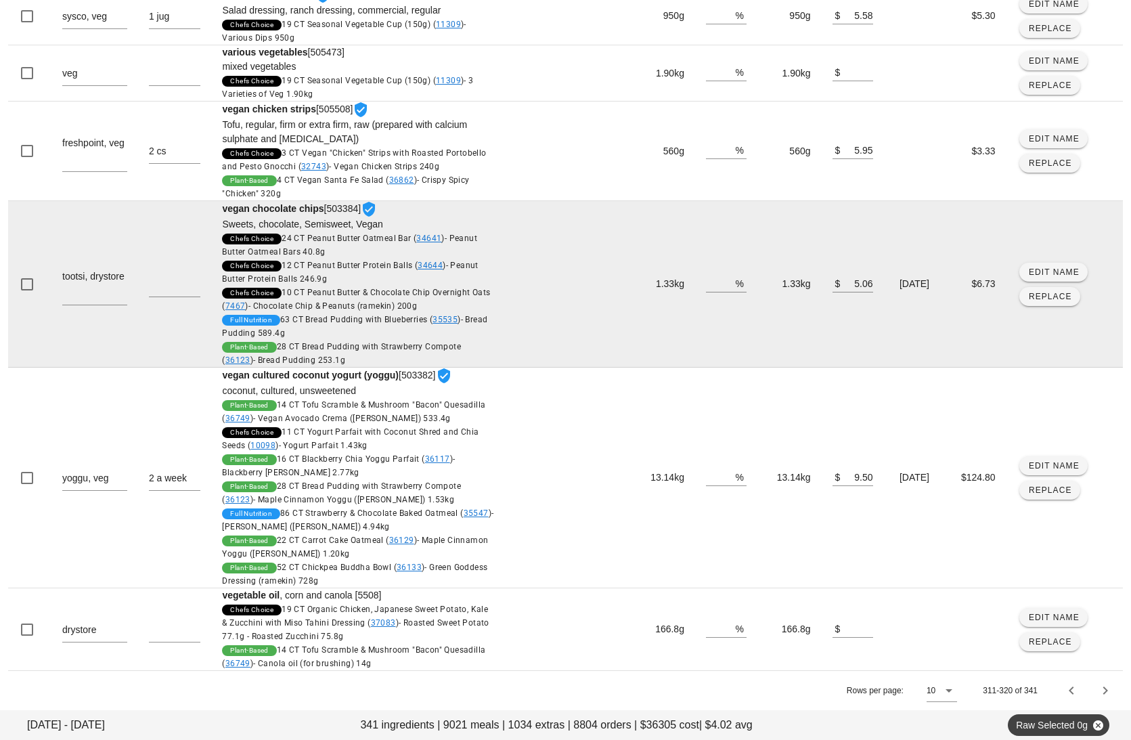
scroll to position [1139, 0]
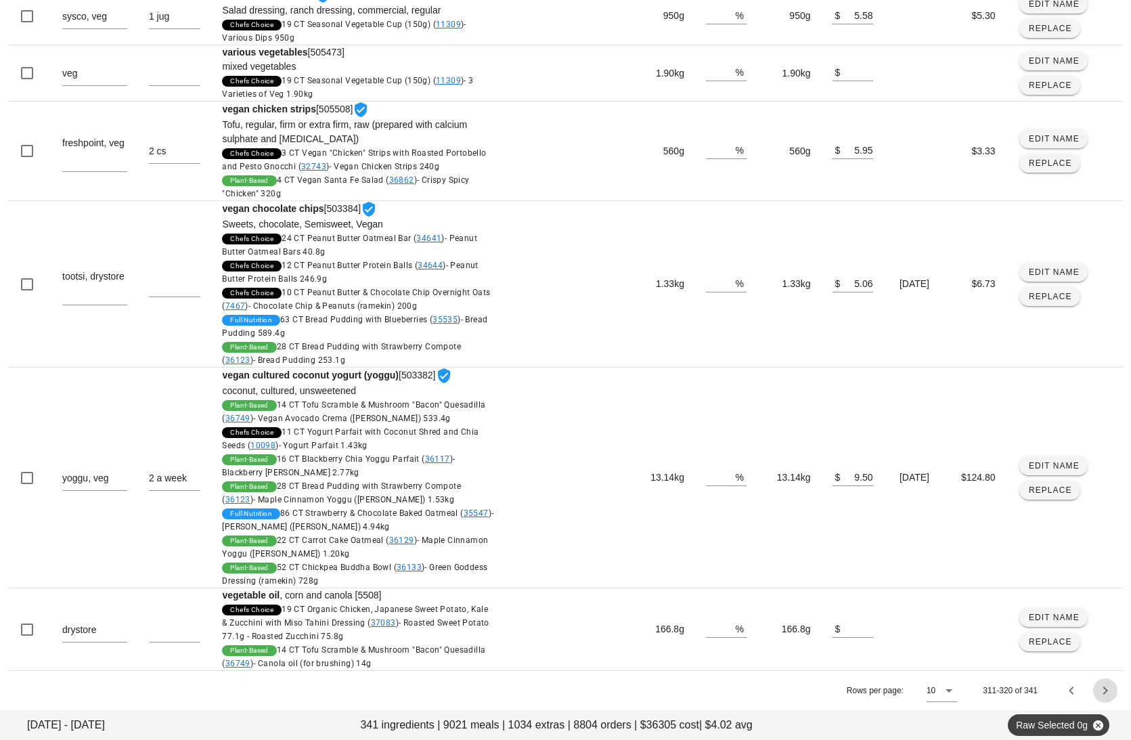
click at [1013, 685] on icon "Next page" at bounding box center [1105, 690] width 16 height 16
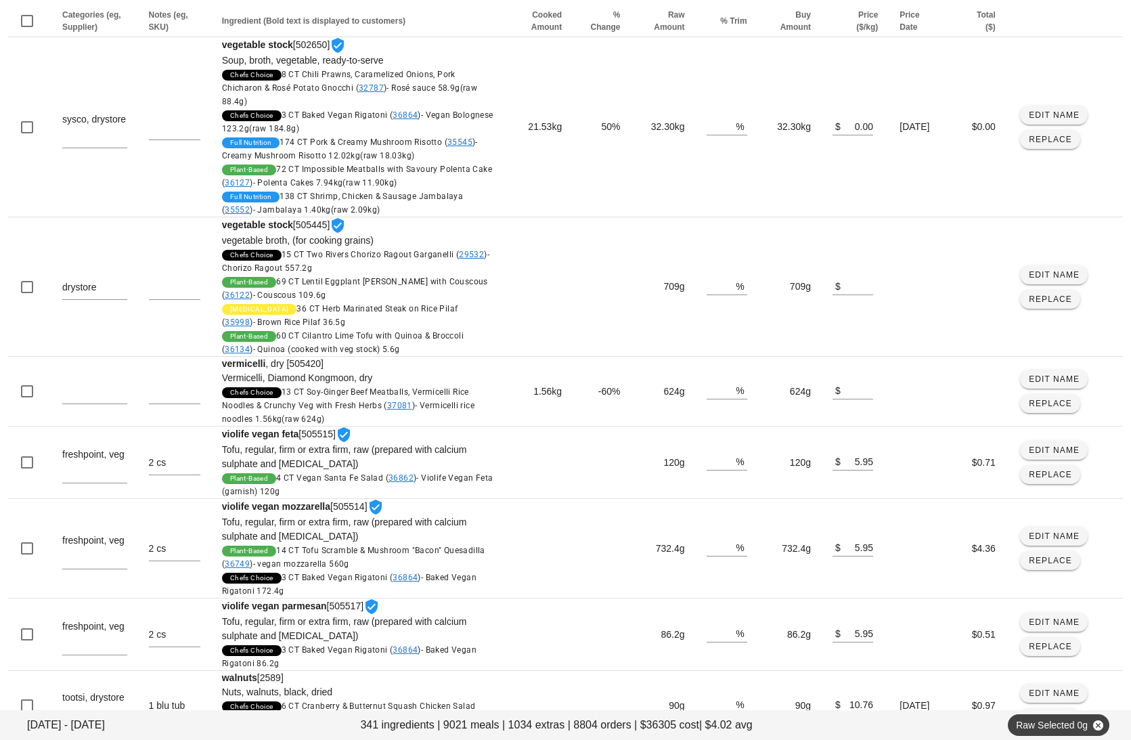
scroll to position [142, 0]
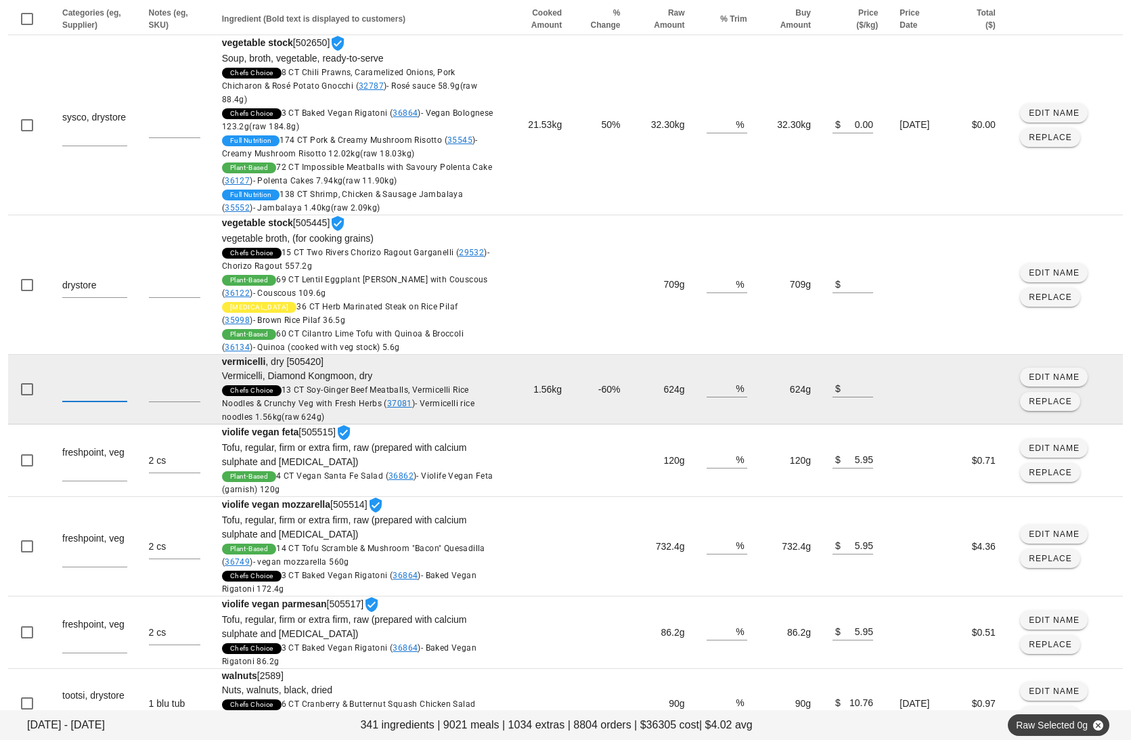
click at [89, 395] on textarea at bounding box center [94, 391] width 65 height 22
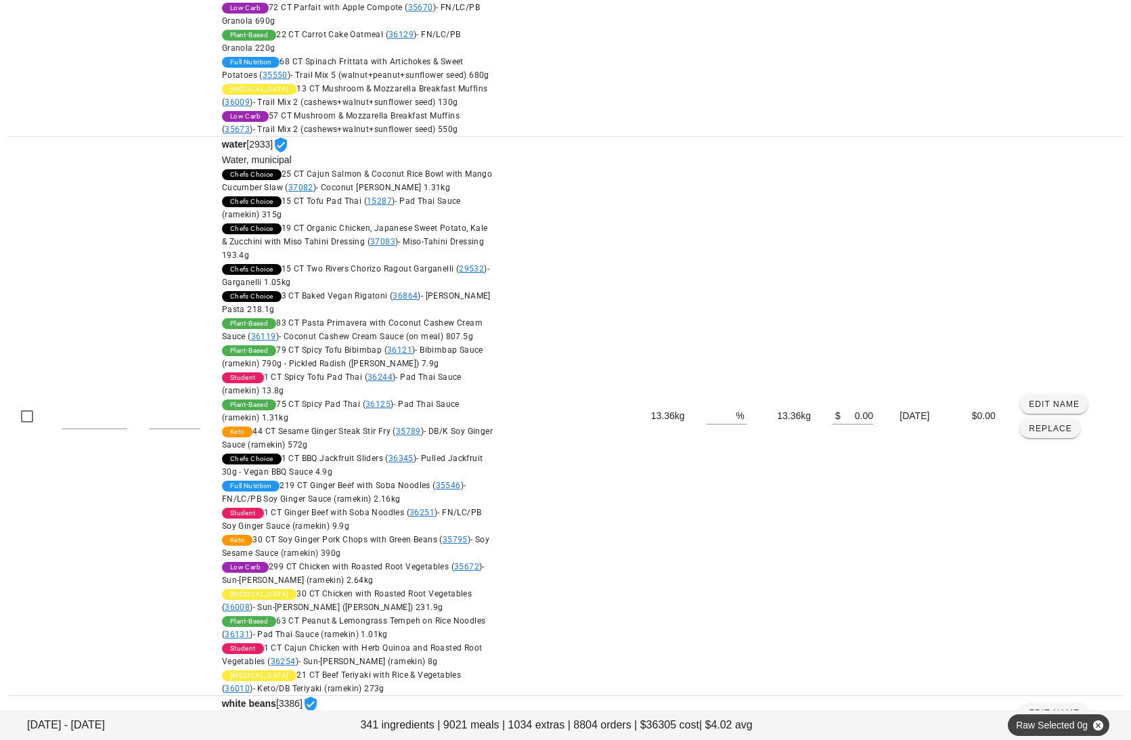
scroll to position [1696, 0]
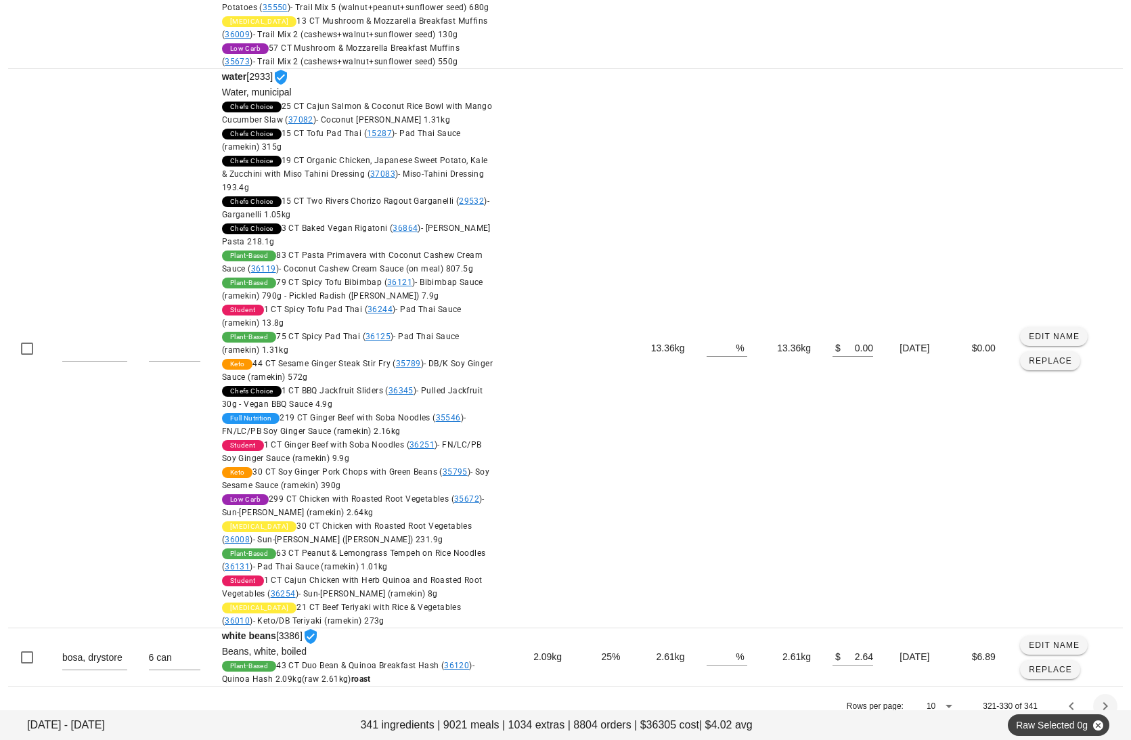
type textarea "drystore"
click at [1013, 698] on icon "Next page" at bounding box center [1105, 706] width 16 height 16
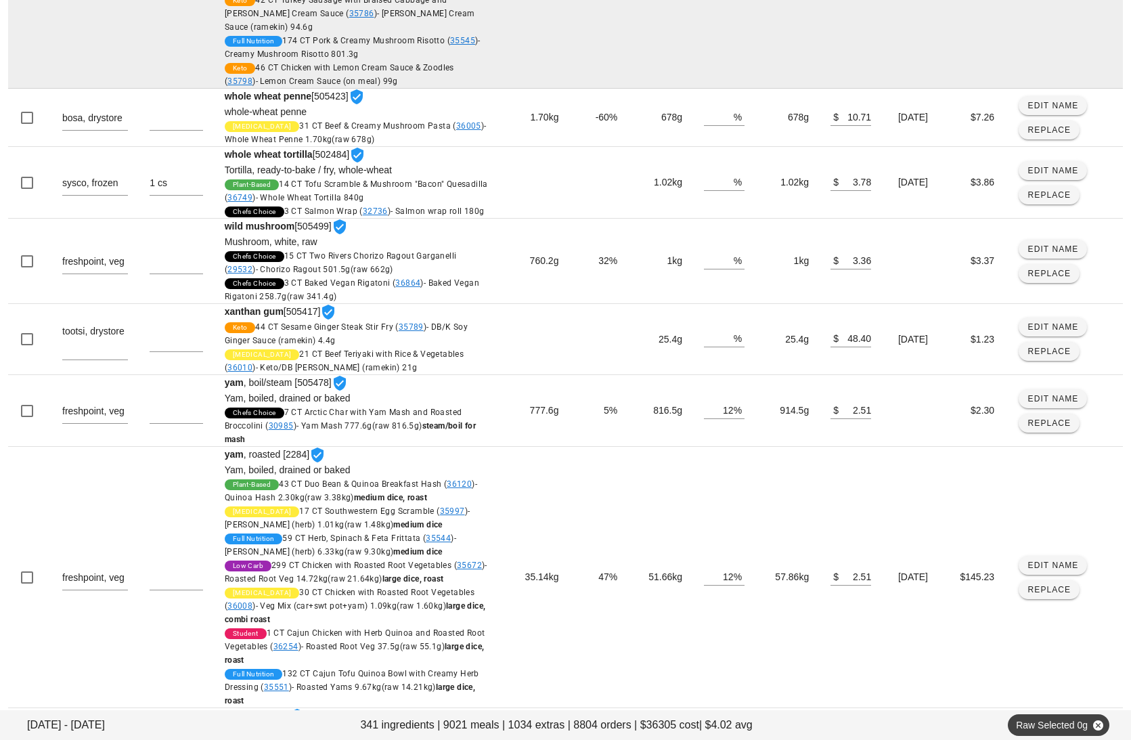
scroll to position [736, 0]
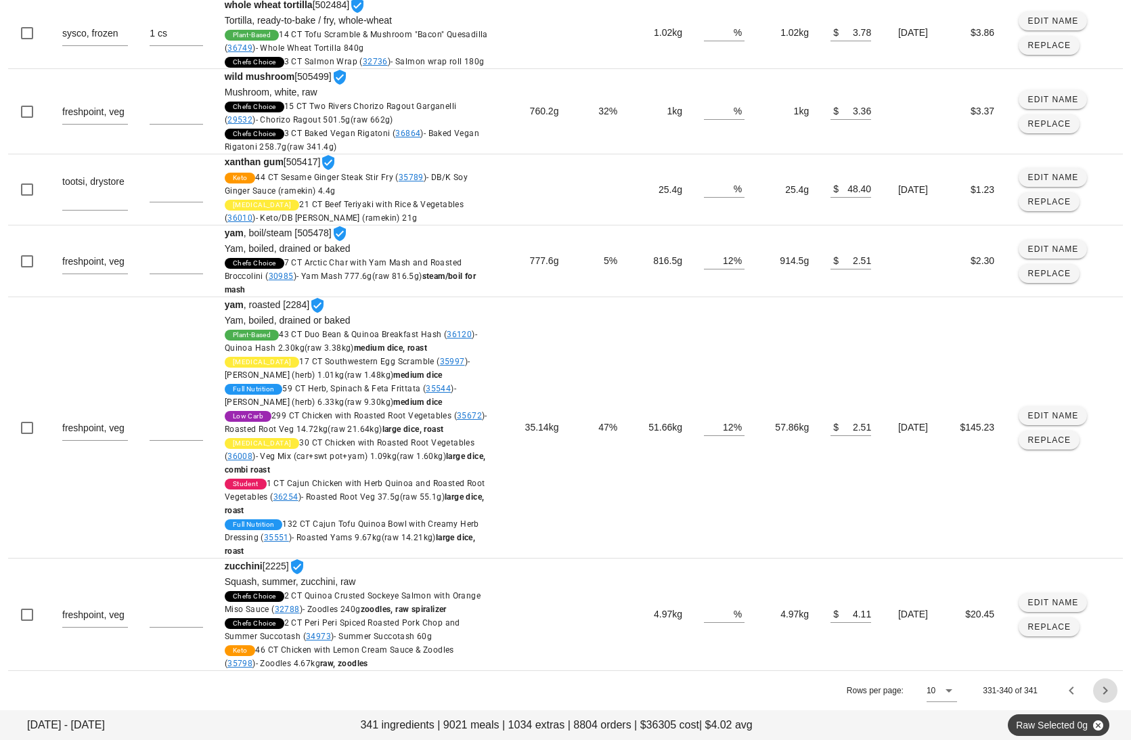
click at [1013, 689] on icon "Next page" at bounding box center [1105, 690] width 16 height 16
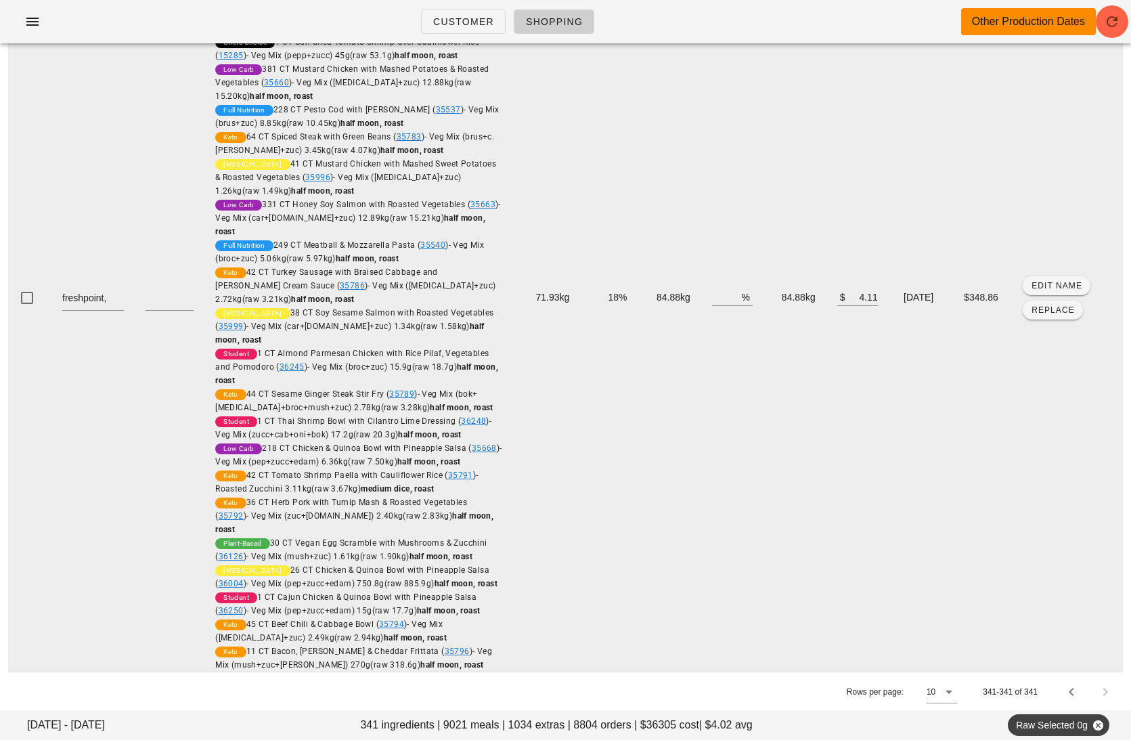
scroll to position [0, 0]
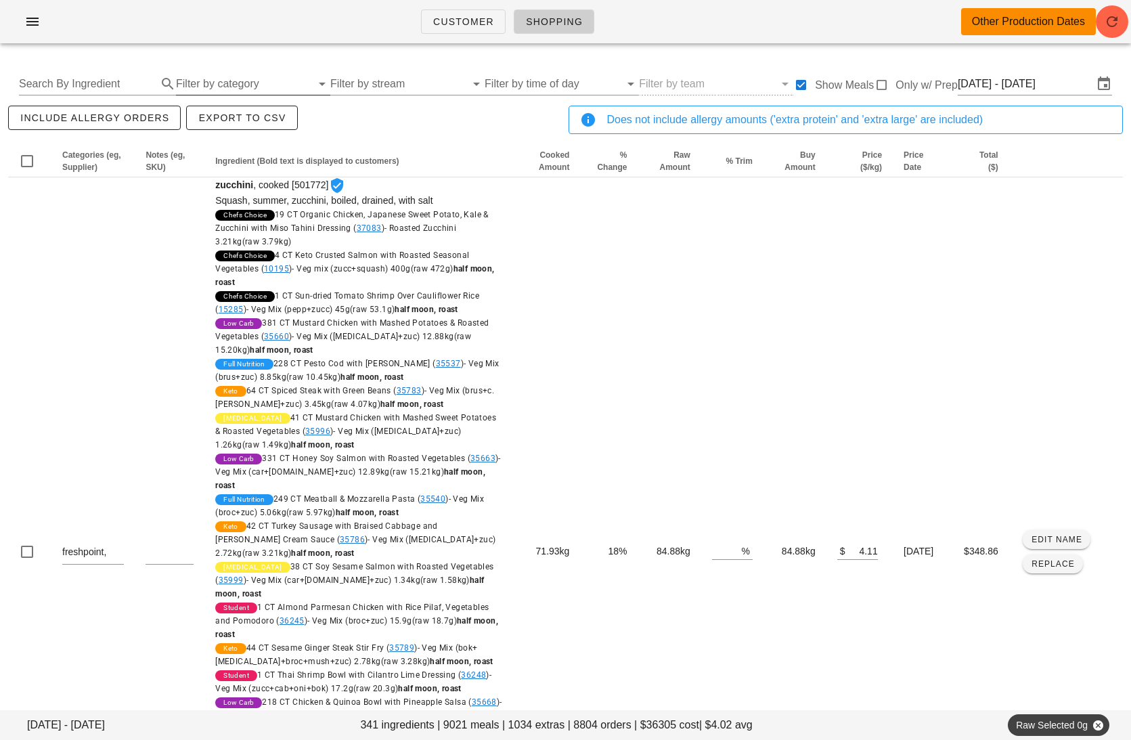
click at [249, 85] on input "Filter by category" at bounding box center [243, 84] width 135 height 22
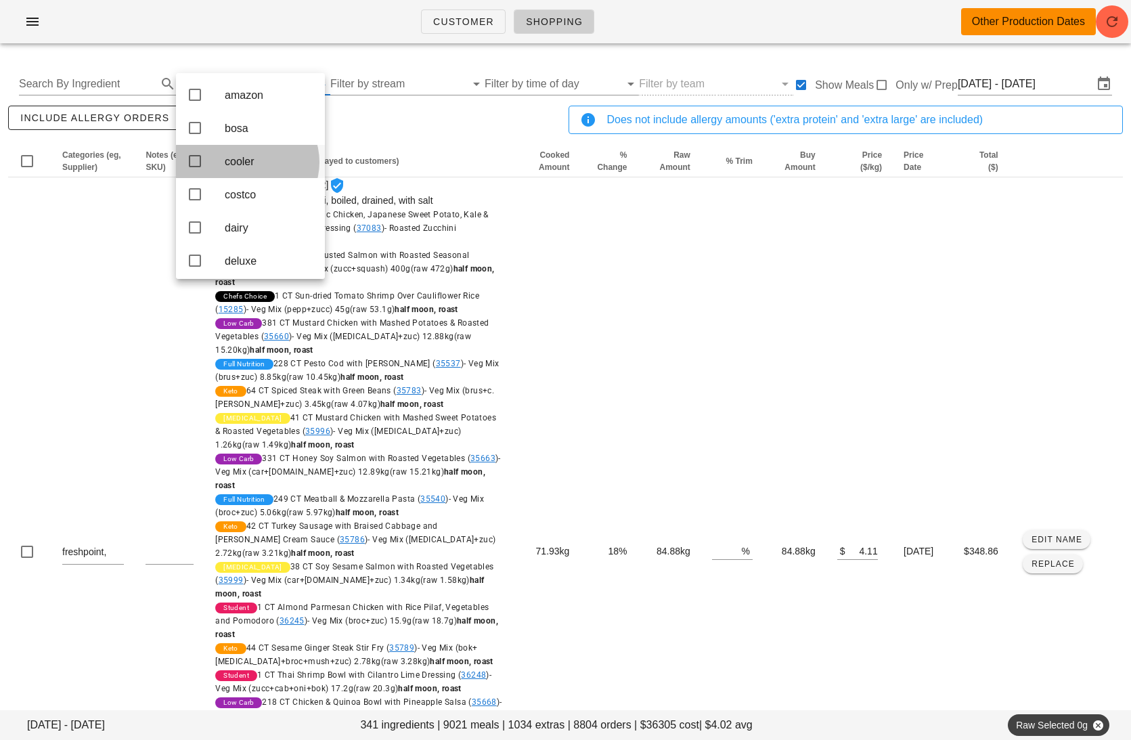
click at [266, 154] on div "cooler" at bounding box center [269, 161] width 89 height 29
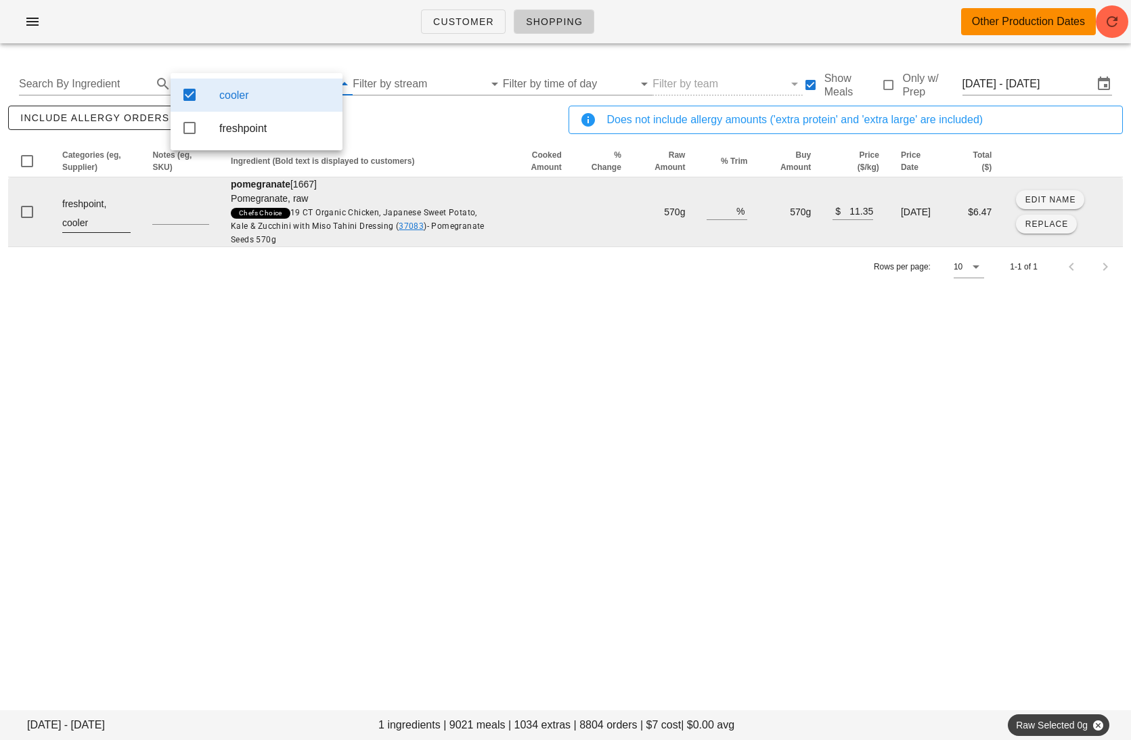
click at [104, 214] on textarea "freshpoint, cooler" at bounding box center [96, 213] width 68 height 38
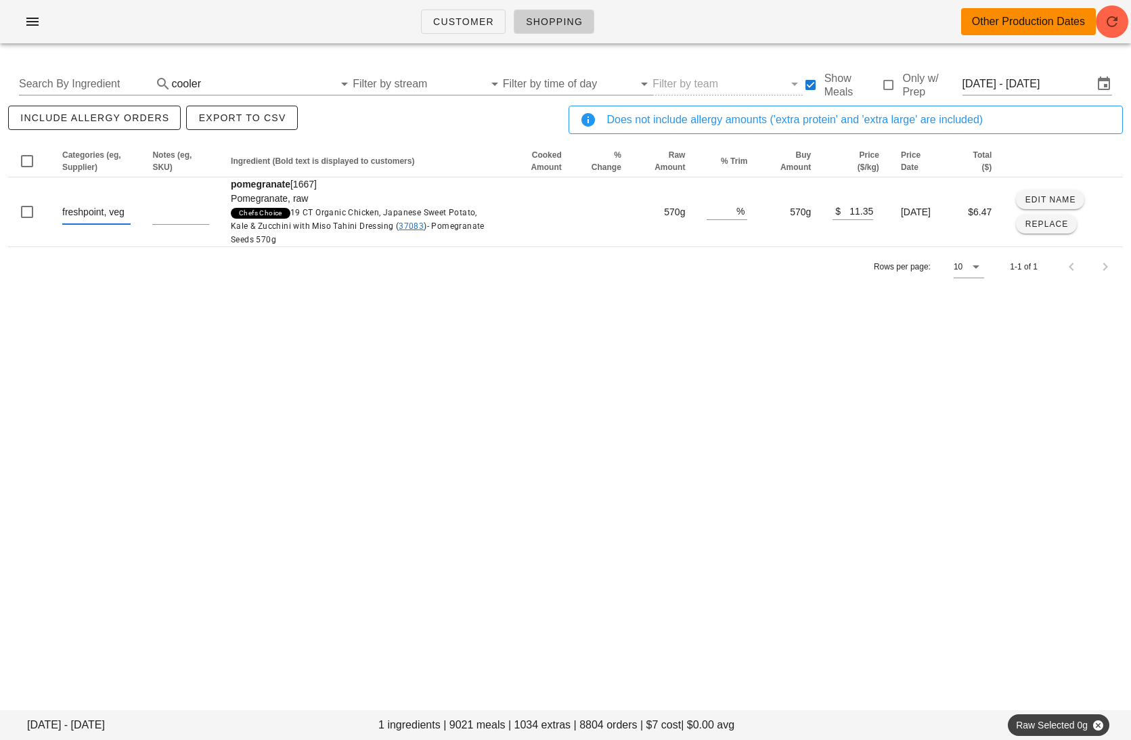
type textarea "freshpoint, veg"
click at [190, 402] on div "Customer Shopping Other Production Dates Mon Sep 22 - Sat Sep 27 1 ingredients …" at bounding box center [565, 370] width 1131 height 740
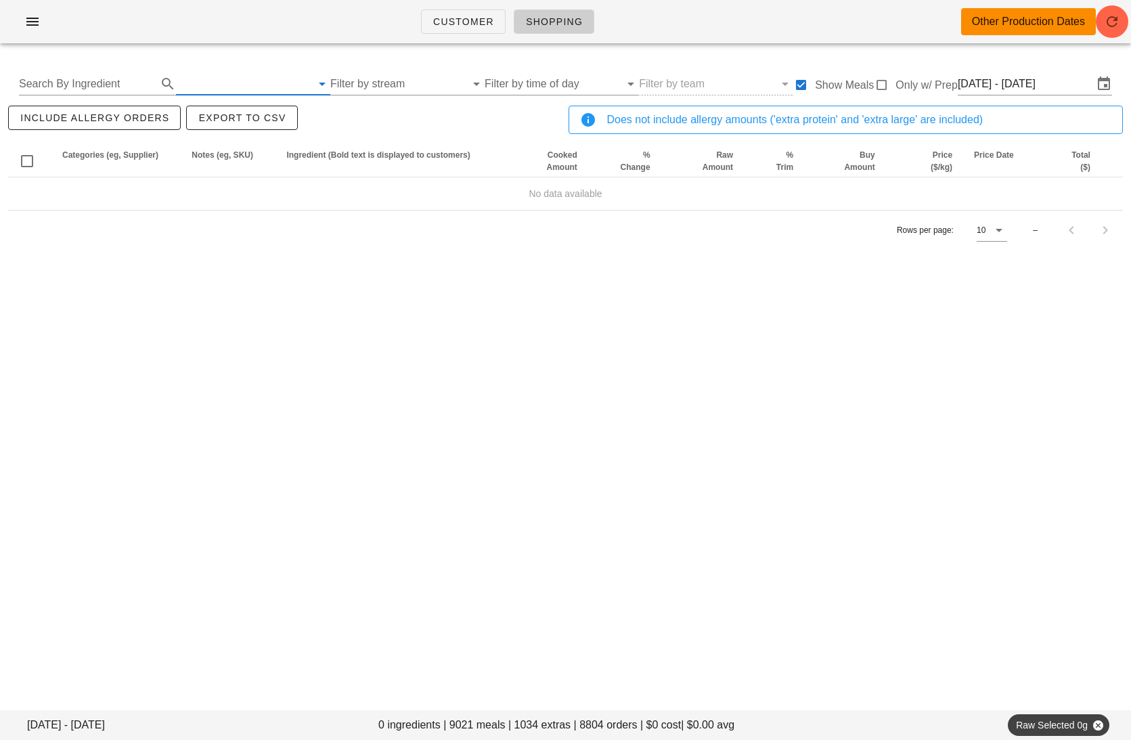
click at [273, 81] on input "text" at bounding box center [243, 84] width 135 height 22
click at [286, 289] on div "Customer Shopping Other Production Dates Mon Sep 22 - Sat Sep 27 0 ingredients …" at bounding box center [565, 370] width 1131 height 740
click at [272, 73] on input "Filter by category" at bounding box center [243, 84] width 135 height 22
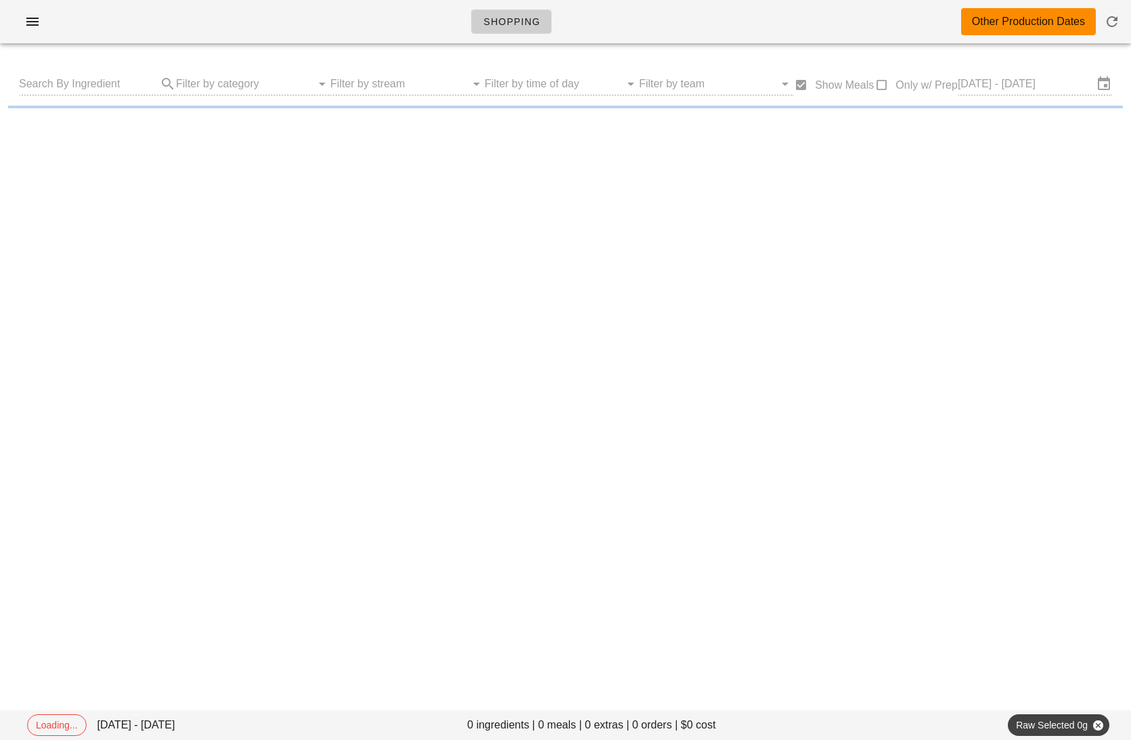
click at [241, 92] on div "Search By Ingredient Filter by category Filter by stream Filter by time of day …" at bounding box center [565, 83] width 1115 height 43
click at [234, 88] on div "Search By Ingredient Filter by category Filter by stream Filter by time of day …" at bounding box center [565, 83] width 1115 height 43
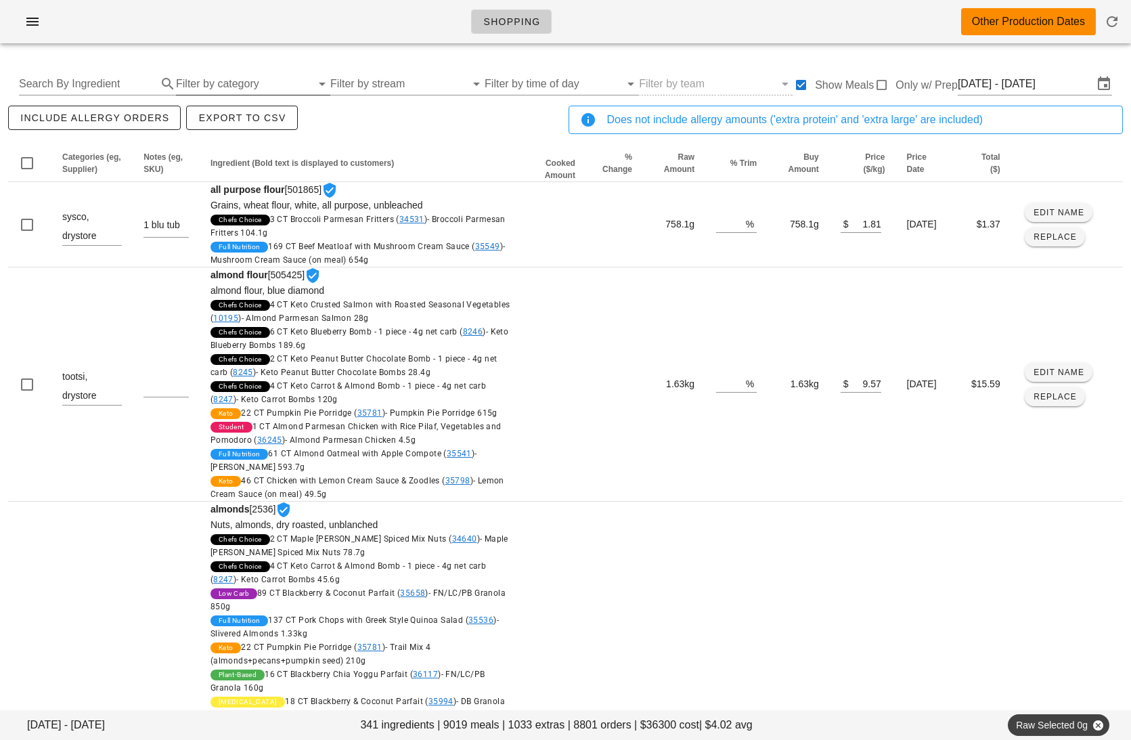
click at [243, 85] on input "Filter by category" at bounding box center [243, 84] width 135 height 22
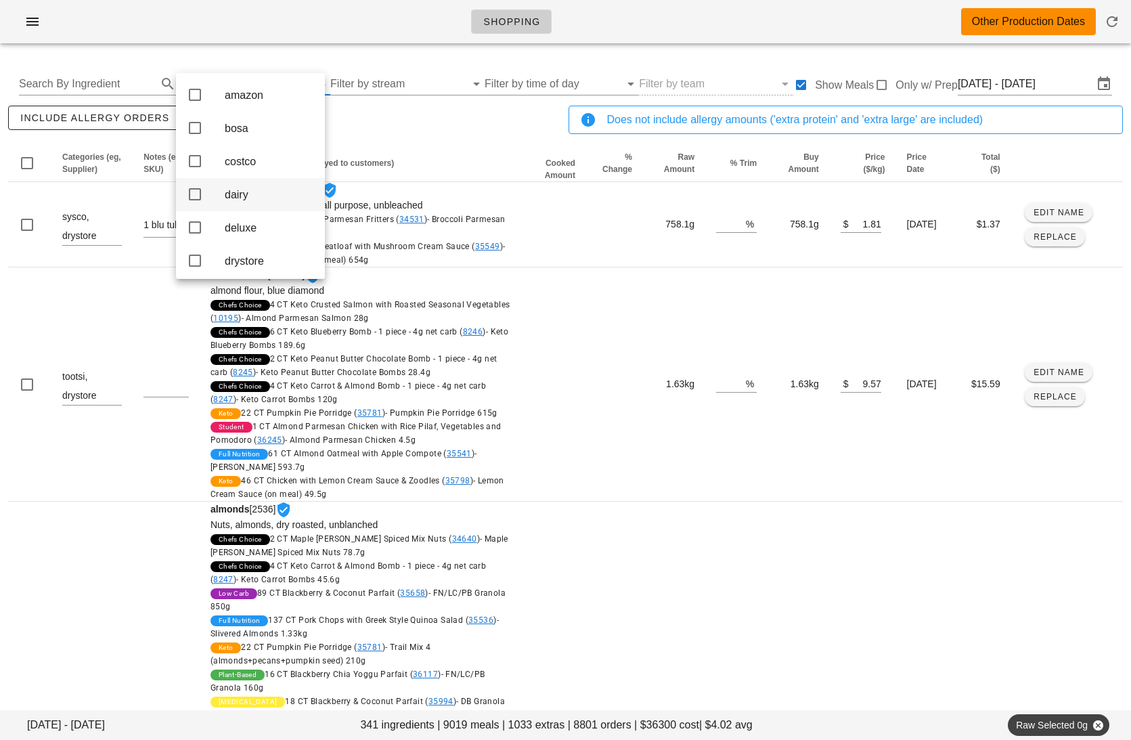
click at [269, 199] on div "dairy" at bounding box center [269, 194] width 89 height 13
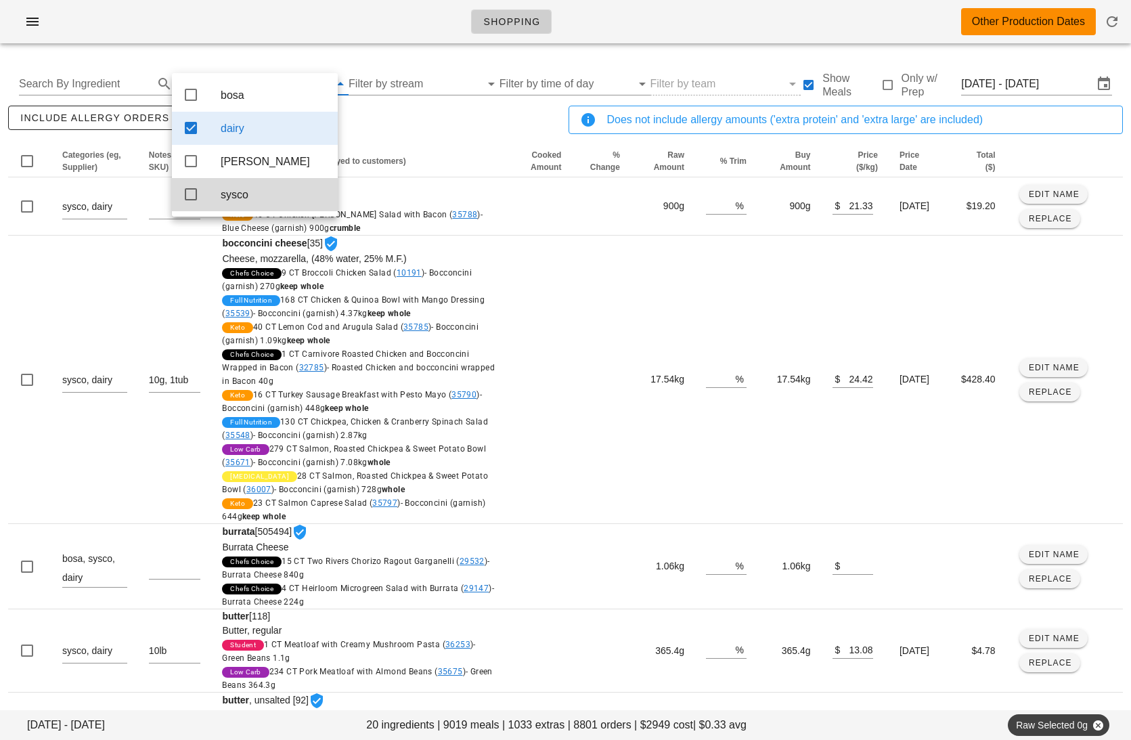
click at [393, 133] on div "include allergy orders Export to CSV" at bounding box center [285, 125] width 561 height 45
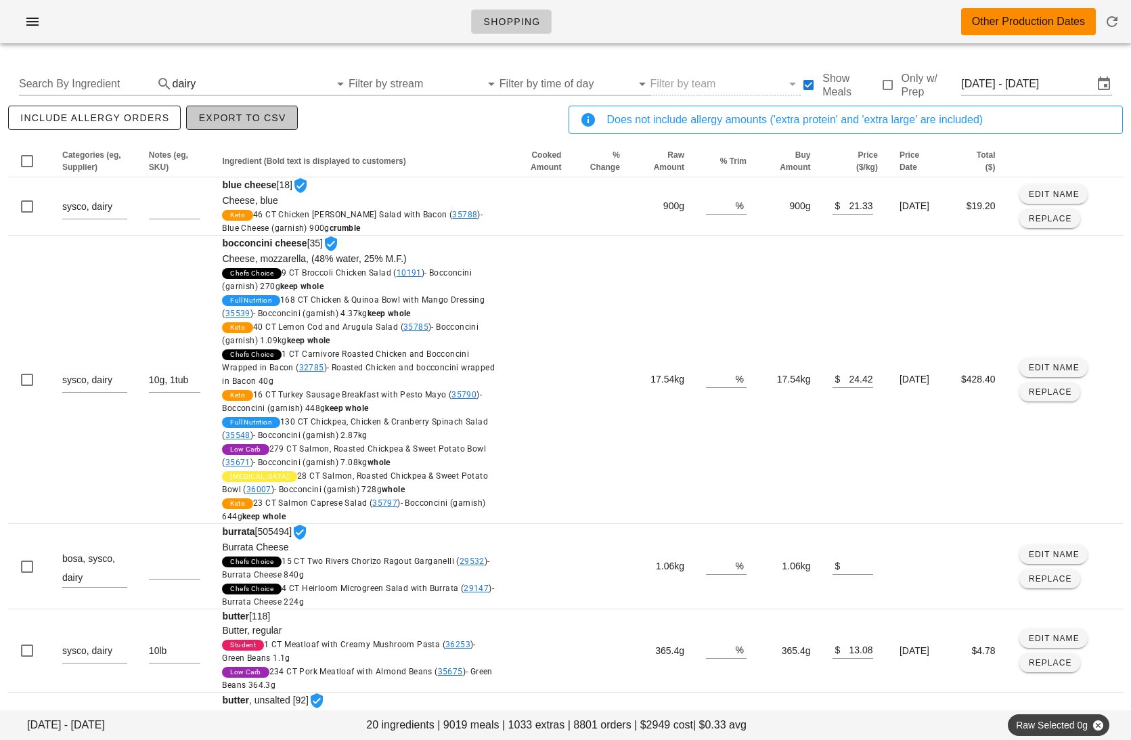
click at [243, 116] on span "Export to CSV" at bounding box center [242, 117] width 88 height 11
click at [313, 81] on input "text" at bounding box center [263, 84] width 131 height 22
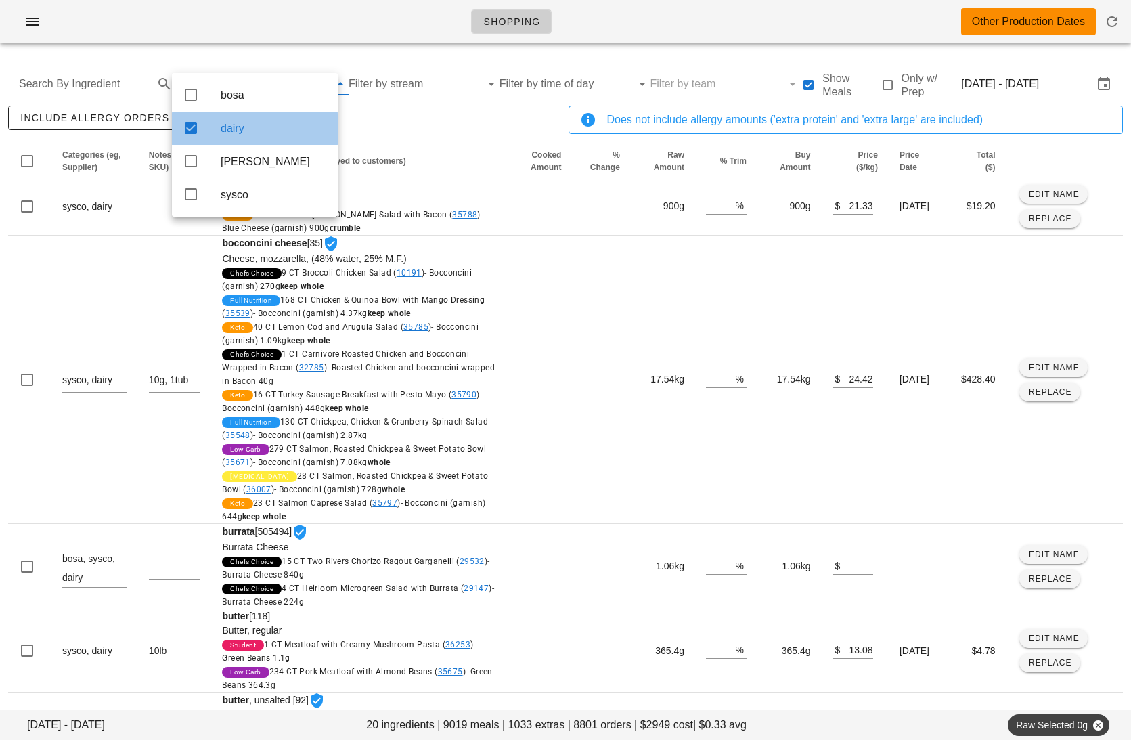
click at [318, 129] on div "dairy" at bounding box center [274, 128] width 106 height 13
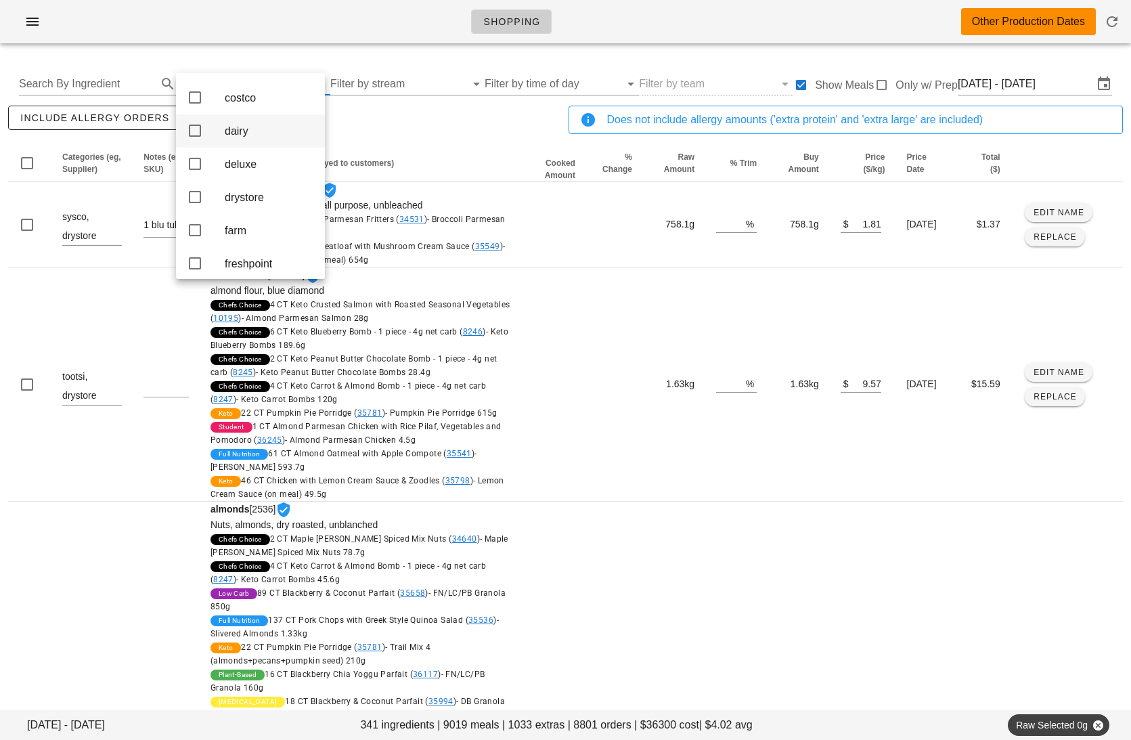
scroll to position [84, 0]
click at [251, 183] on div "drystore" at bounding box center [269, 177] width 89 height 13
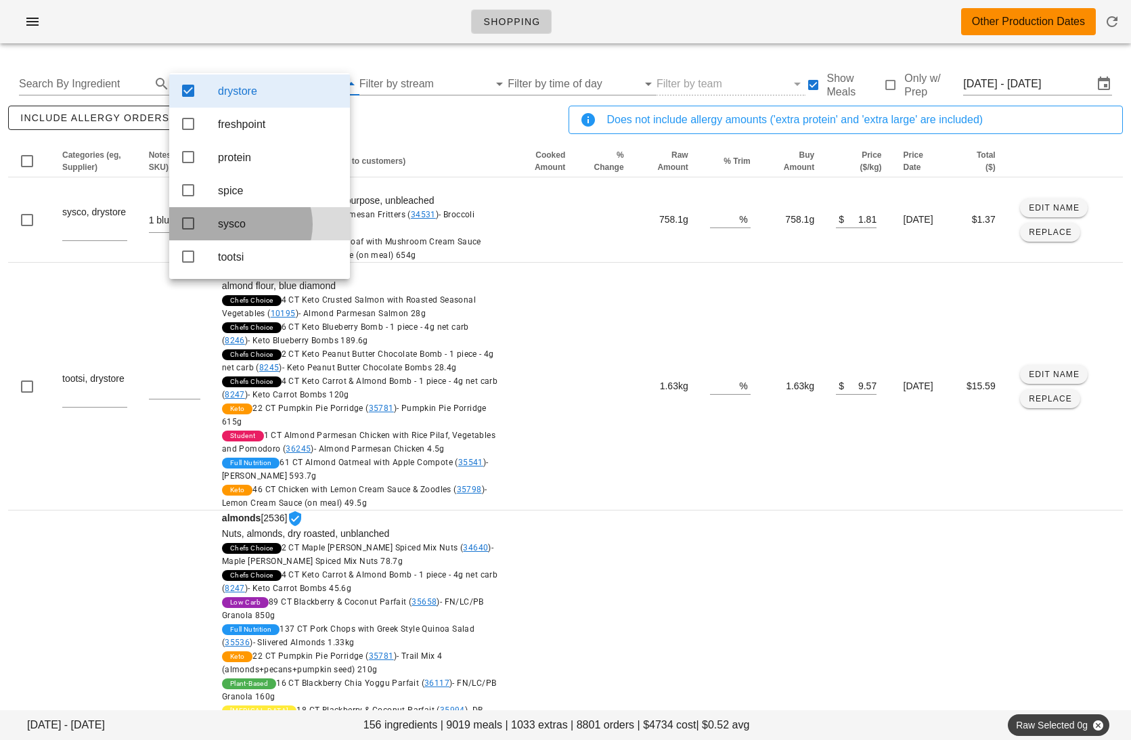
scroll to position [47, 0]
click at [443, 119] on div "include allergy orders Export to CSV" at bounding box center [285, 125] width 561 height 45
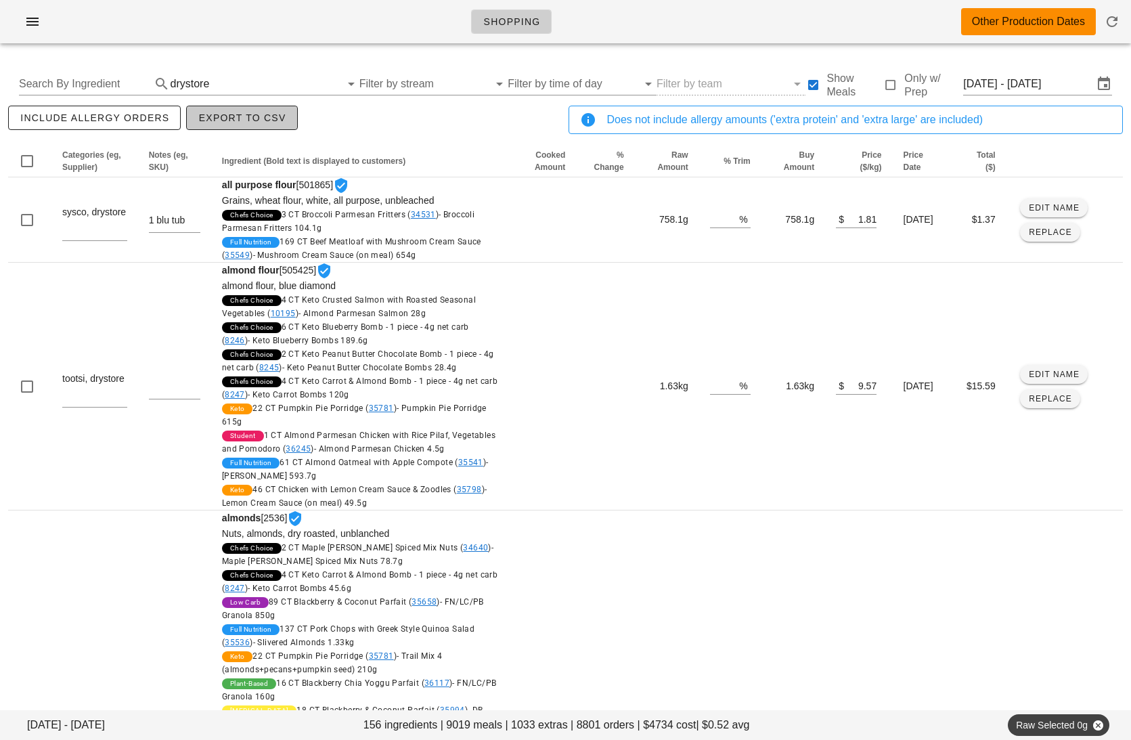
click at [217, 120] on span "Export to CSV" at bounding box center [242, 117] width 88 height 11
click at [230, 82] on input "text" at bounding box center [276, 84] width 128 height 22
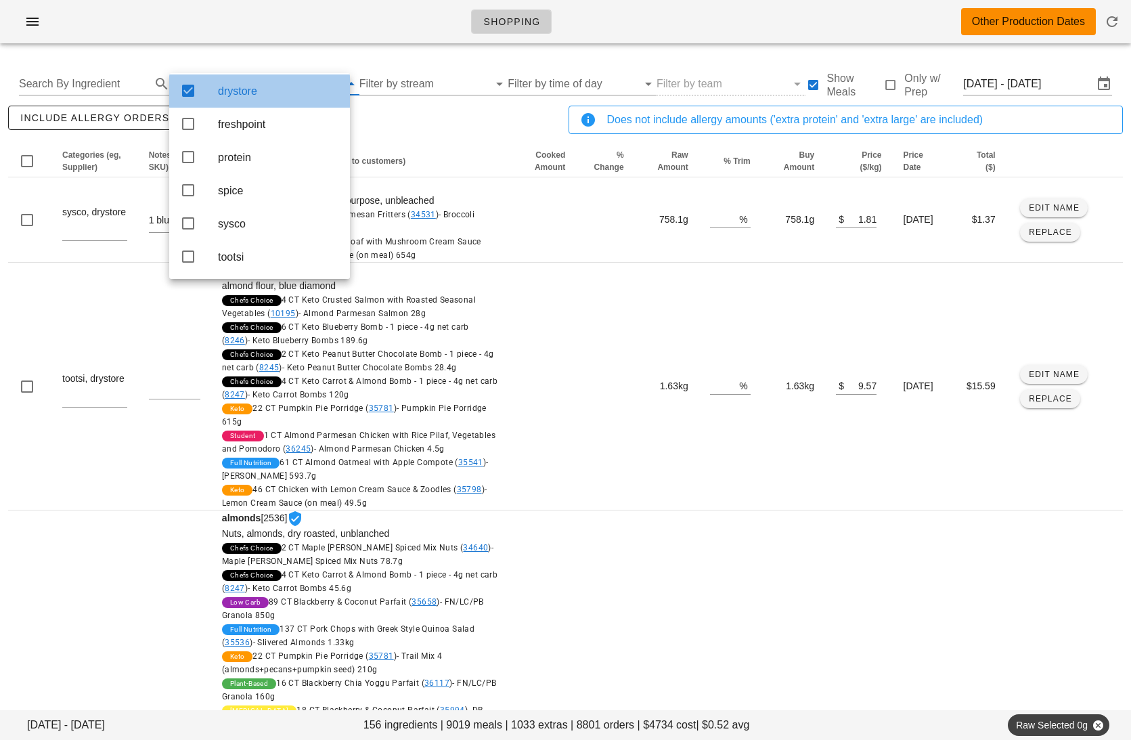
click at [245, 85] on div "drystore" at bounding box center [278, 91] width 121 height 13
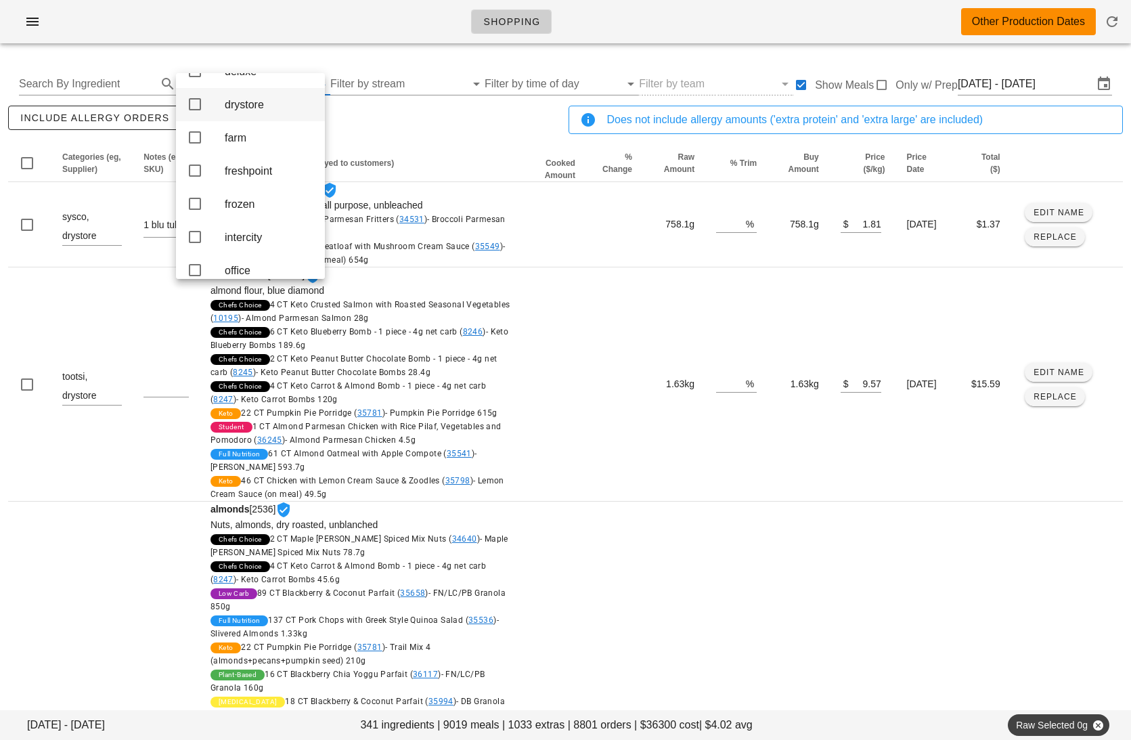
scroll to position [160, 0]
click at [267, 206] on div "frozen" at bounding box center [269, 200] width 89 height 13
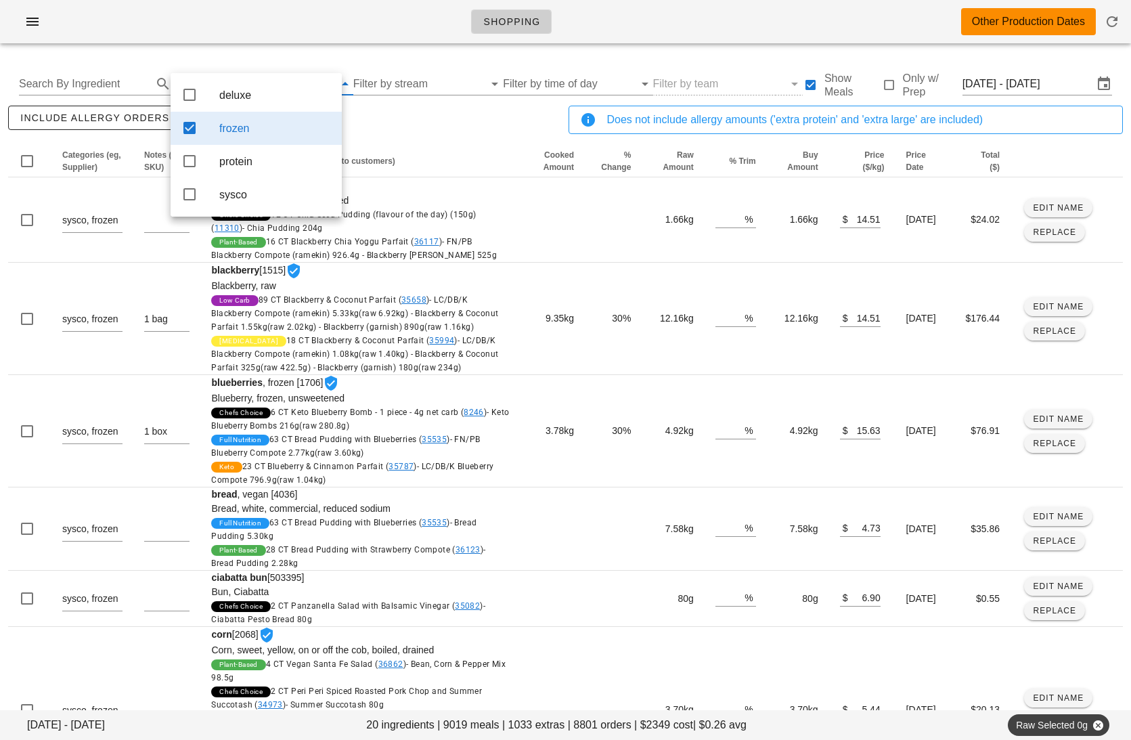
scroll to position [0, 0]
click at [424, 133] on div "include allergy orders Export to CSV" at bounding box center [285, 125] width 561 height 45
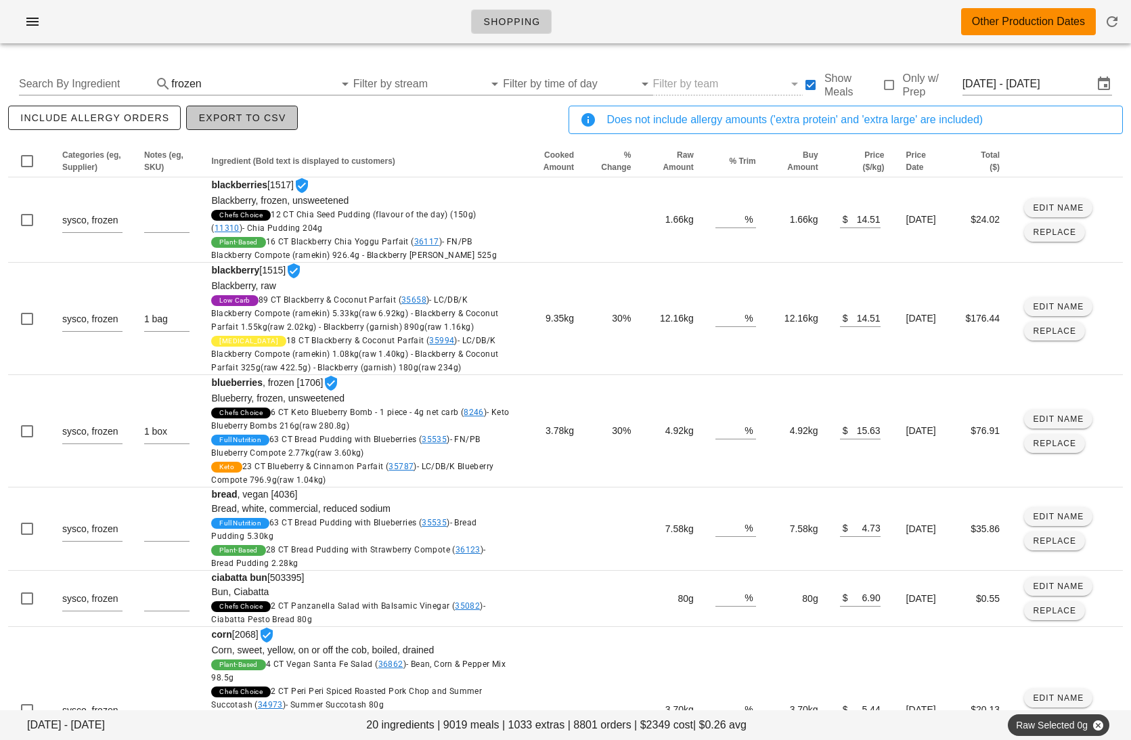
click at [261, 118] on span "Export to CSV" at bounding box center [242, 117] width 88 height 11
click at [279, 81] on input "text" at bounding box center [269, 84] width 130 height 22
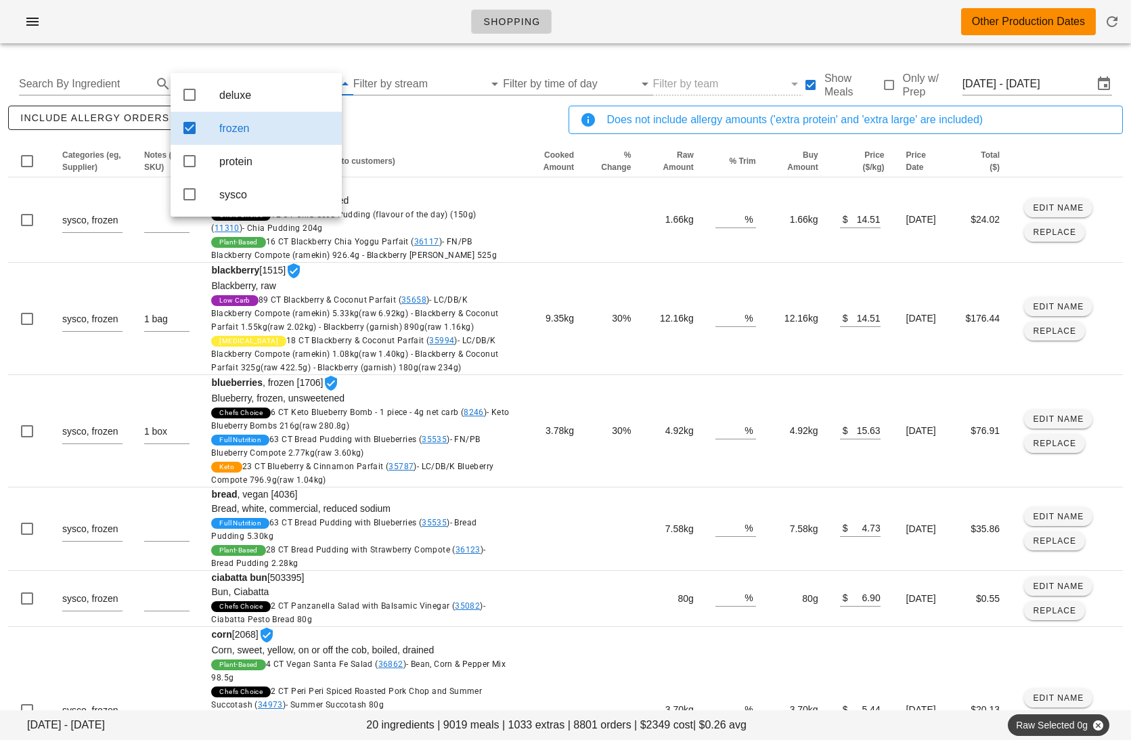
click at [323, 131] on div "frozen" at bounding box center [275, 128] width 112 height 13
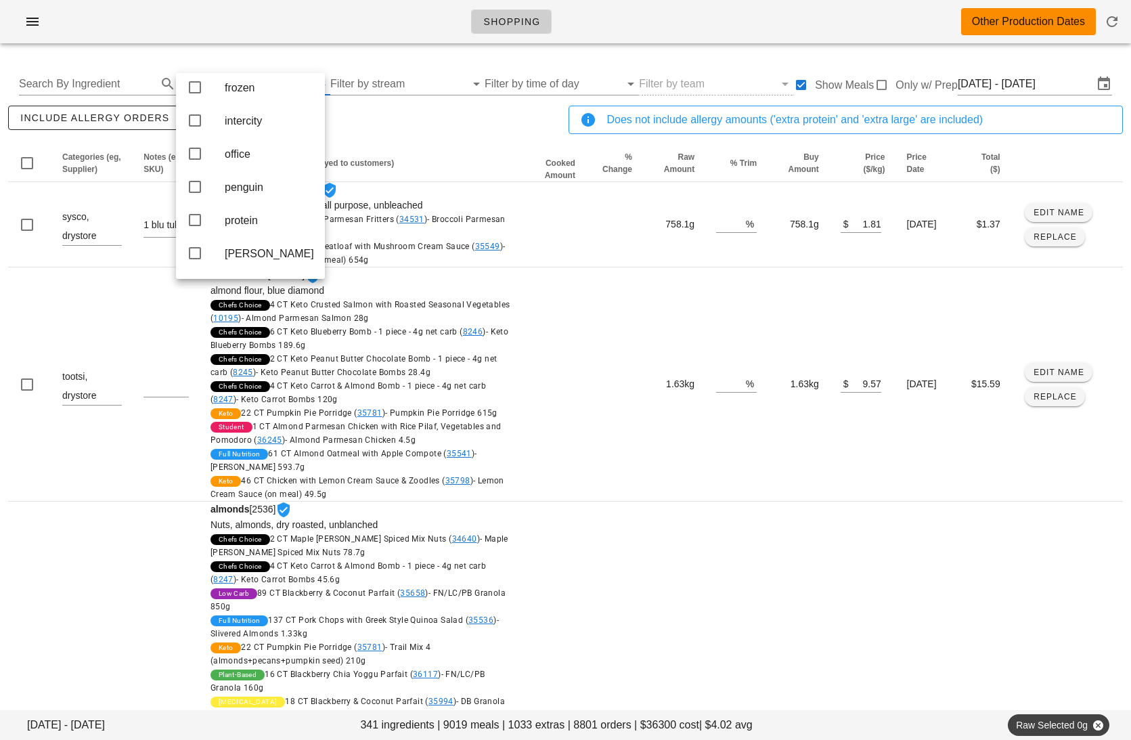
scroll to position [274, 0]
click at [259, 159] on div "office" at bounding box center [269, 152] width 89 height 13
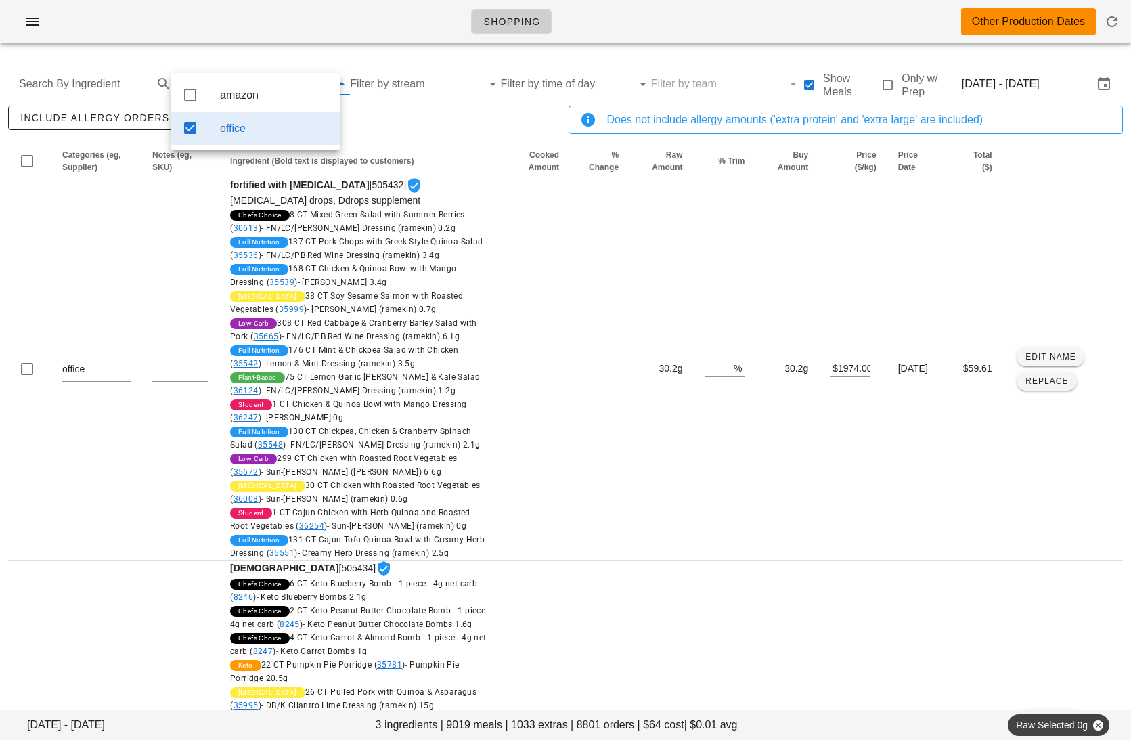
scroll to position [0, 0]
click at [389, 134] on div "include allergy orders Export to CSV" at bounding box center [285, 125] width 561 height 45
click at [243, 116] on span "Export to CSV" at bounding box center [242, 117] width 88 height 11
click at [273, 83] on input "text" at bounding box center [265, 84] width 131 height 22
click at [283, 132] on div "office" at bounding box center [274, 128] width 109 height 13
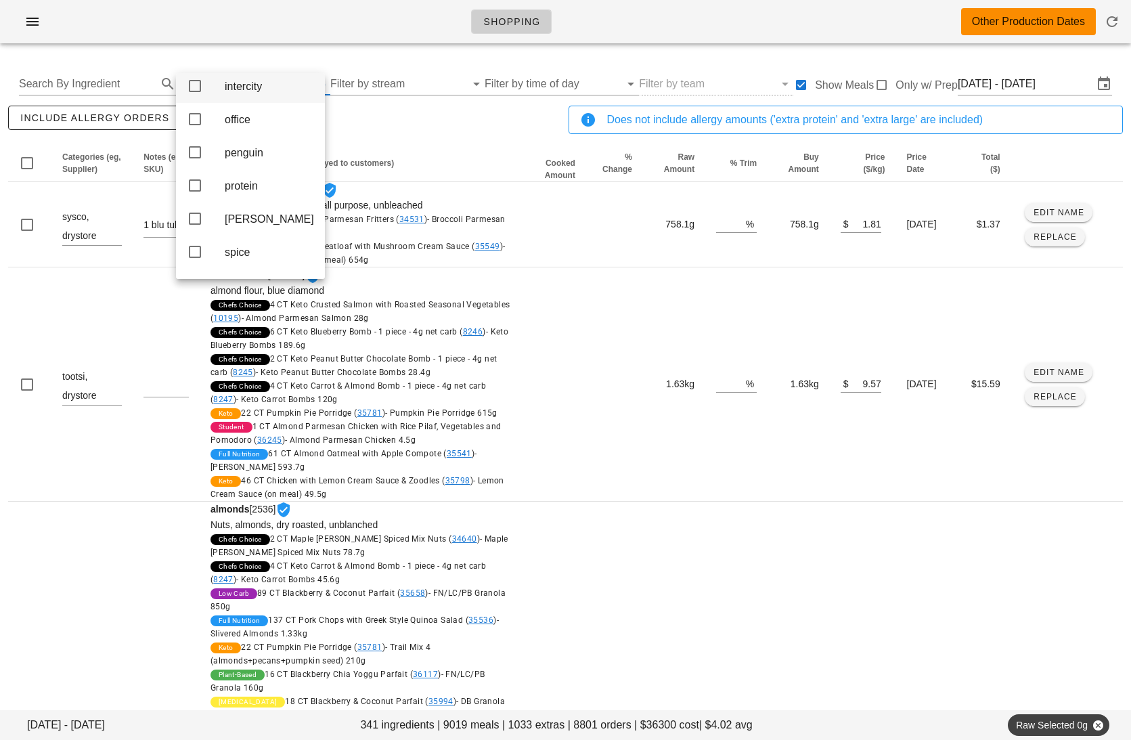
scroll to position [320, 0]
click at [254, 180] on div "protein" at bounding box center [269, 173] width 89 height 13
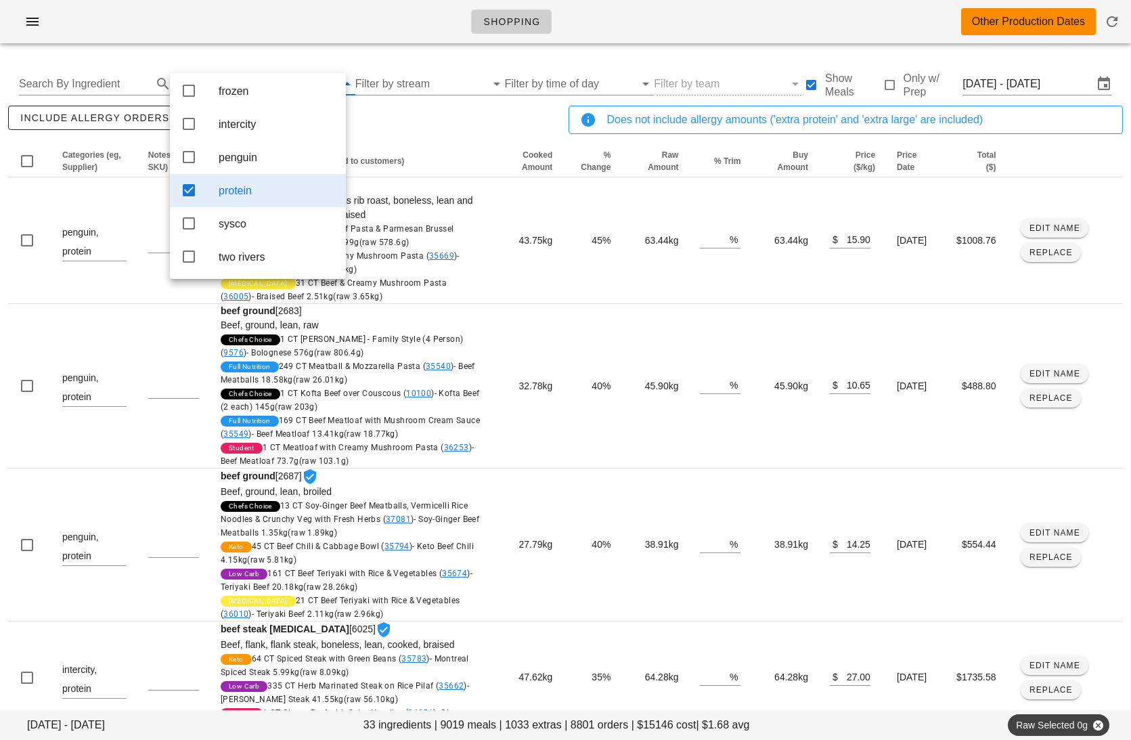
scroll to position [185, 0]
click at [422, 125] on div "include allergy orders Export to CSV" at bounding box center [285, 125] width 561 height 45
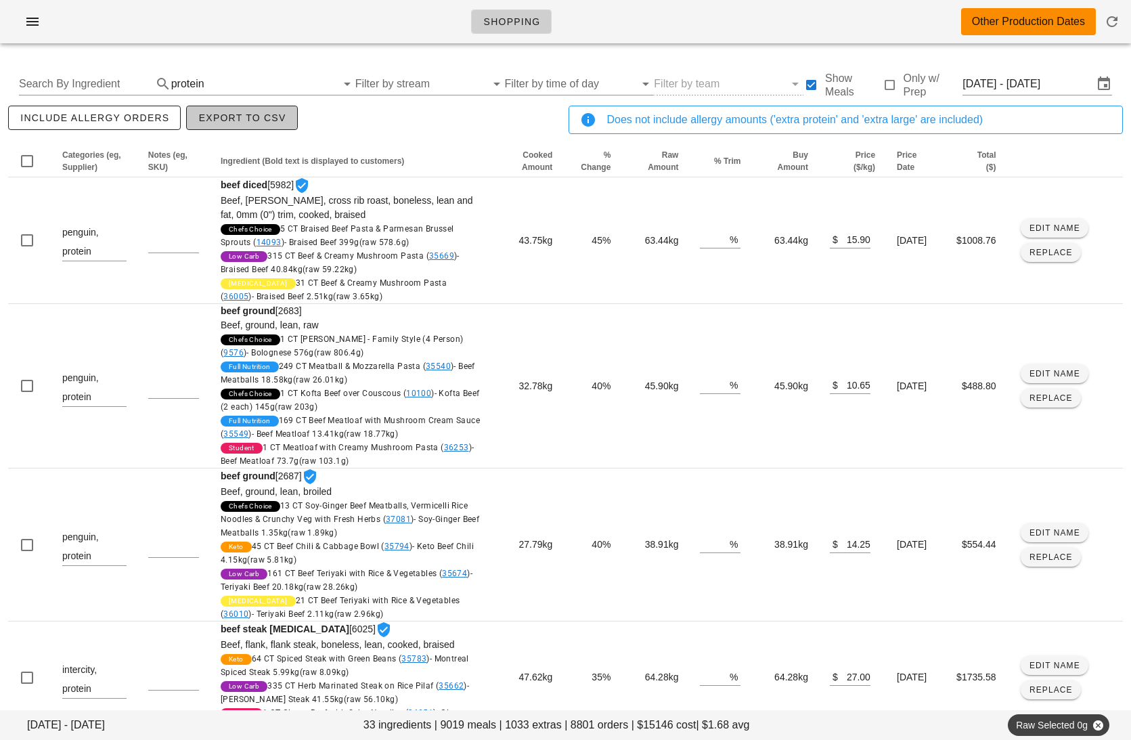
click at [250, 120] on span "Export to CSV" at bounding box center [242, 117] width 88 height 11
click at [225, 79] on input "text" at bounding box center [271, 84] width 129 height 22
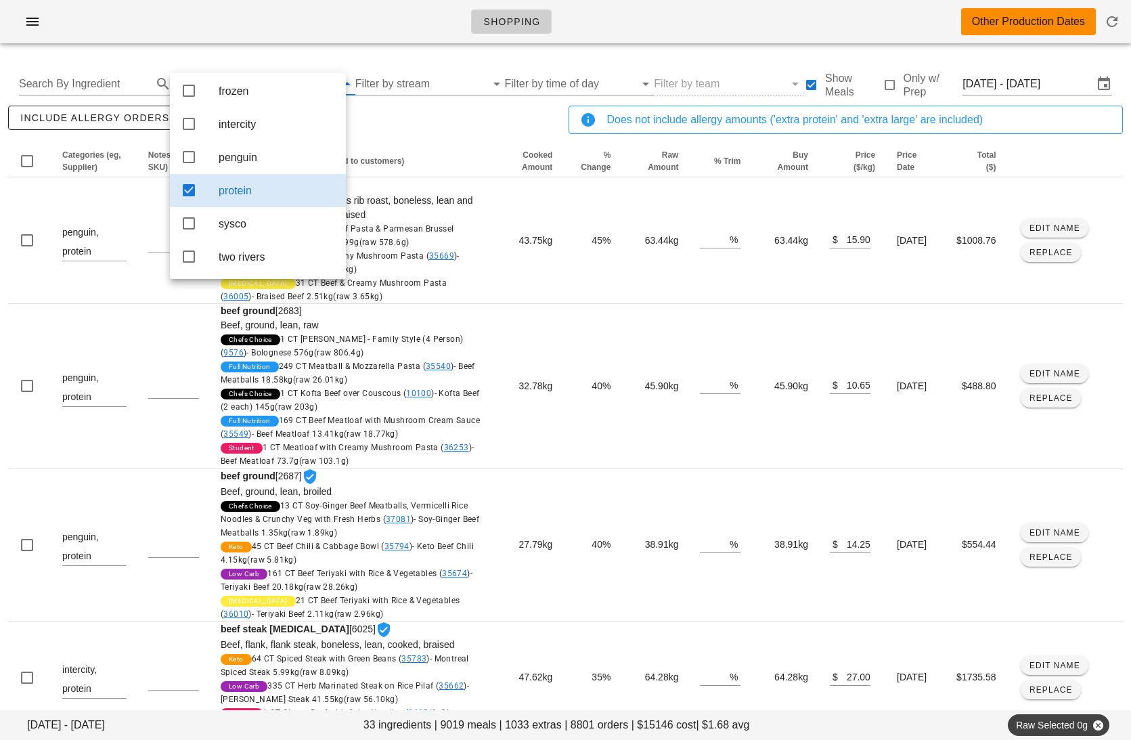
click at [259, 190] on div "protein" at bounding box center [277, 190] width 116 height 13
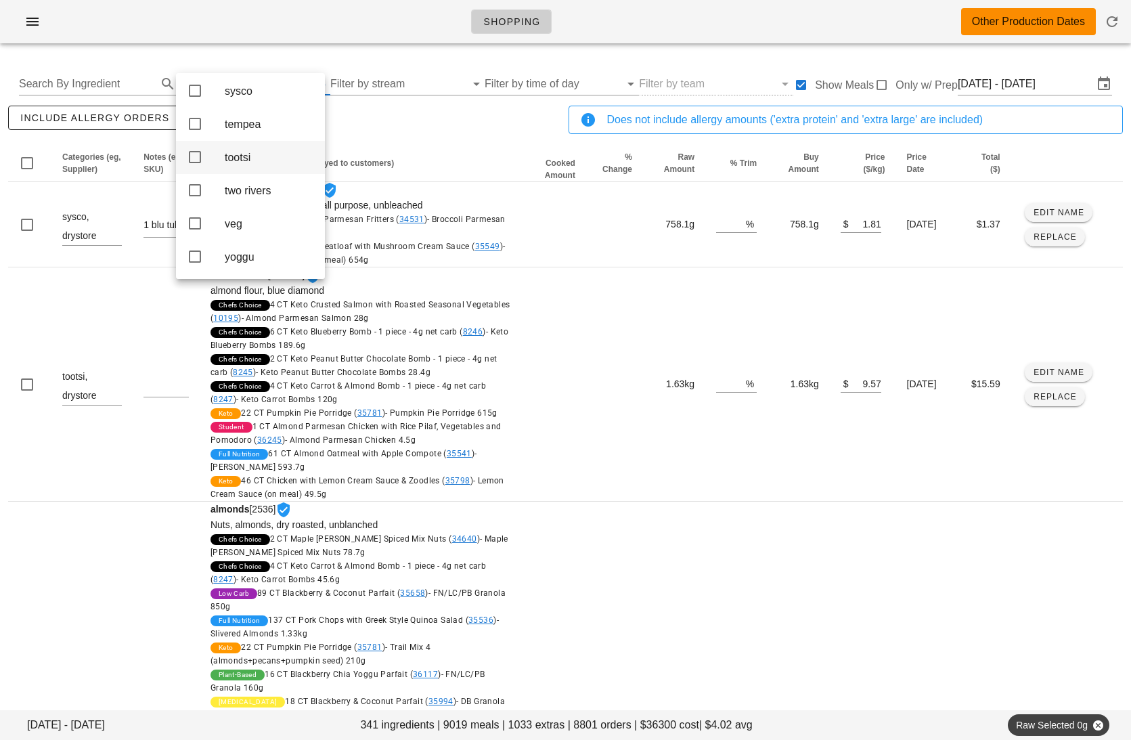
scroll to position [530, 0]
click at [252, 221] on div "veg" at bounding box center [269, 223] width 89 height 13
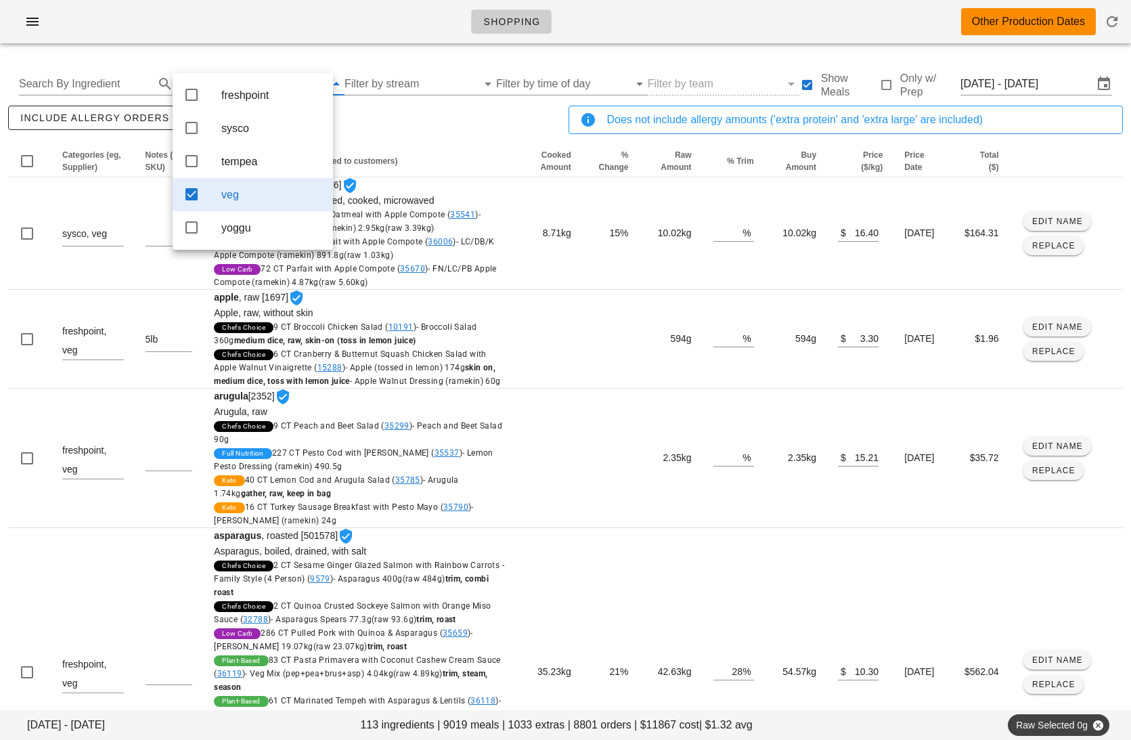
scroll to position [0, 0]
click at [409, 108] on div "include allergy orders Export to CSV" at bounding box center [285, 125] width 561 height 45
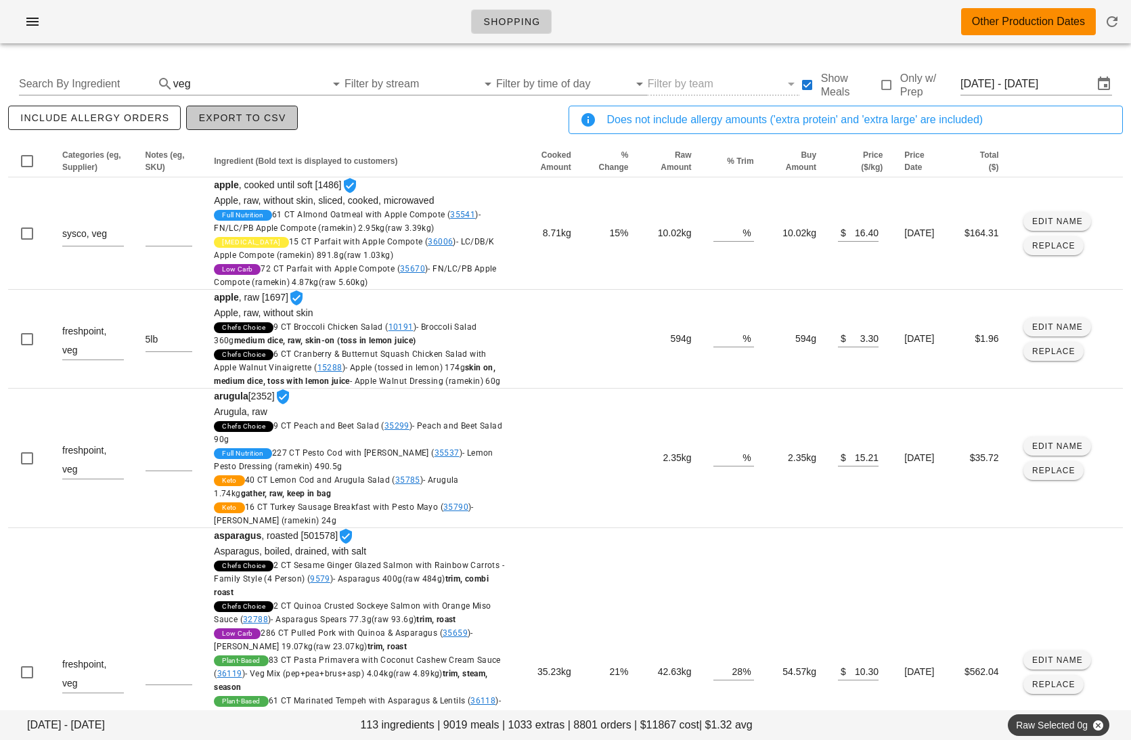
click at [240, 120] on span "Export to CSV" at bounding box center [242, 117] width 88 height 11
click at [287, 80] on input "text" at bounding box center [260, 84] width 132 height 22
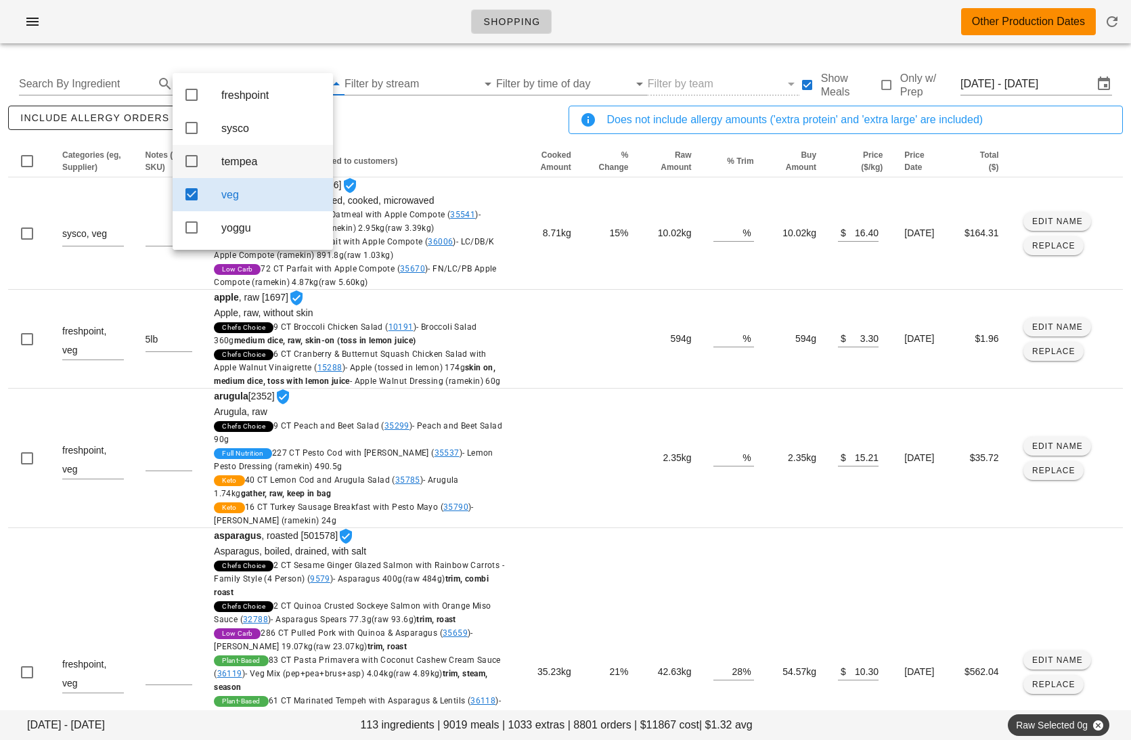
drag, startPoint x: 241, startPoint y: 204, endPoint x: 278, endPoint y: 178, distance: 44.7
click at [241, 201] on div "veg" at bounding box center [271, 194] width 101 height 13
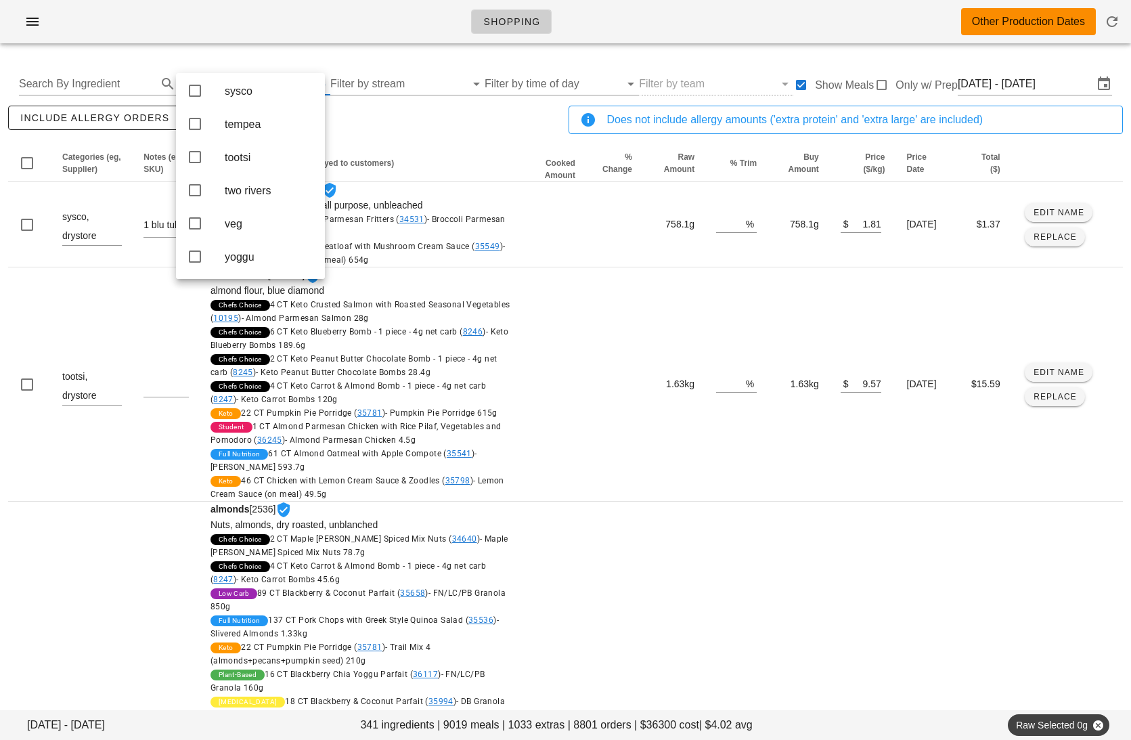
click at [470, 134] on div "include allergy orders Export to CSV" at bounding box center [285, 125] width 561 height 45
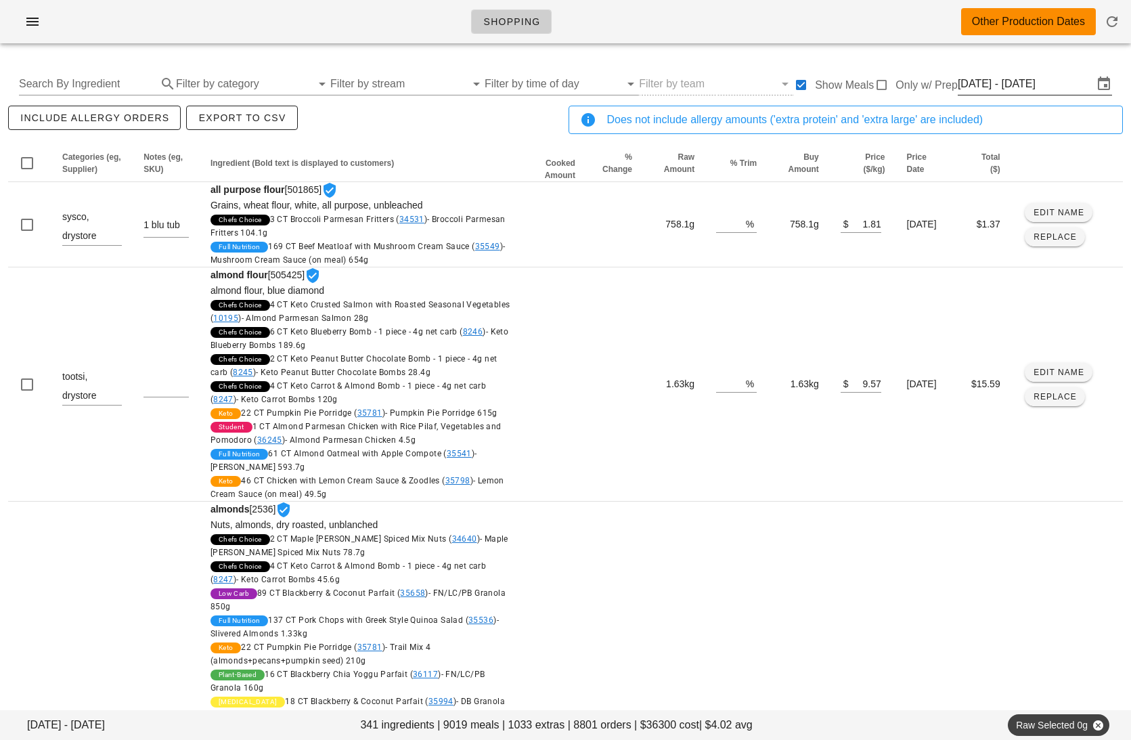
click at [1005, 86] on input "[DATE] - [DATE]" at bounding box center [1025, 84] width 135 height 22
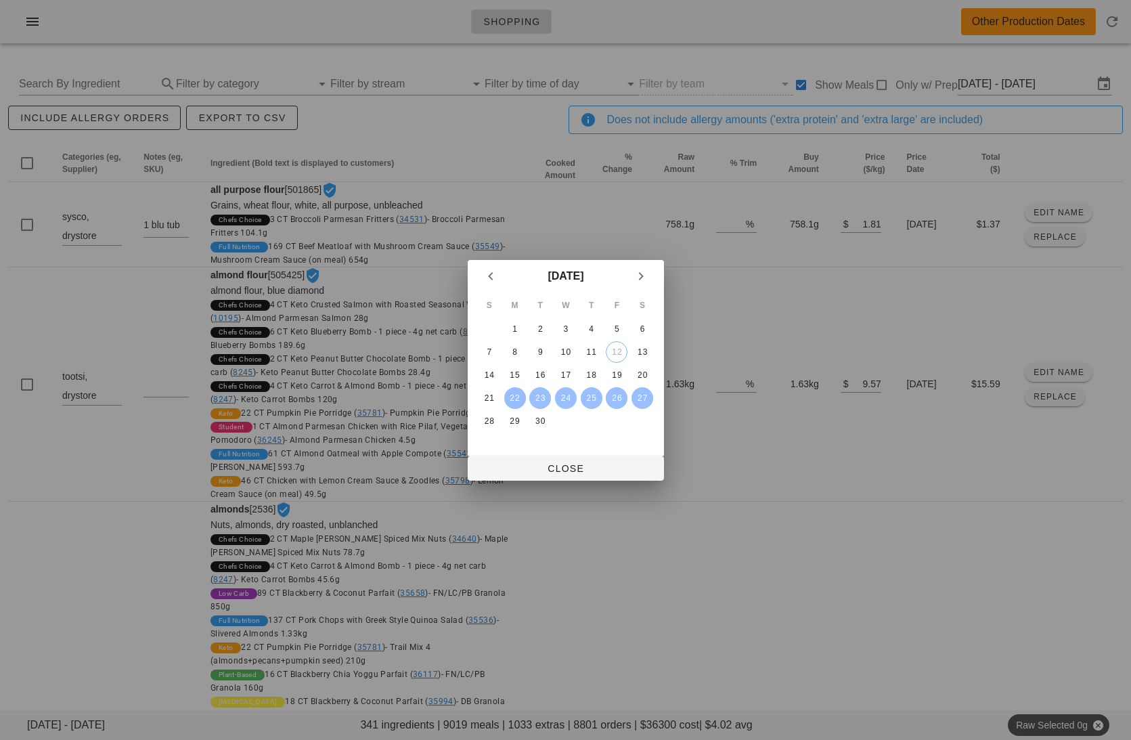
click at [508, 397] on div "22" at bounding box center [515, 397] width 22 height 9
click at [556, 397] on div "24" at bounding box center [565, 397] width 22 height 9
click at [581, 481] on div at bounding box center [565, 370] width 1131 height 740
click at [566, 471] on span "Close" at bounding box center [566, 468] width 175 height 11
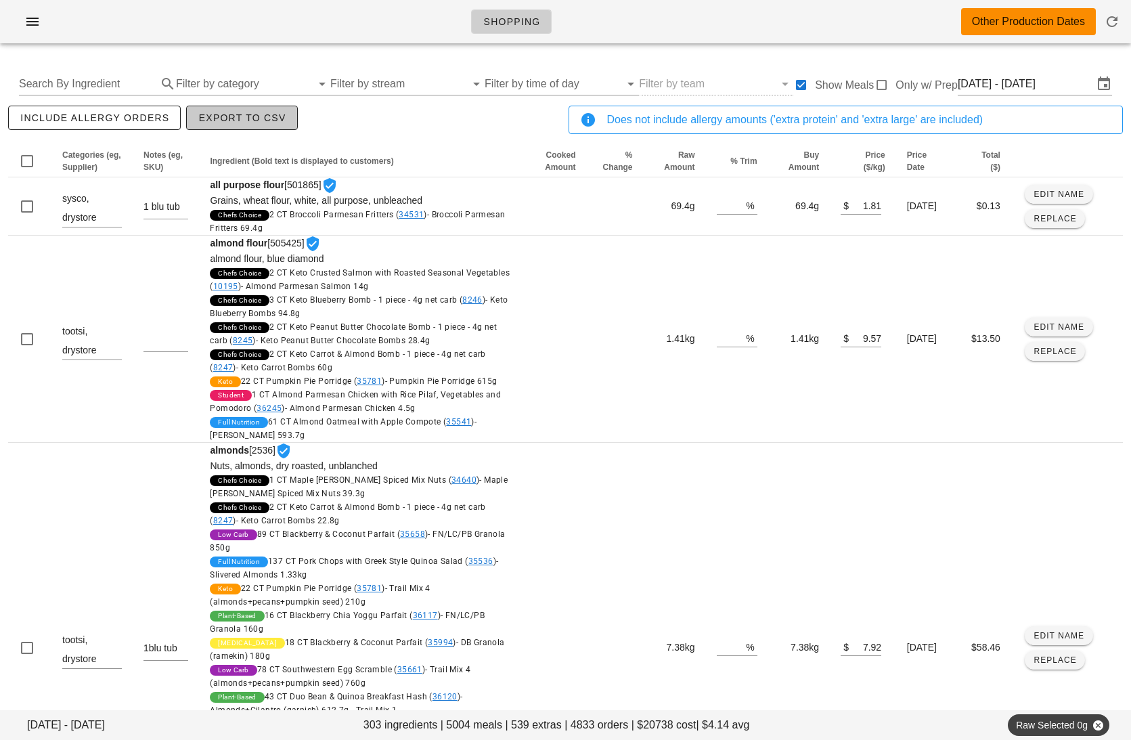
click at [233, 122] on span "Export to CSV" at bounding box center [242, 117] width 88 height 11
click at [1012, 87] on input "[DATE] - [DATE]" at bounding box center [1025, 84] width 135 height 22
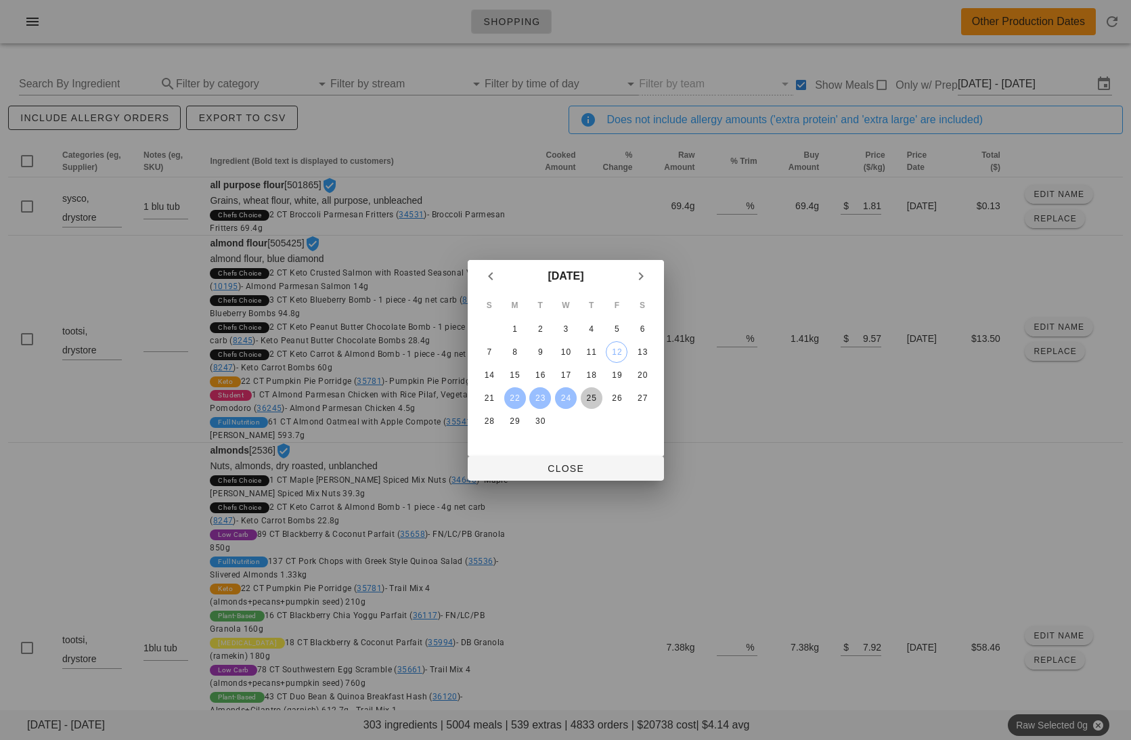
click at [590, 394] on div "25" at bounding box center [591, 397] width 22 height 9
click at [541, 261] on div "[DATE]" at bounding box center [566, 276] width 196 height 32
click at [541, 236] on div at bounding box center [565, 370] width 1131 height 740
click at [617, 463] on span "Close" at bounding box center [566, 468] width 175 height 11
type input "[DATE]"
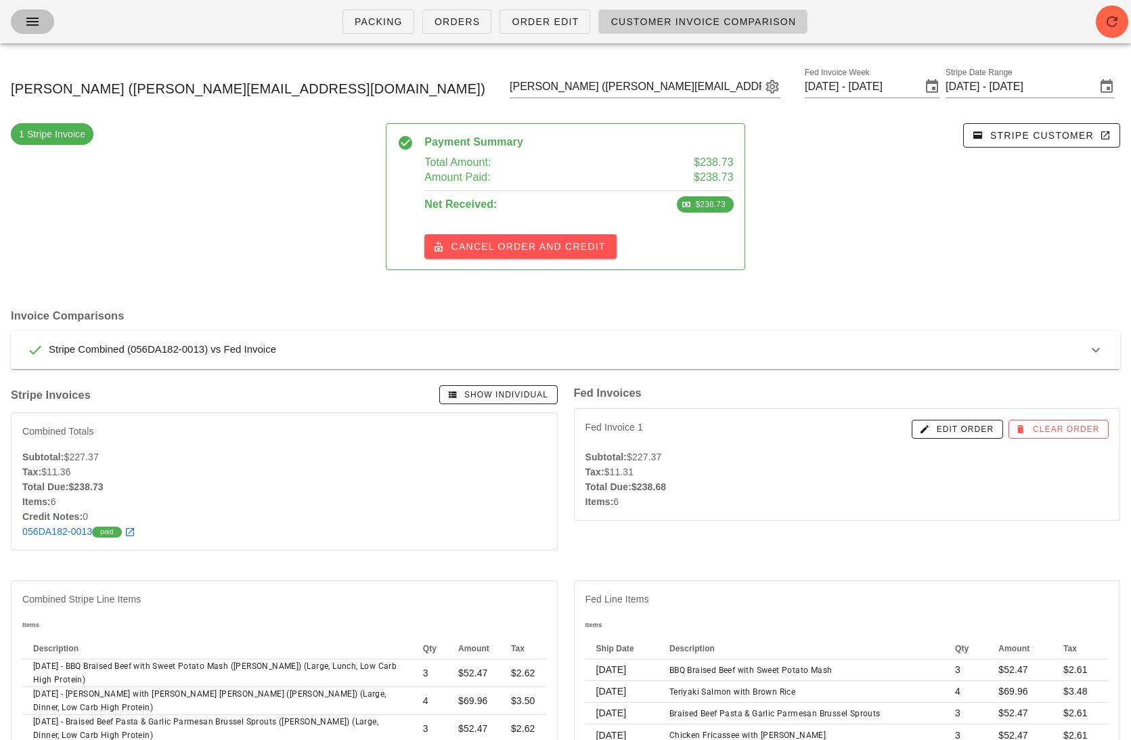
click at [26, 20] on icon "button" at bounding box center [32, 22] width 16 height 16
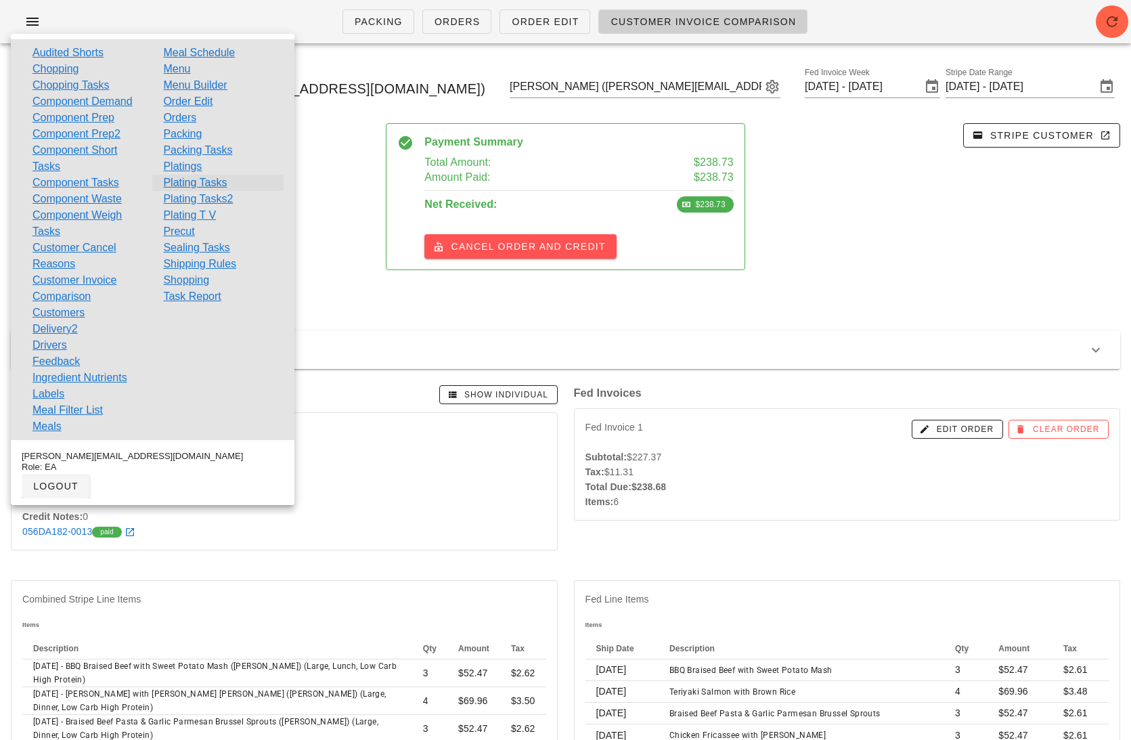
click at [188, 181] on link "Plating Tasks" at bounding box center [195, 183] width 64 height 16
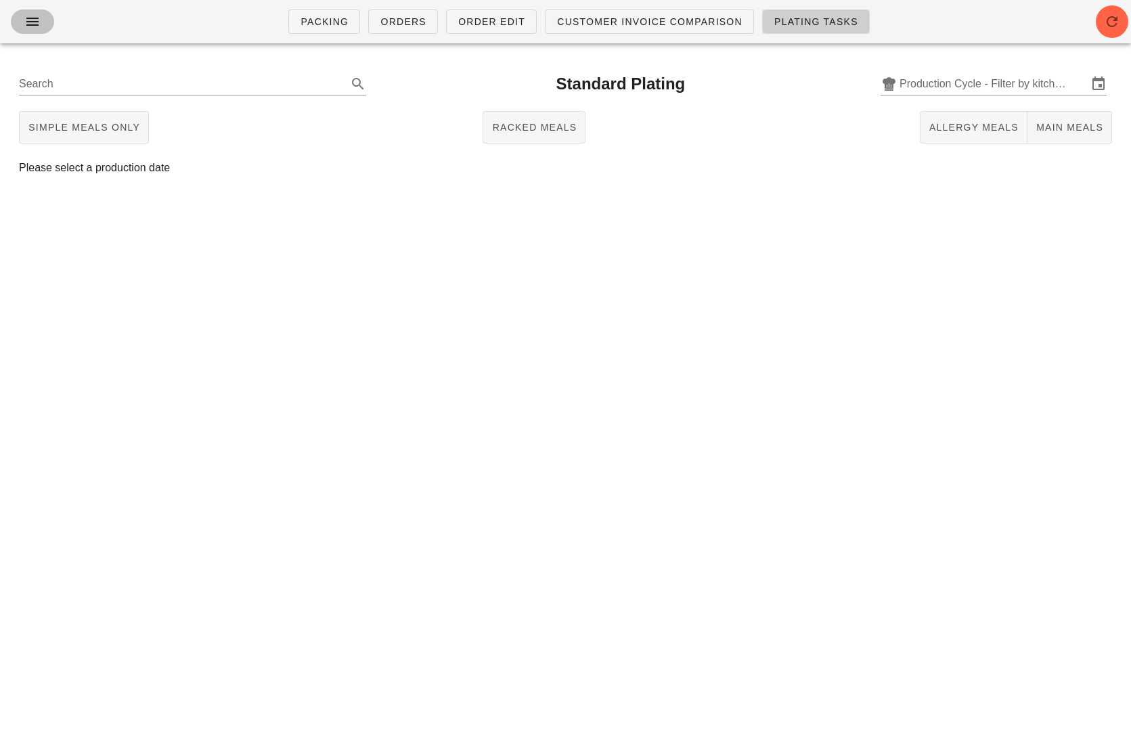
click at [35, 18] on icon "button" at bounding box center [32, 22] width 16 height 16
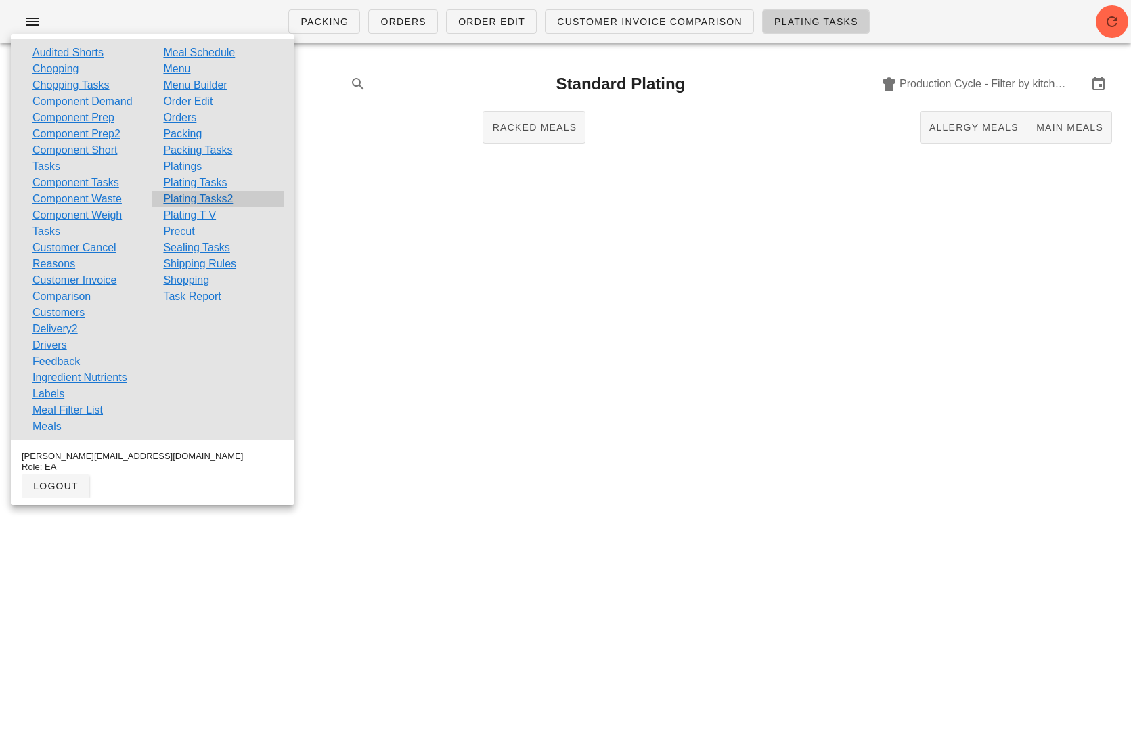
click at [239, 196] on div "Plating Tasks2" at bounding box center [217, 199] width 131 height 16
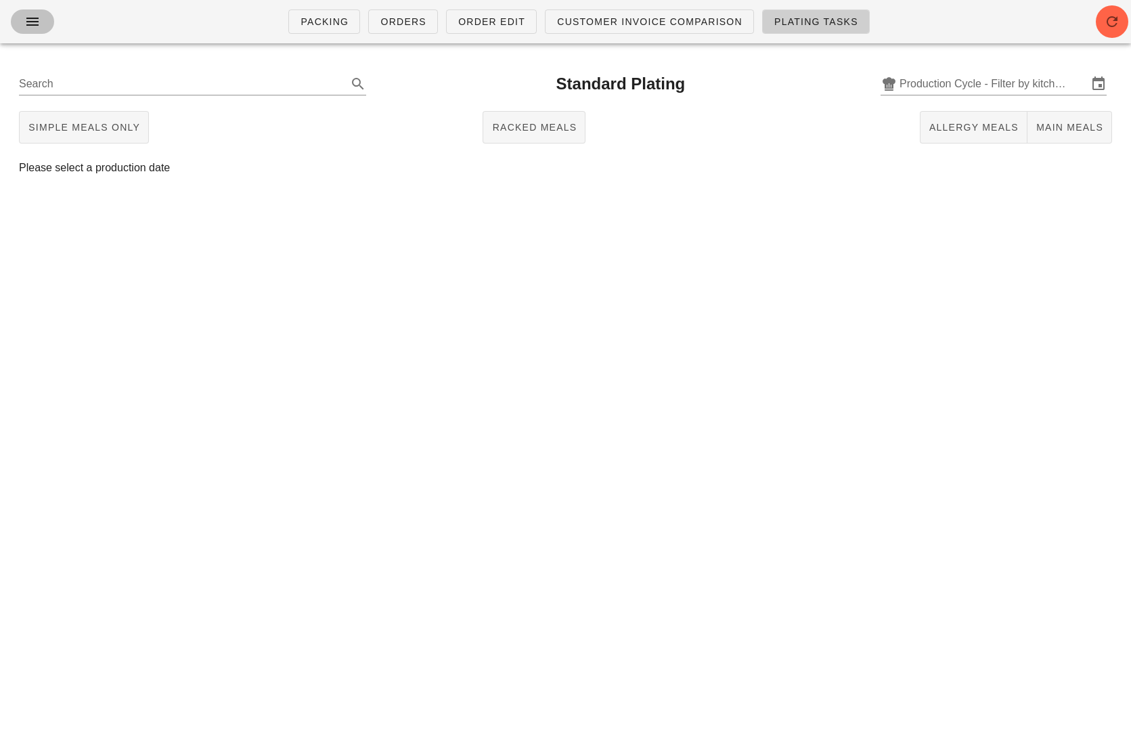
click at [30, 28] on icon "button" at bounding box center [32, 22] width 16 height 16
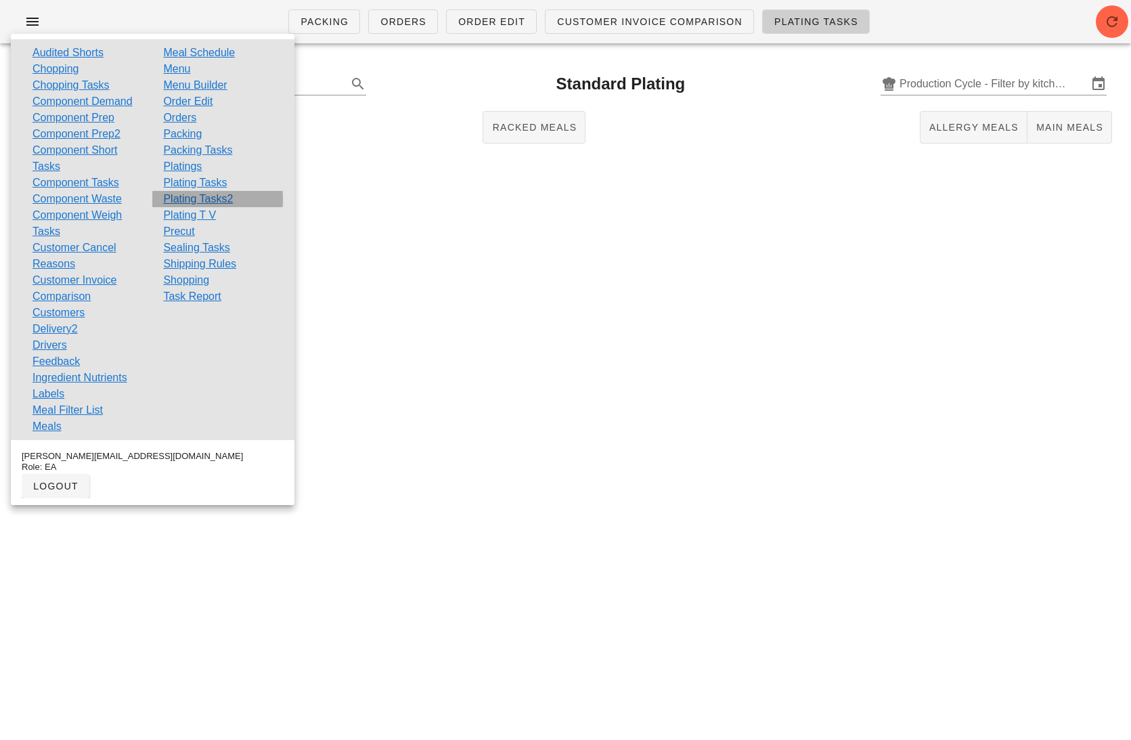
click at [225, 195] on link "Plating Tasks2" at bounding box center [198, 199] width 70 height 16
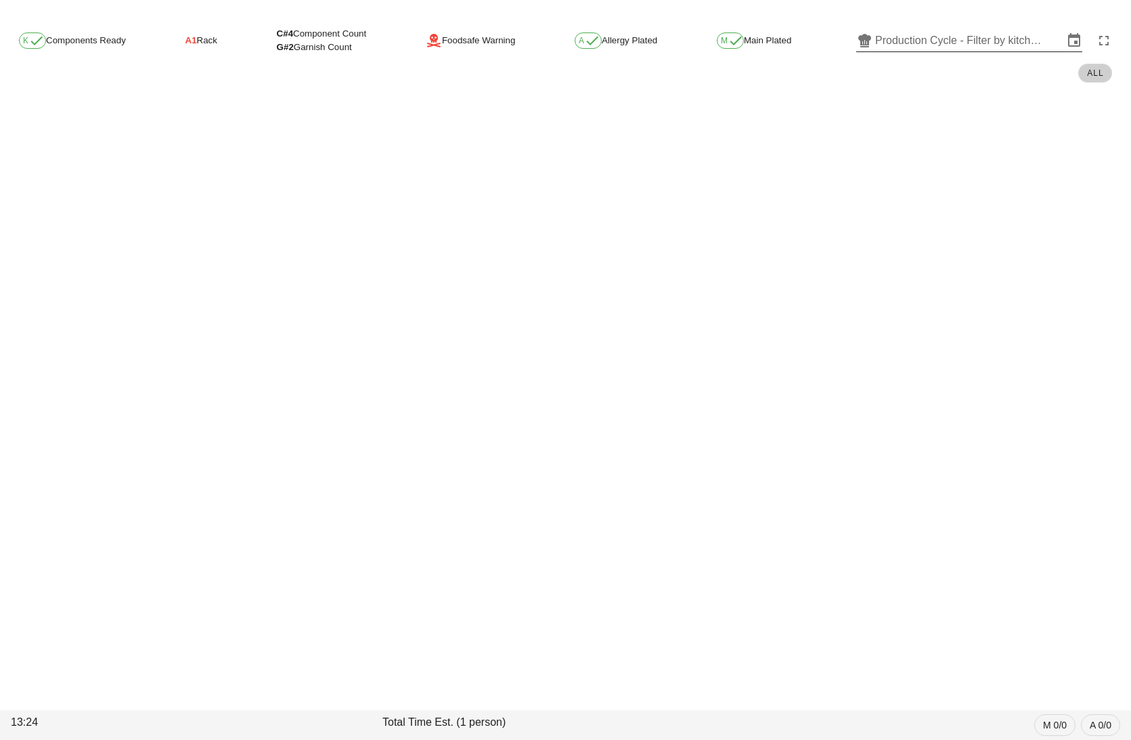
click at [978, 41] on input "Production Cycle - Filter by kitchen production schedules" at bounding box center [969, 41] width 188 height 22
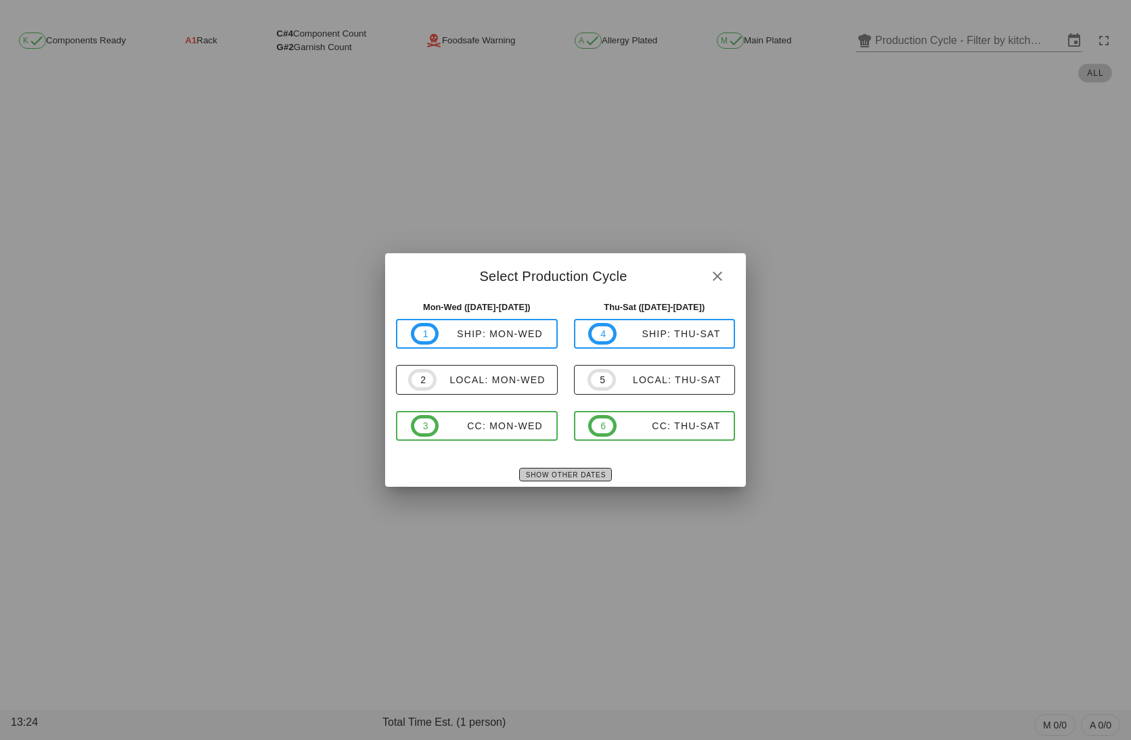
click at [590, 471] on span "Show Other Dates" at bounding box center [565, 474] width 81 height 7
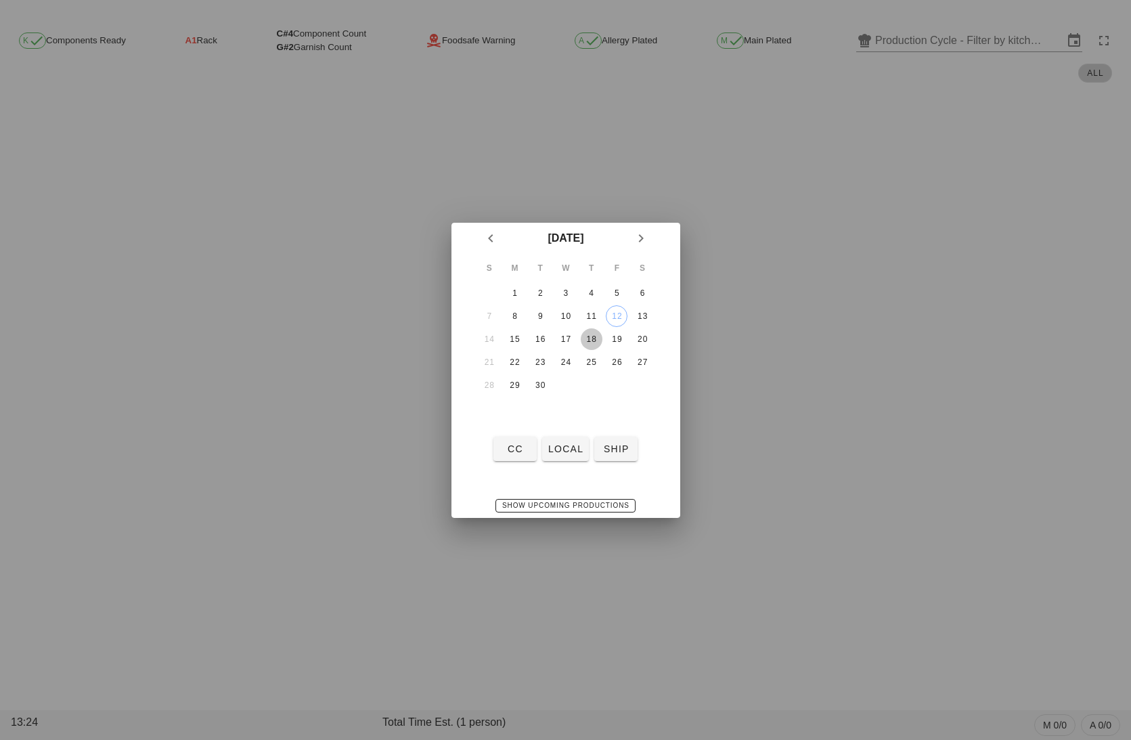
click at [592, 334] on div "18" at bounding box center [591, 338] width 22 height 9
click at [562, 445] on span "local" at bounding box center [566, 448] width 36 height 11
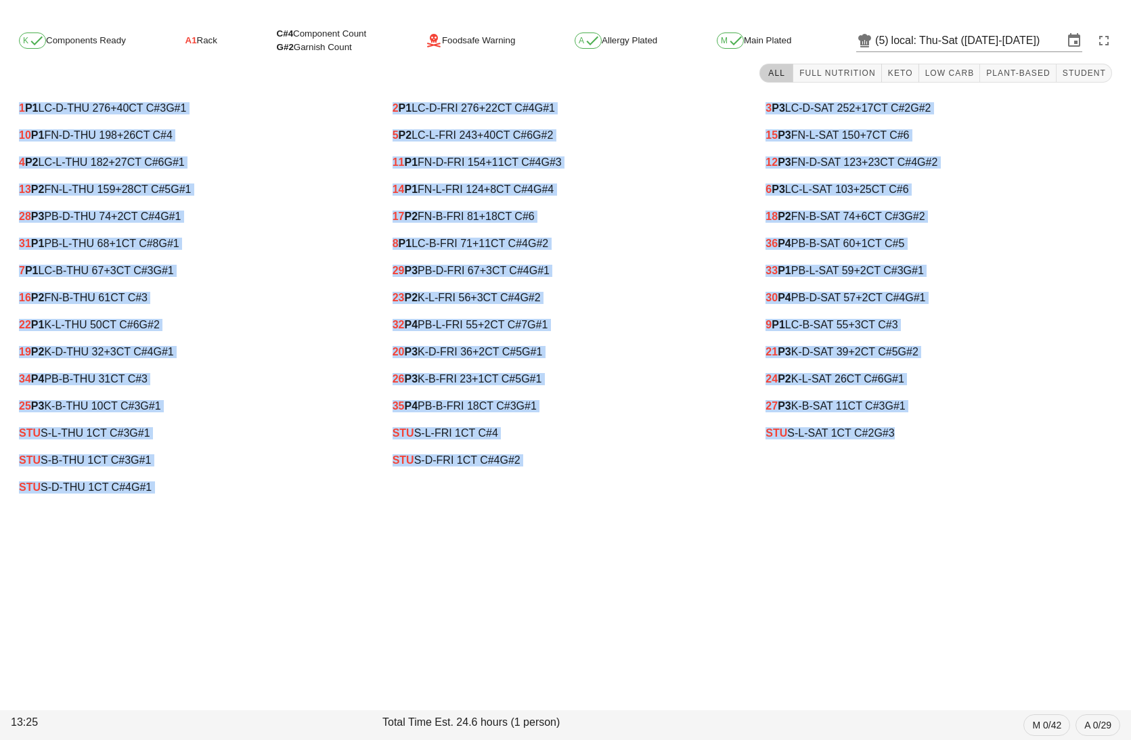
drag, startPoint x: 12, startPoint y: 102, endPoint x: 944, endPoint y: 449, distance: 995.4
click at [944, 449] on div "1 P1 LC-D-THU 276 +40 CT C#3 G#1 10 P1 FN-D-THU 198 +26 CT C#4 4 P2 LC-L-THU 18…" at bounding box center [565, 298] width 1120 height 422
copy div "1 P1 LC-D-THU 276 +40 CT C#3 G#1 10 P1 FN-D-THU 198 +26 CT C#4 4 P2 LC-L-THU 18…"
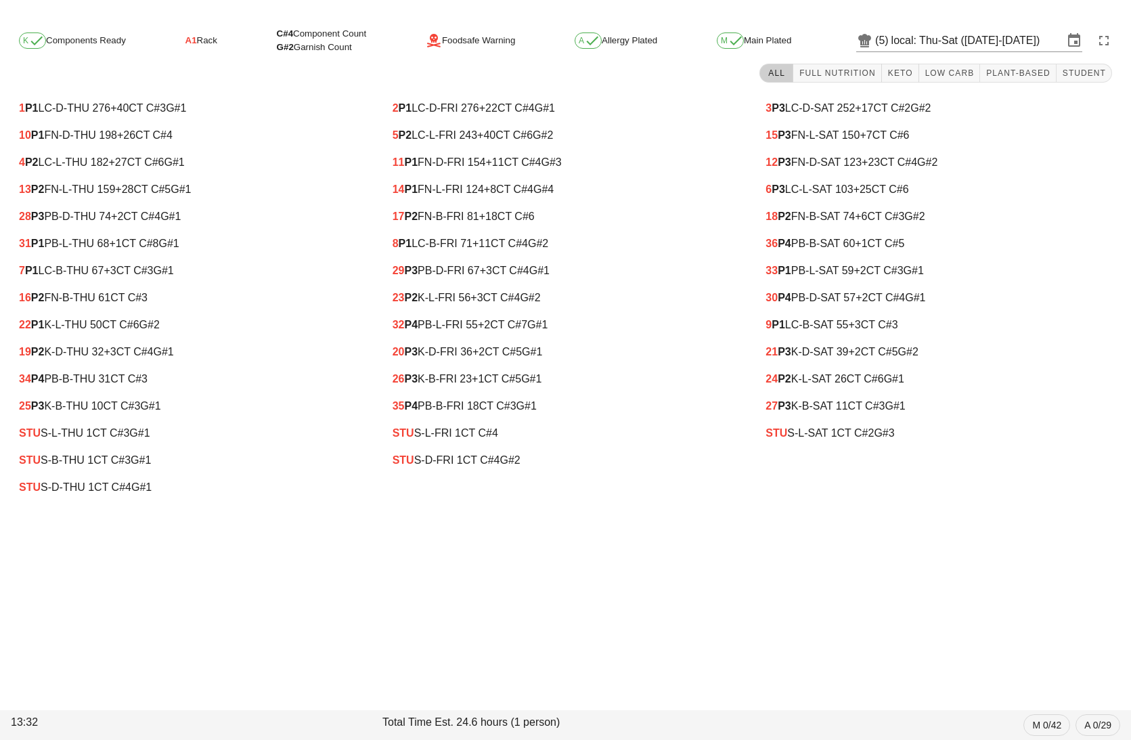
click at [932, 22] on div "K Components Ready A1 Rack C#4 Component Count G#2 Garnish Count Foodsafe Warni…" at bounding box center [565, 265] width 1131 height 498
click at [921, 42] on input "local: Thu-Sat (Sep 18-Sep 20)" at bounding box center [978, 41] width 172 height 22
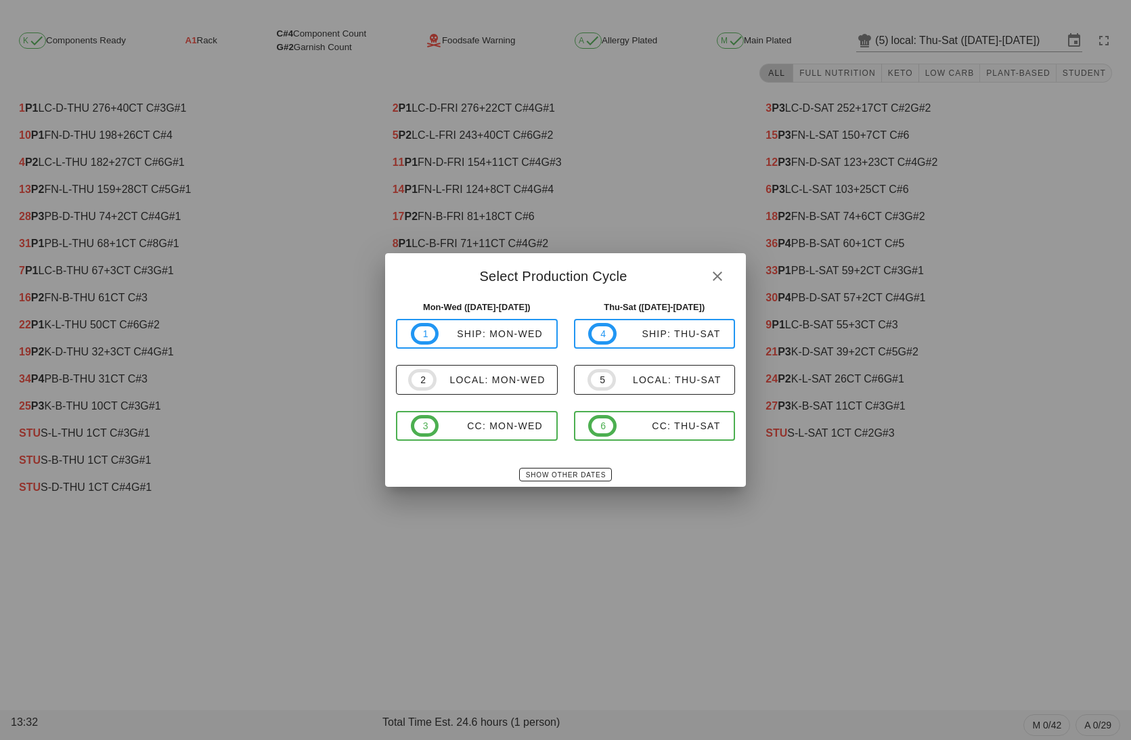
click at [567, 489] on div at bounding box center [565, 370] width 1131 height 740
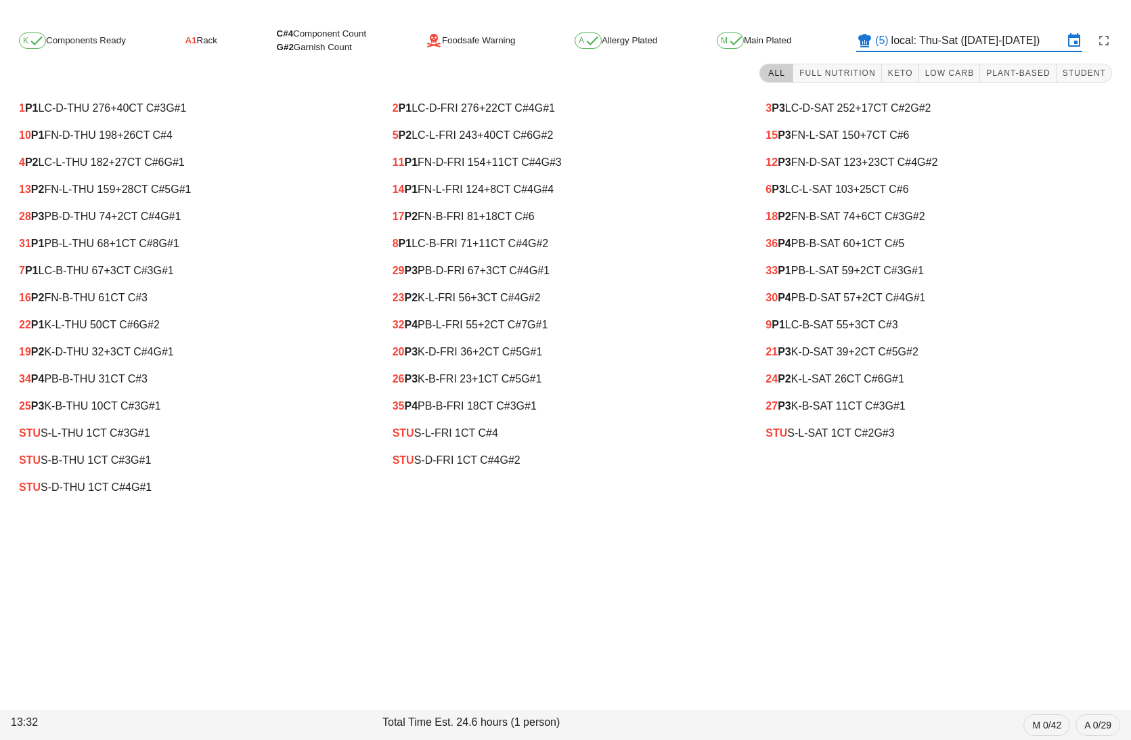
click at [567, 486] on div "2 P1 LC-D-FRI 276 +22 CT C#4 G#1 5 P2 LC-L-FRI 243 +40 CT C#6 G#2 11 P1 FN-D-FR…" at bounding box center [566, 298] width 374 height 422
click at [920, 33] on input "local: Thu-Sat (Sep 18-Sep 20)" at bounding box center [978, 41] width 172 height 22
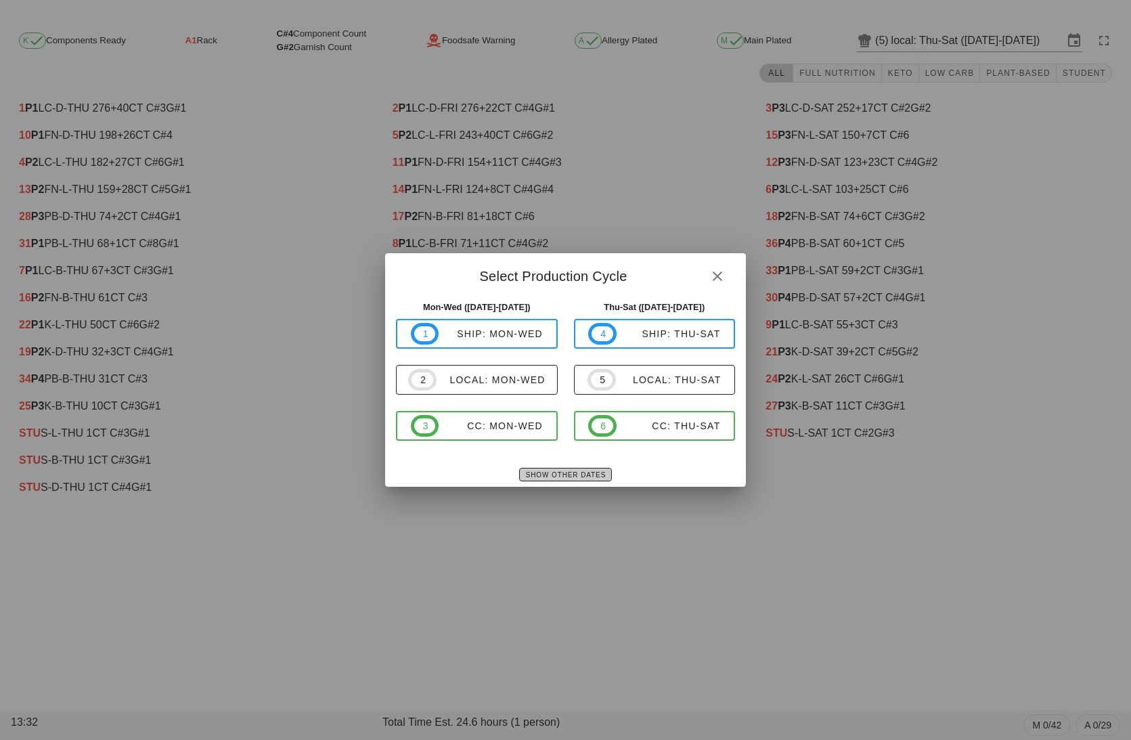
click at [573, 471] on span "Show Other Dates" at bounding box center [565, 474] width 81 height 7
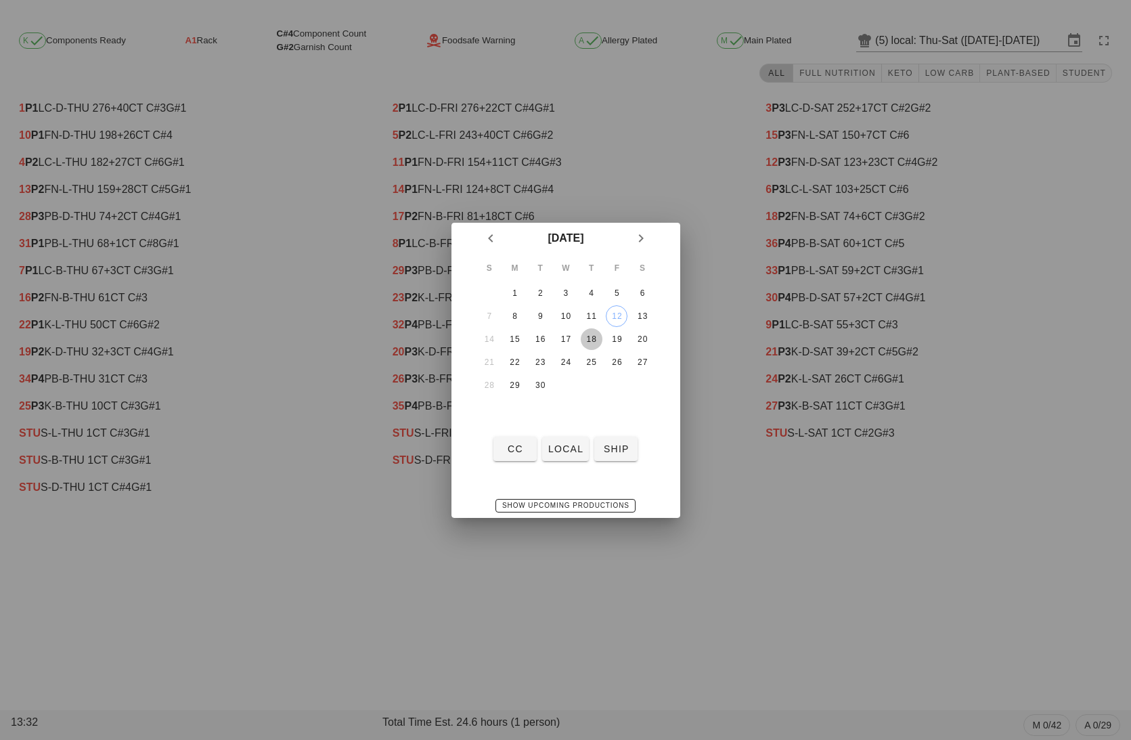
click at [594, 338] on div "18" at bounding box center [591, 338] width 22 height 9
click at [615, 443] on span "ship" at bounding box center [616, 448] width 32 height 11
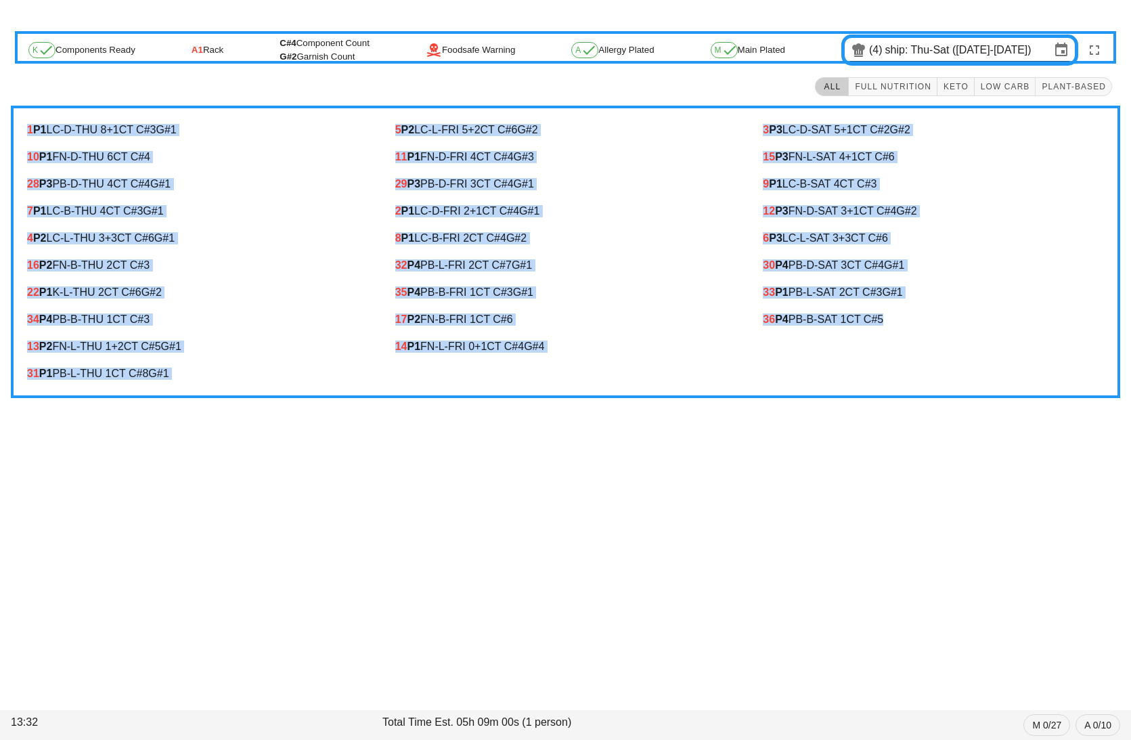
drag, startPoint x: 18, startPoint y: 129, endPoint x: 917, endPoint y: 325, distance: 919.5
click at [917, 325] on div "1 P1 LC-D-THU 8 +1 CT C#3 G#1 10 P1 FN-D-THU 6 CT C#4 28 P3 PB-D-THU 4 CT C#4 G…" at bounding box center [566, 252] width 1110 height 292
copy div "1 P1 LC-D-THU 8 +1 CT C#3 G#1 10 P1 FN-D-THU 6 CT C#4 28 P3 PB-D-THU 4 CT C#4 G…"
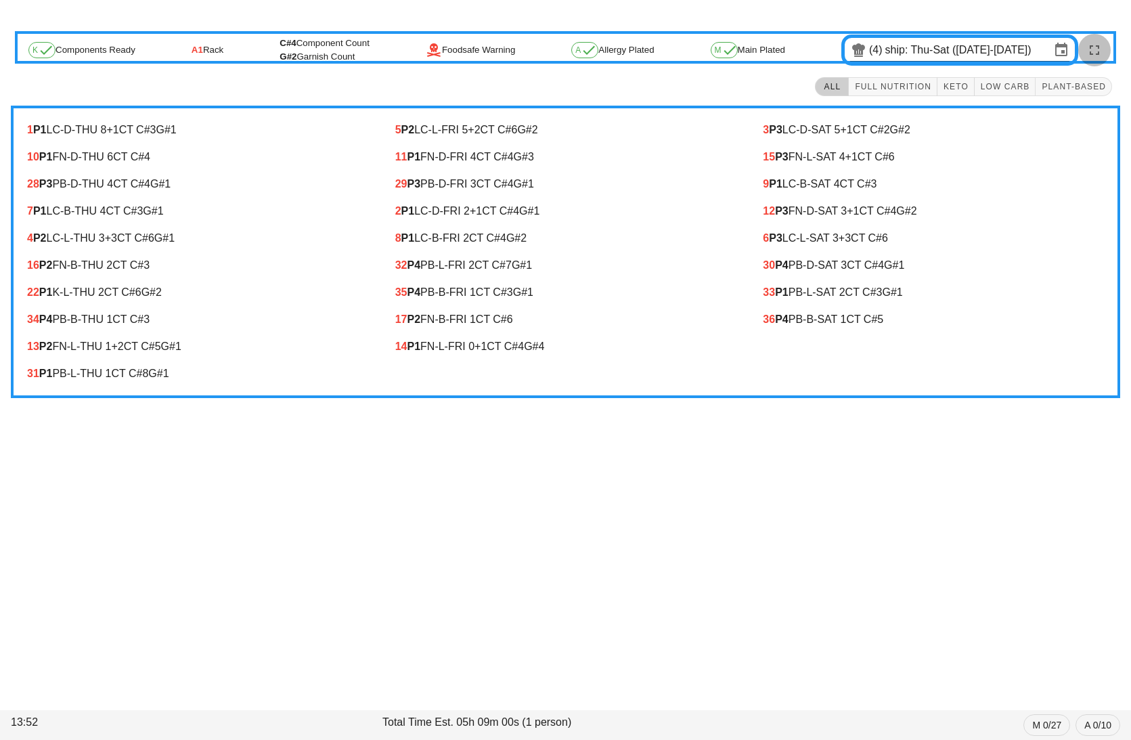
click at [1095, 43] on icon "button" at bounding box center [1095, 50] width 16 height 16
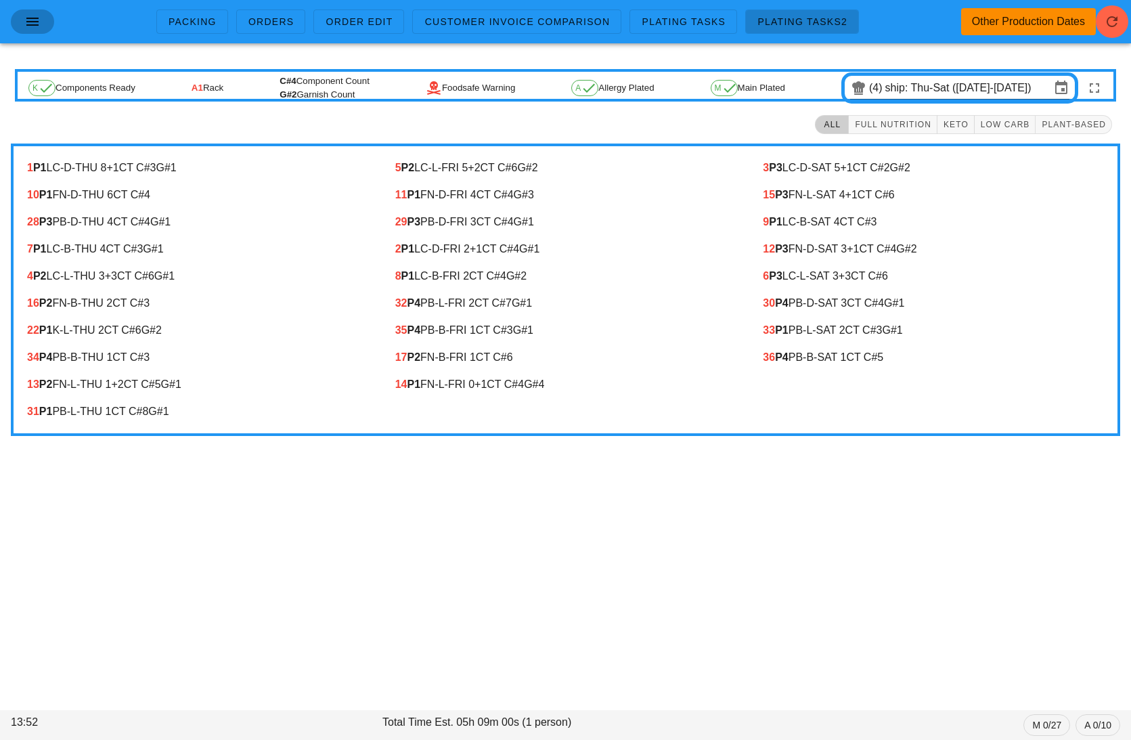
click at [35, 22] on icon "button" at bounding box center [32, 22] width 16 height 16
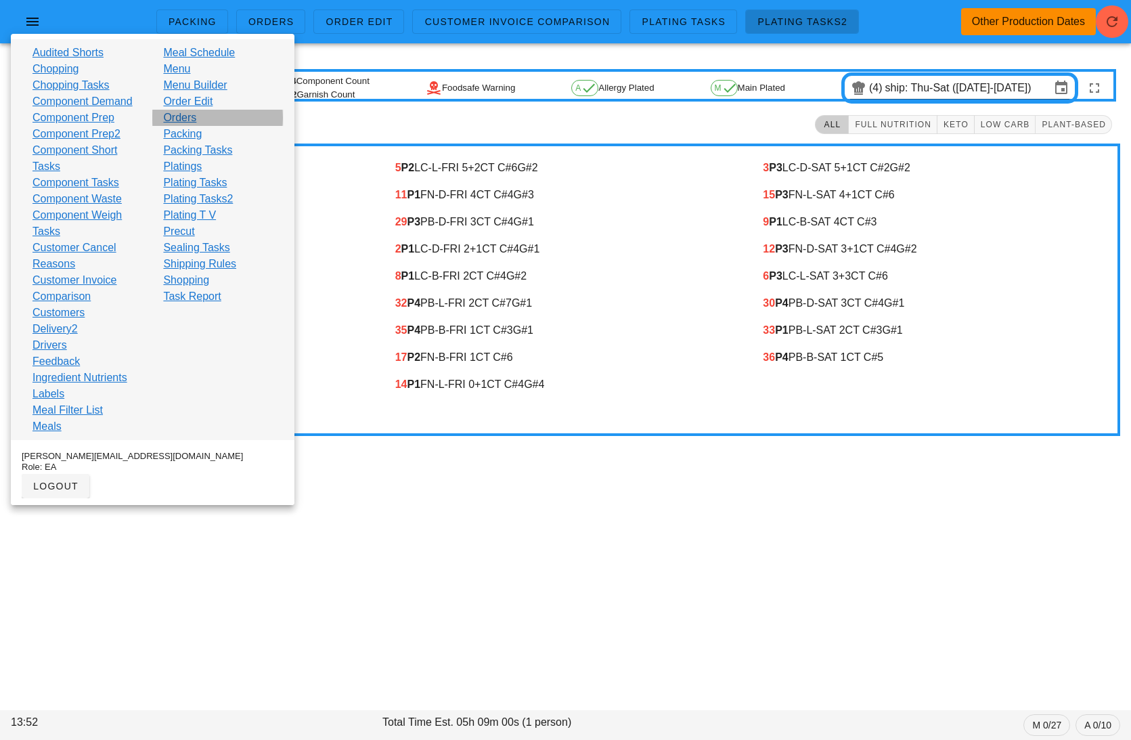
click at [193, 119] on link "Orders" at bounding box center [179, 118] width 33 height 16
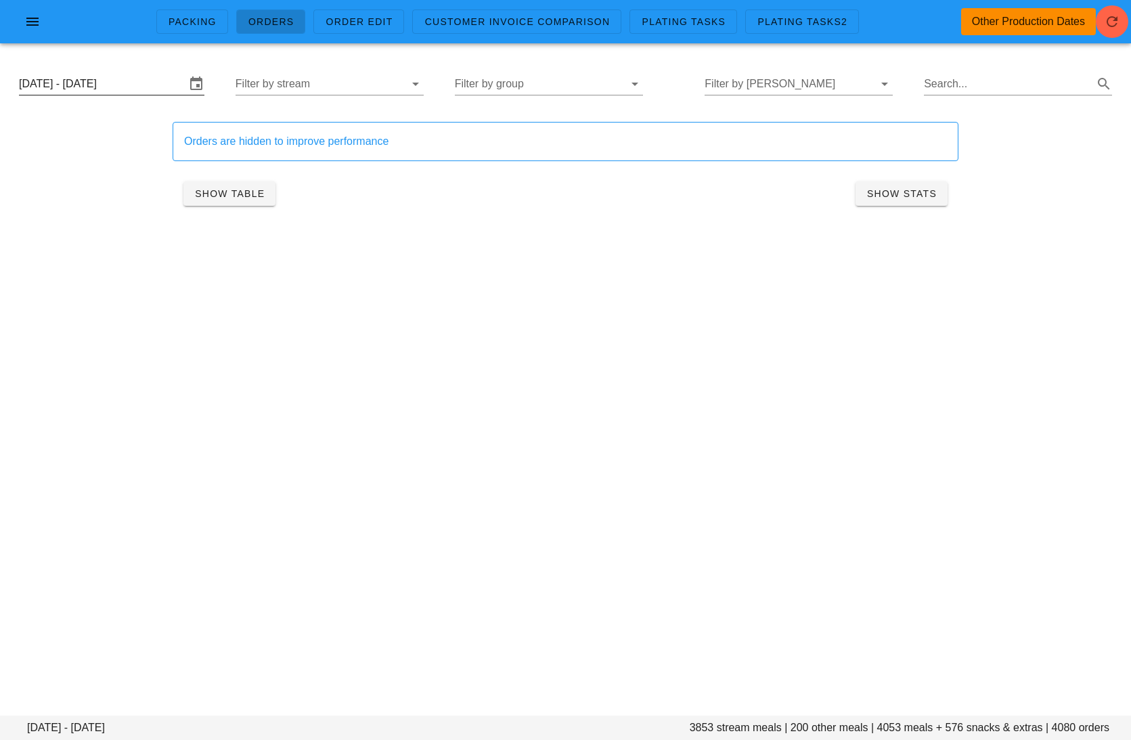
click at [138, 87] on input "Thursday September 18 - Saturday September 20" at bounding box center [102, 84] width 167 height 22
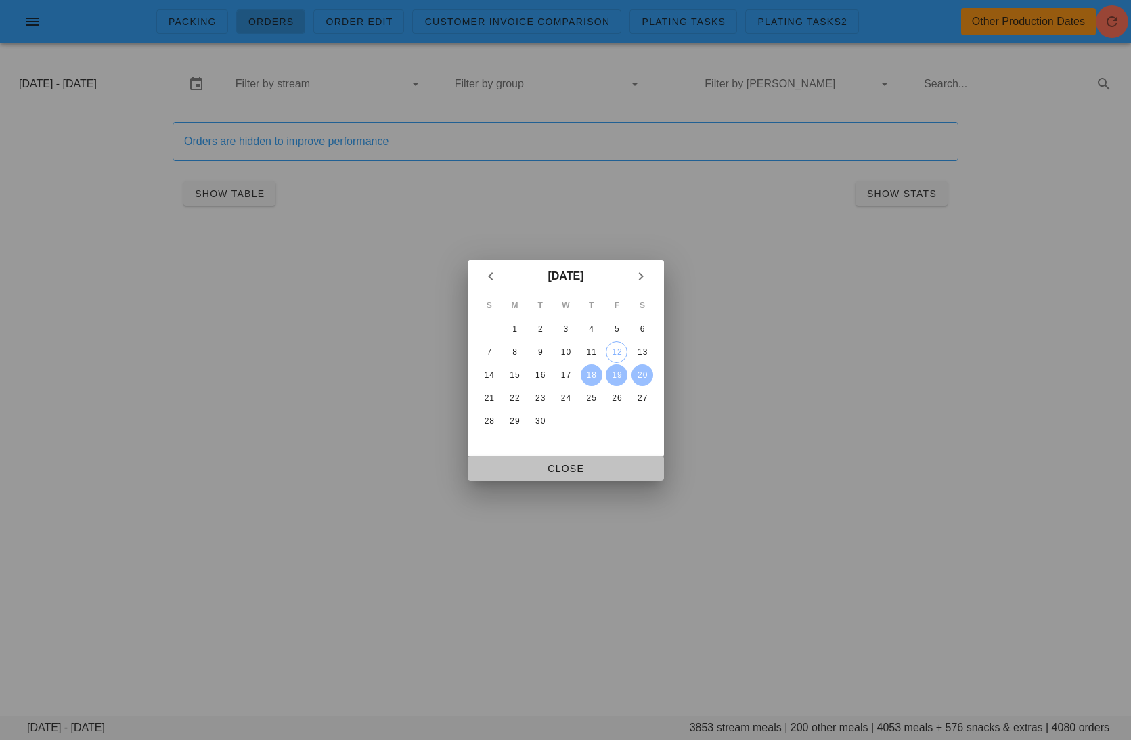
click at [566, 459] on button "Close" at bounding box center [566, 468] width 196 height 24
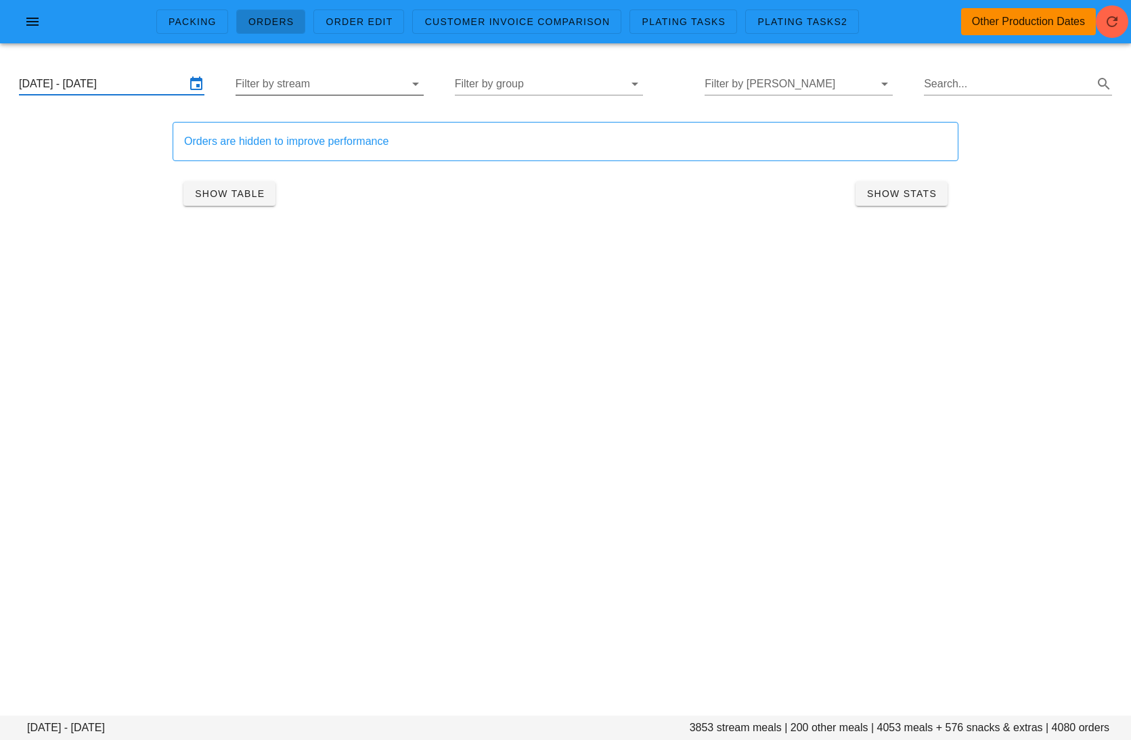
click at [353, 81] on input "Filter by stream" at bounding box center [319, 84] width 167 height 22
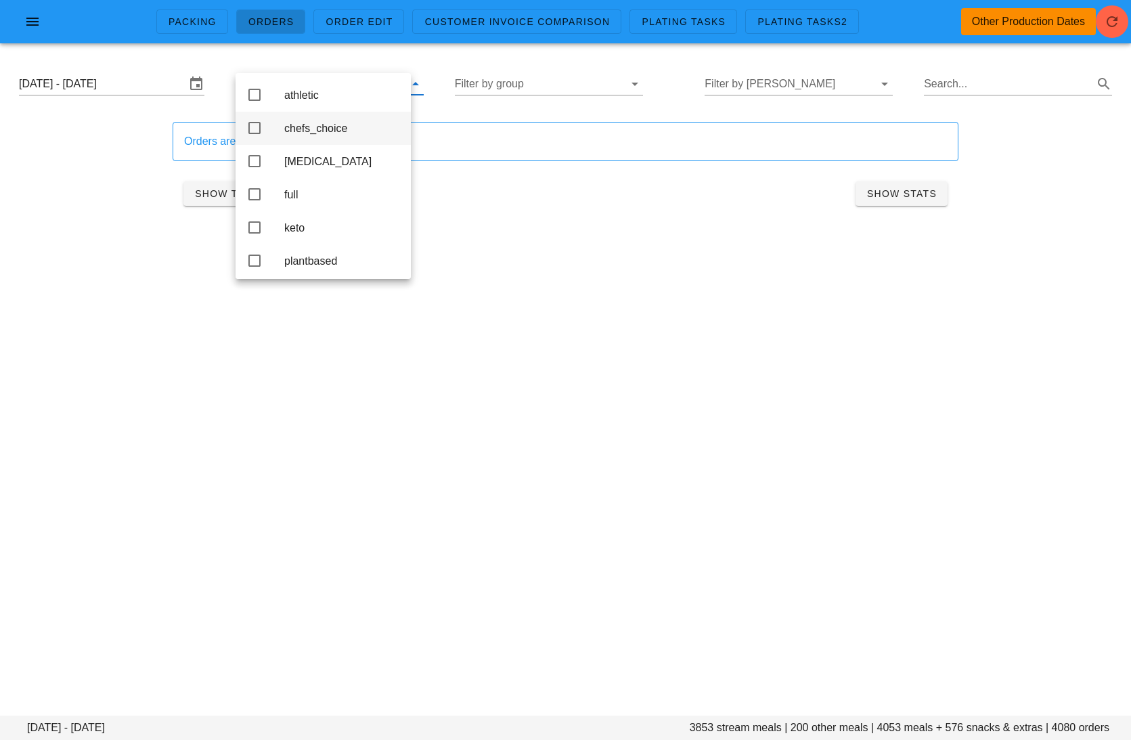
click at [325, 134] on div "chefs_choice" at bounding box center [342, 128] width 116 height 13
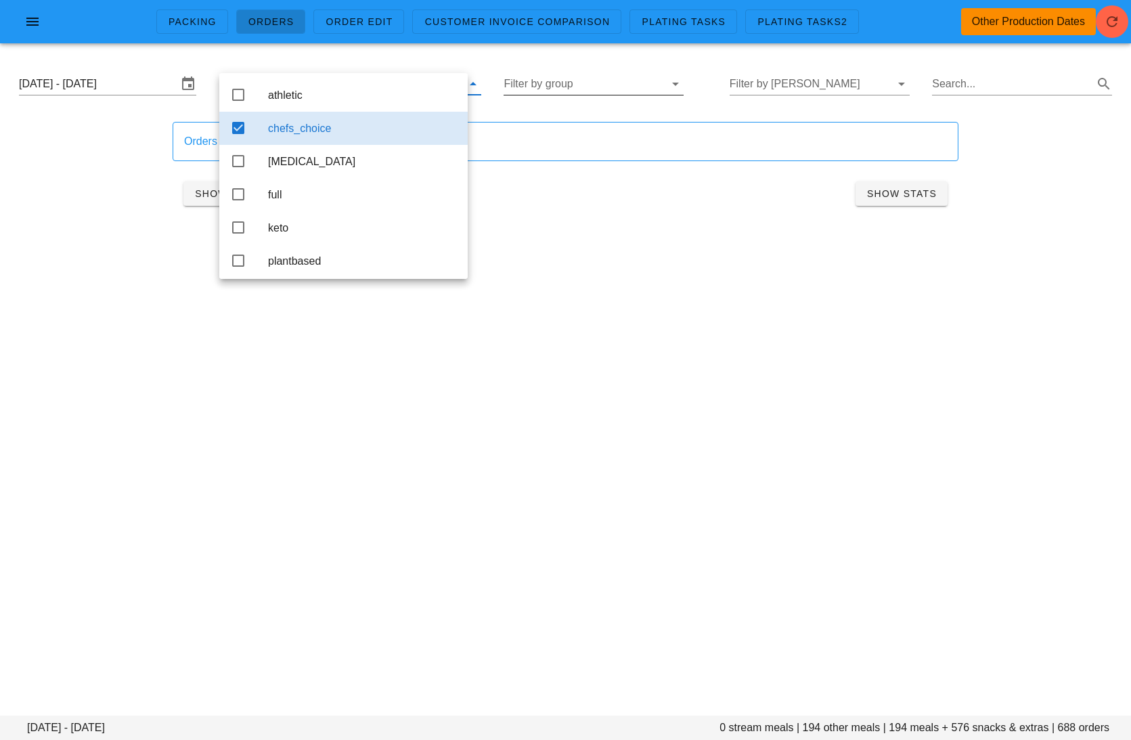
click at [606, 89] on input "Filter by group" at bounding box center [583, 84] width 158 height 22
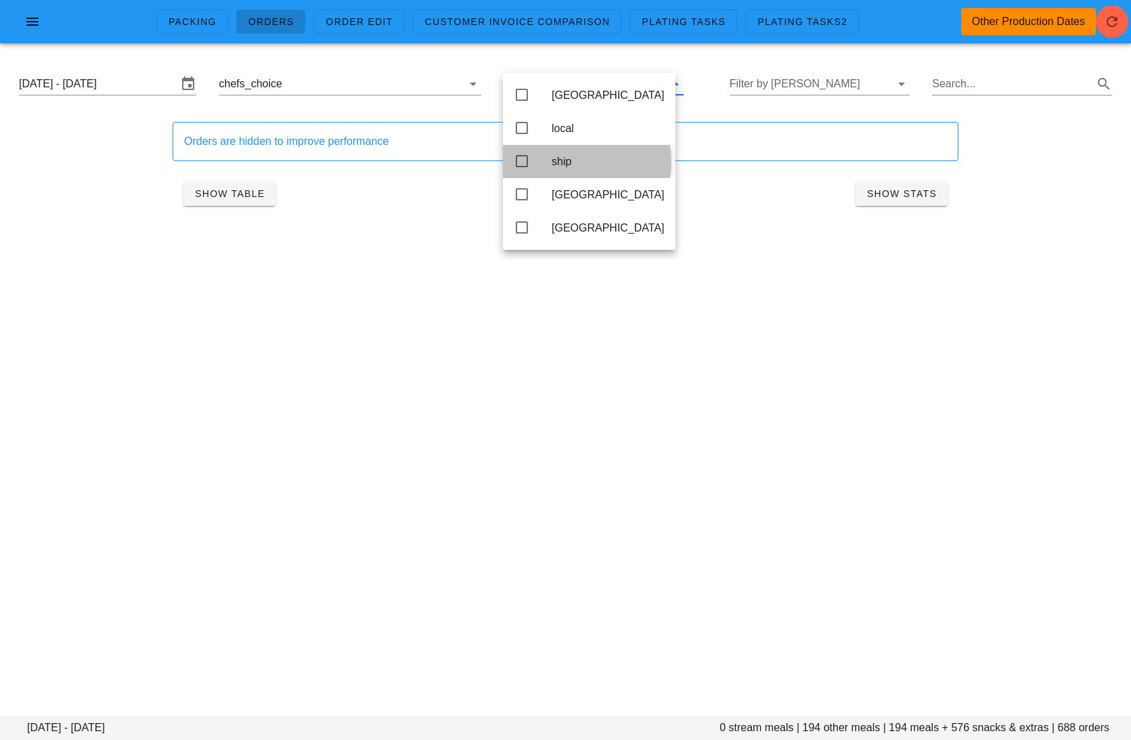
click at [594, 154] on div "ship" at bounding box center [608, 161] width 113 height 29
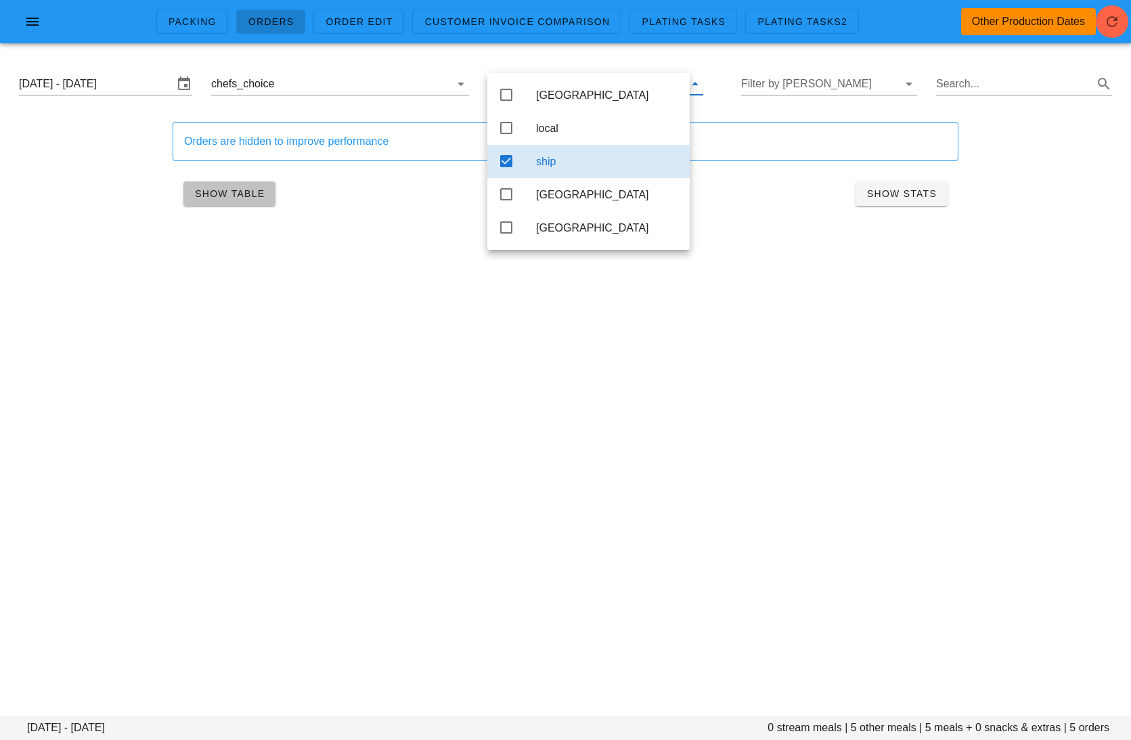
click at [255, 183] on button "Show Table" at bounding box center [229, 193] width 92 height 24
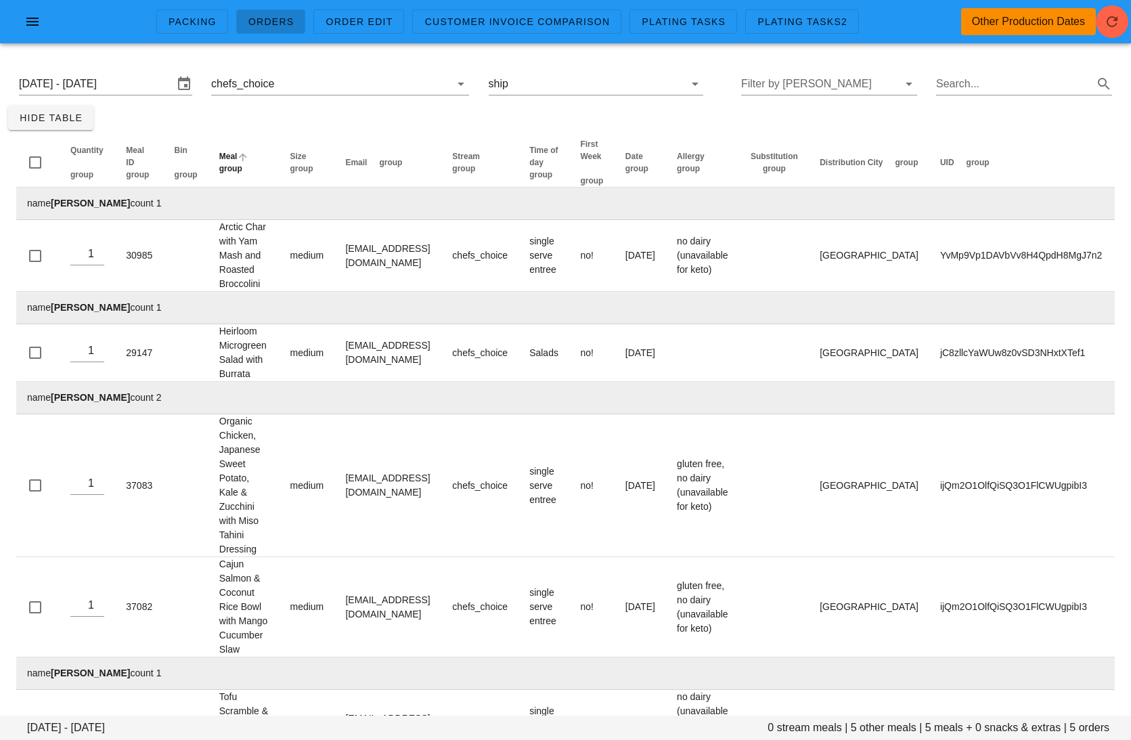
click at [242, 164] on span "group" at bounding box center [230, 168] width 23 height 9
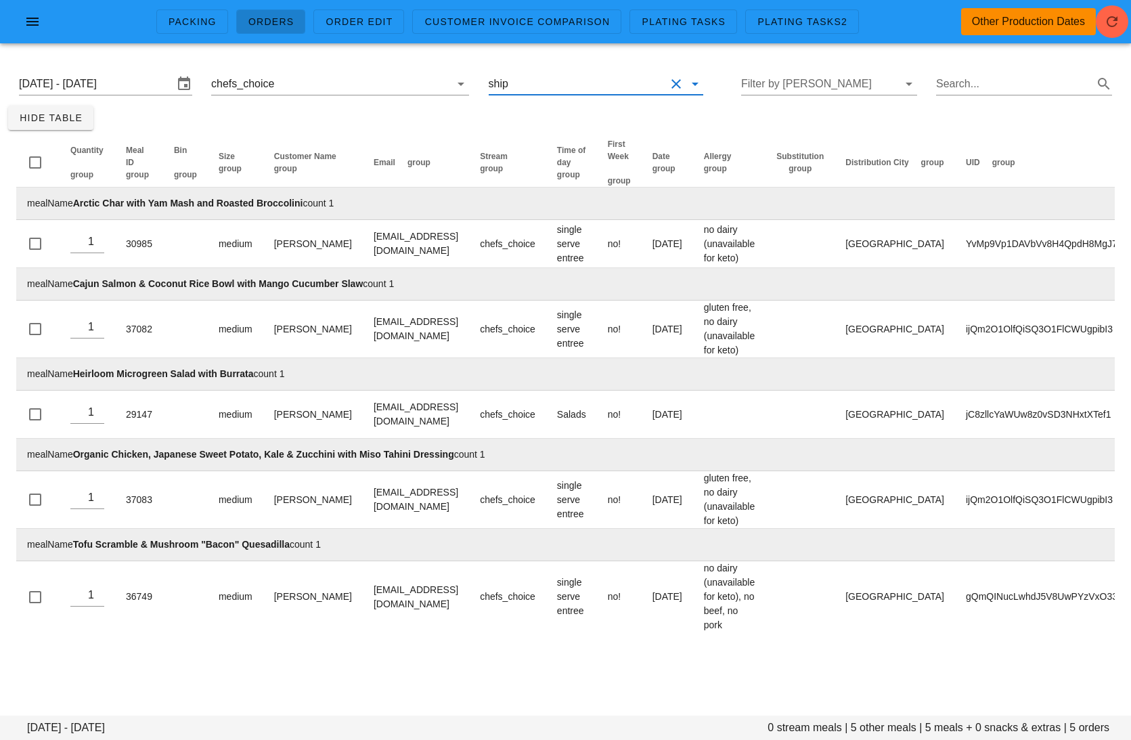
click at [620, 76] on input "text" at bounding box center [588, 84] width 154 height 22
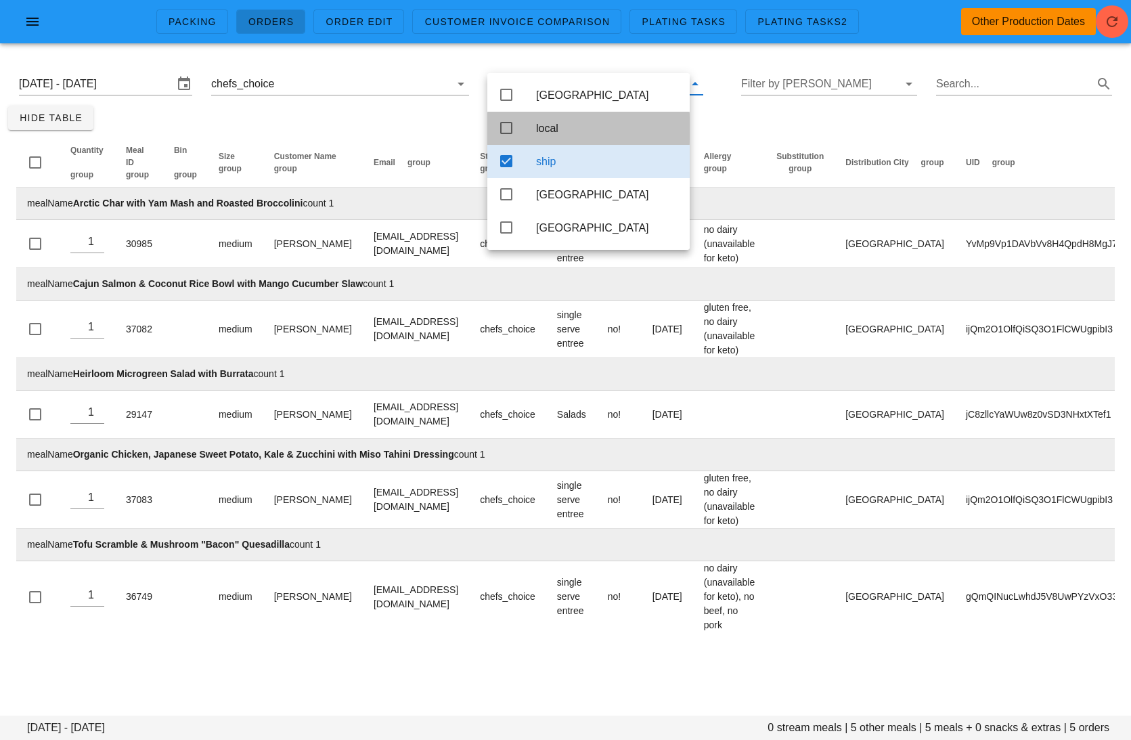
click at [534, 135] on div "local" at bounding box center [588, 128] width 202 height 33
click at [543, 166] on div "ship" at bounding box center [607, 161] width 143 height 13
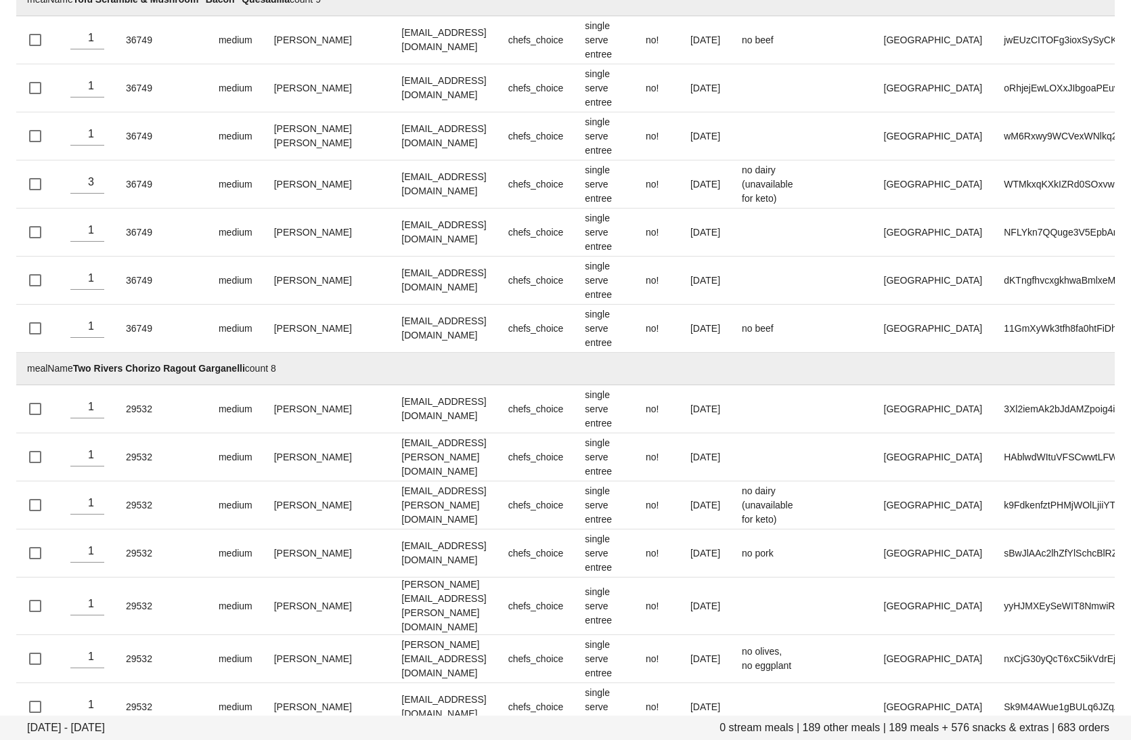
scroll to position [34204, 0]
